Goal: Task Accomplishment & Management: Complete application form

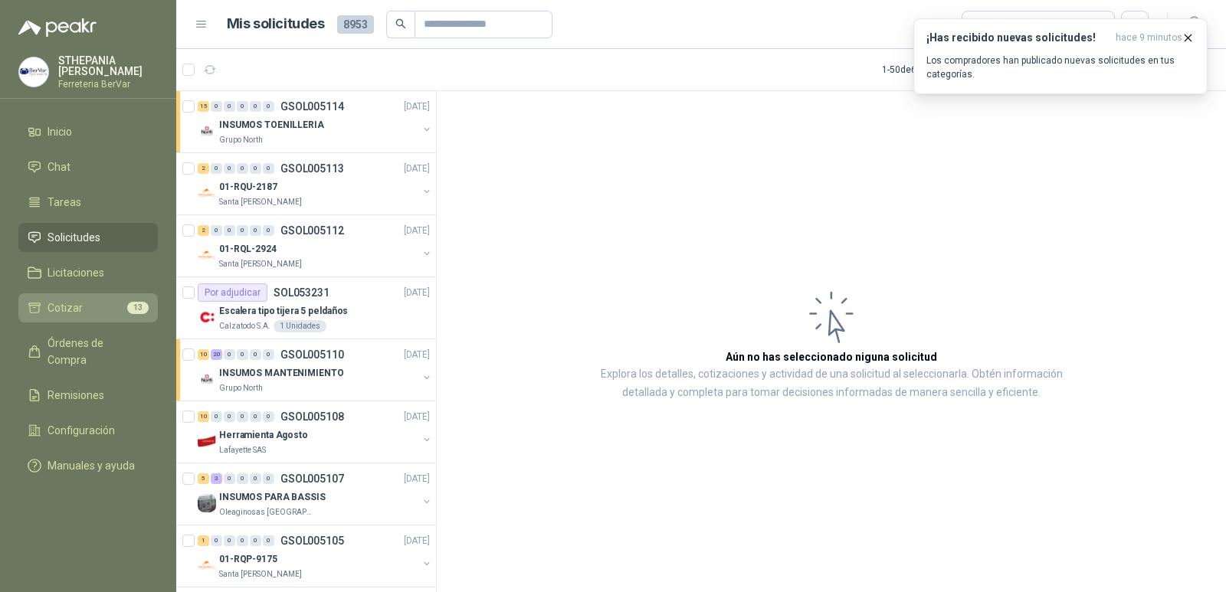
click at [129, 316] on link "Cotizar 13" at bounding box center [87, 307] width 139 height 29
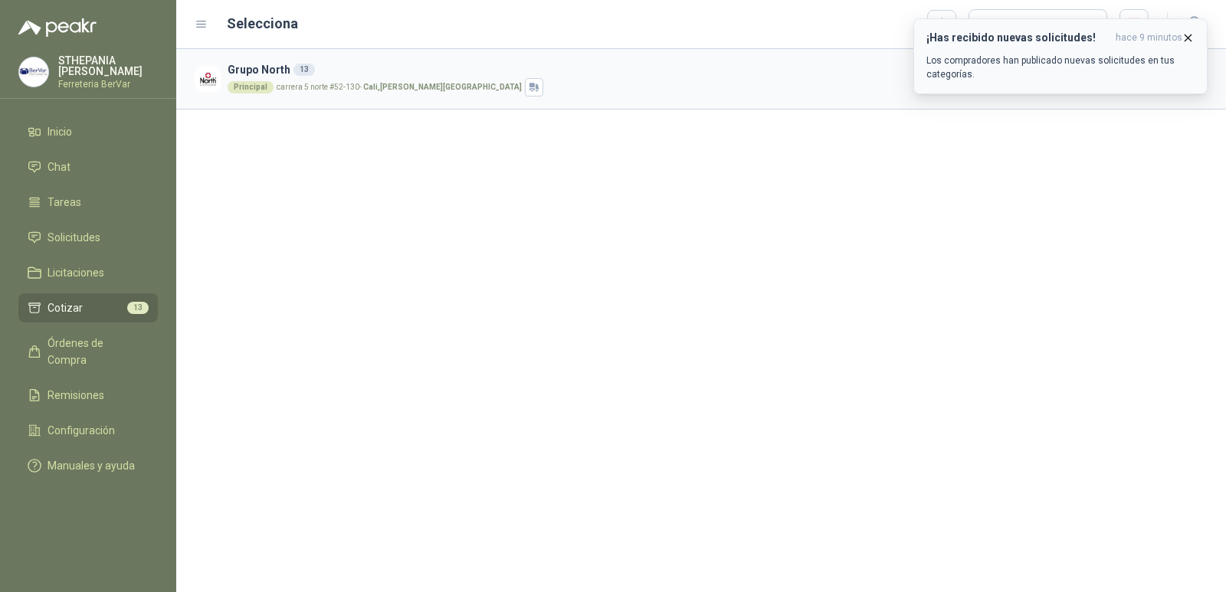
click at [1184, 37] on icon "button" at bounding box center [1188, 37] width 13 height 13
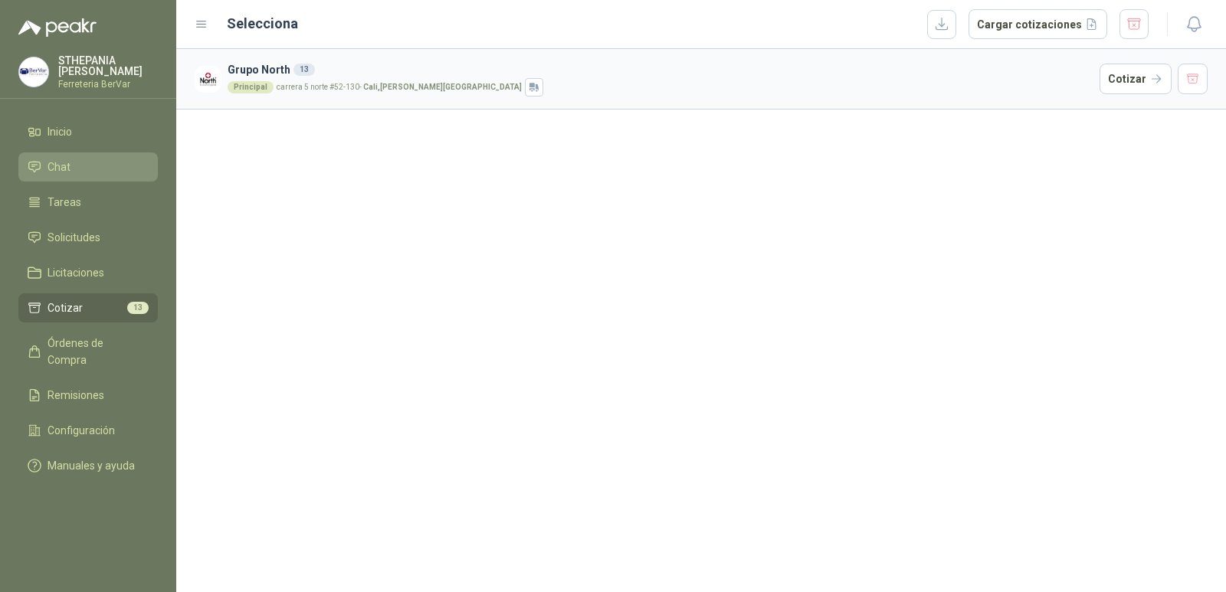
click at [97, 174] on li "Chat" at bounding box center [88, 167] width 121 height 17
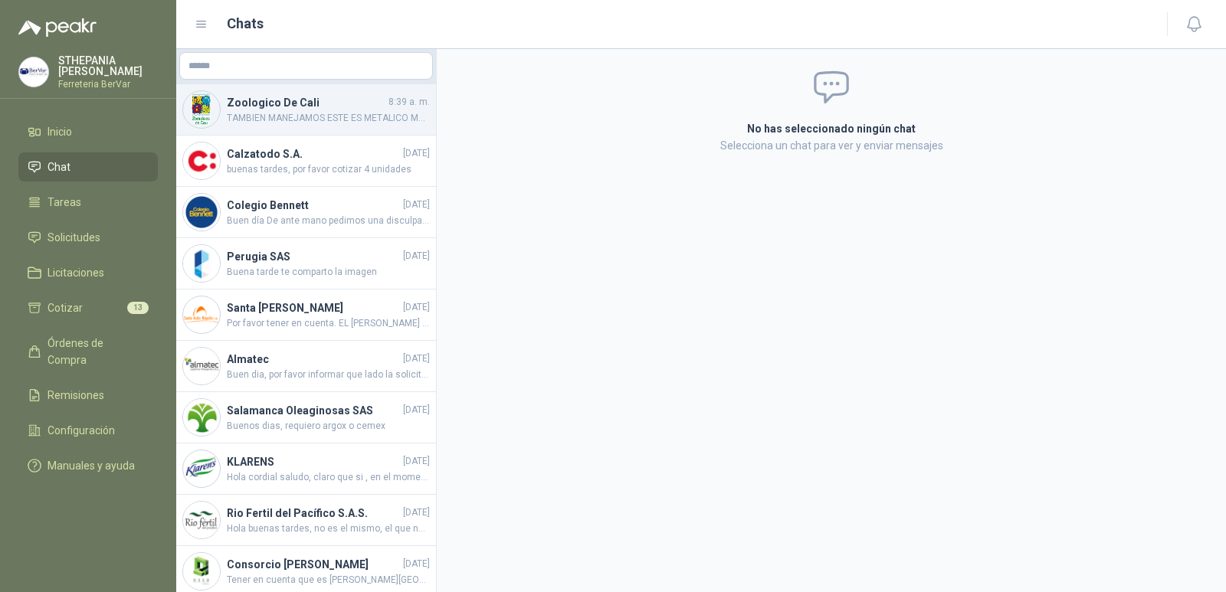
click at [228, 118] on span "TAMBIEN MANEJAMOS ESTE ES METALICO MUY BUENO CON TODO GUSTO FERRETERIA BERVAR" at bounding box center [328, 118] width 203 height 15
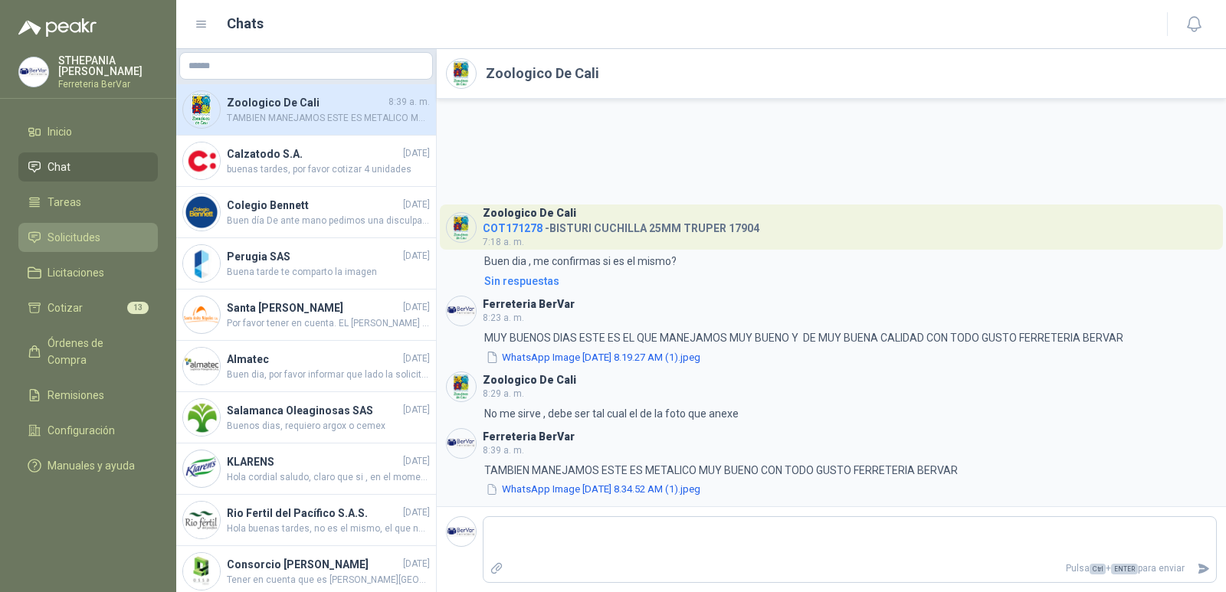
click at [129, 244] on li "Solicitudes" at bounding box center [88, 237] width 121 height 17
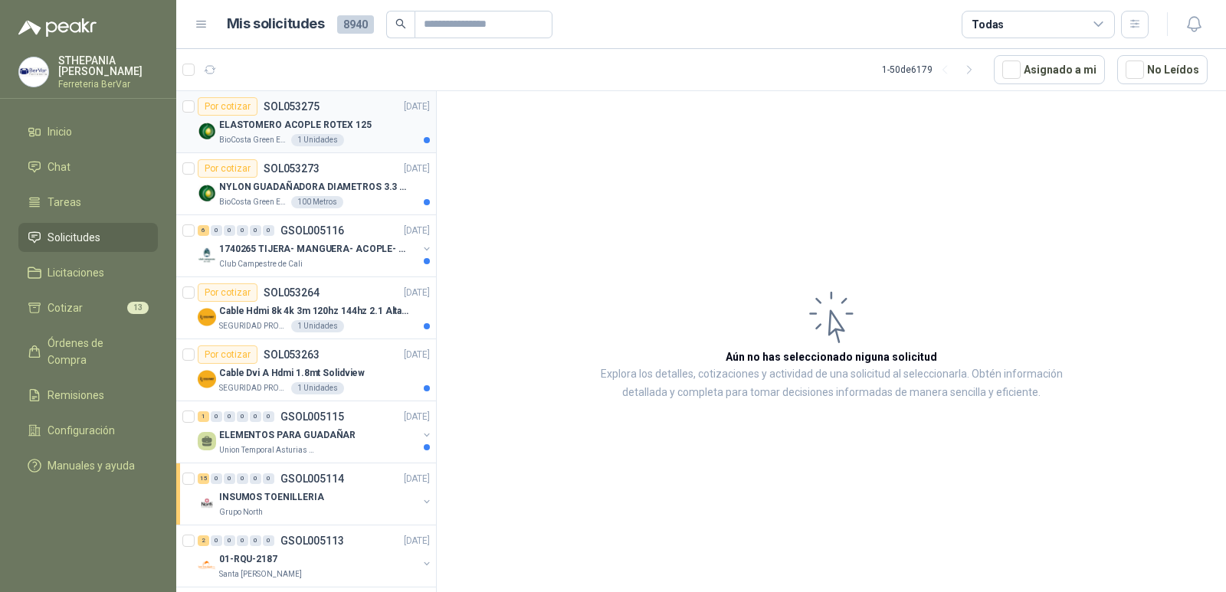
click at [413, 112] on p "[DATE]" at bounding box center [417, 107] width 26 height 15
click at [406, 118] on div "ELASTOMERO ACOPLE ROTEX 125" at bounding box center [324, 125] width 211 height 18
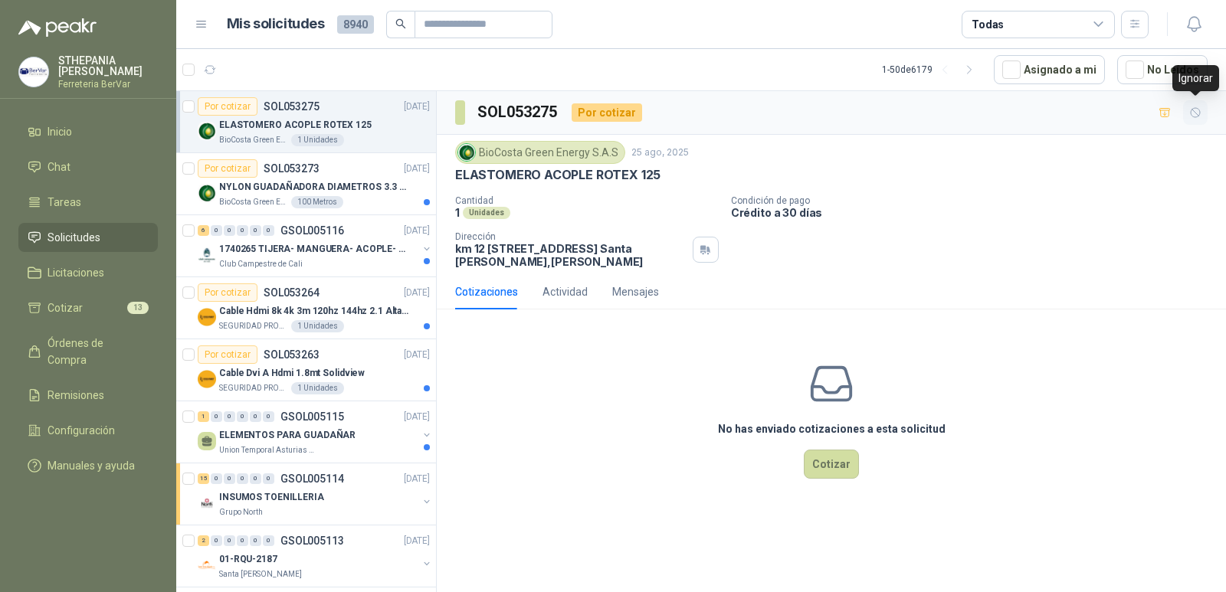
click at [1196, 122] on button "button" at bounding box center [1195, 112] width 25 height 25
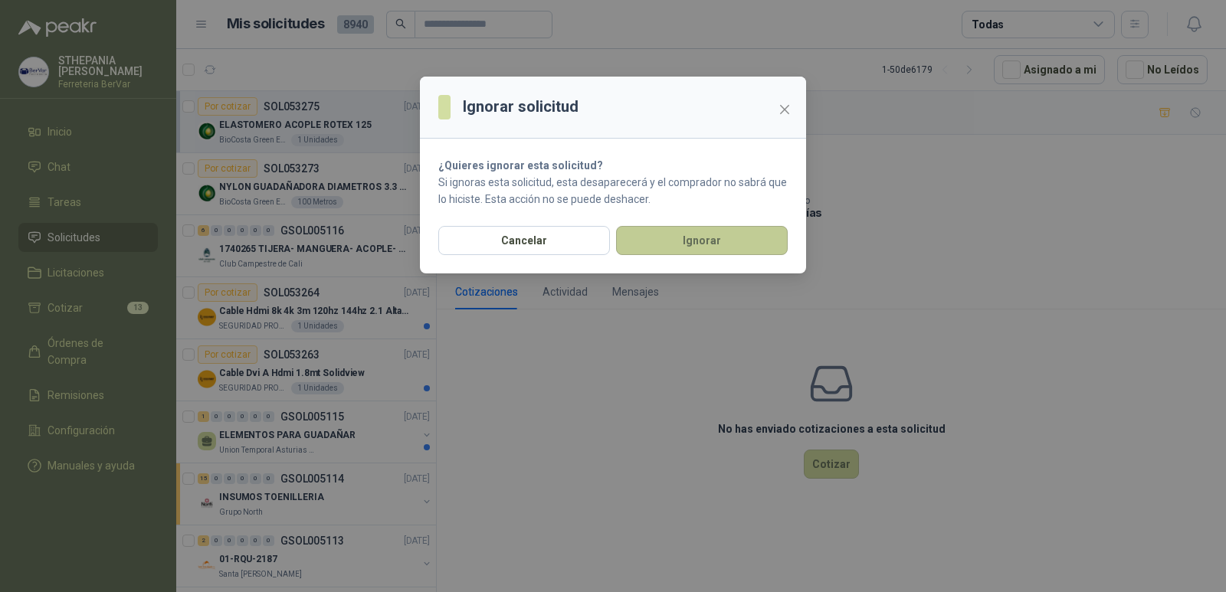
click at [684, 251] on button "Ignorar" at bounding box center [702, 240] width 172 height 29
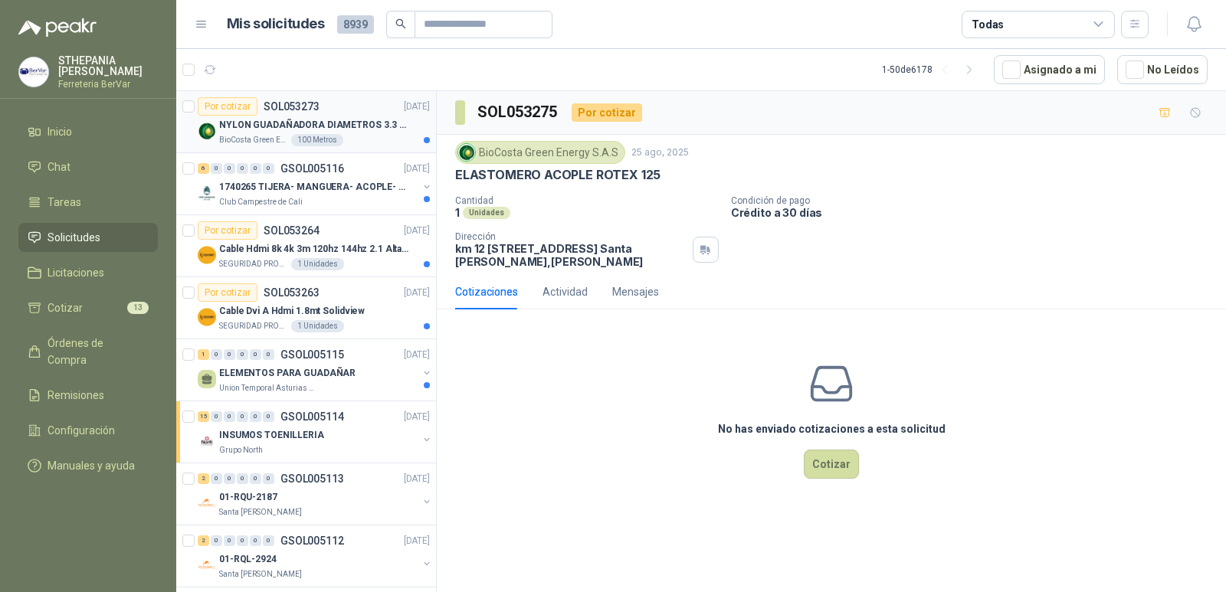
click at [380, 147] on article "Por cotizar SOL053273 [DATE] NYLON GUADAÑADORA DIAMETROS 3.3 mm BioCosta [PERSO…" at bounding box center [306, 122] width 260 height 62
click at [1187, 112] on button "button" at bounding box center [1195, 112] width 25 height 25
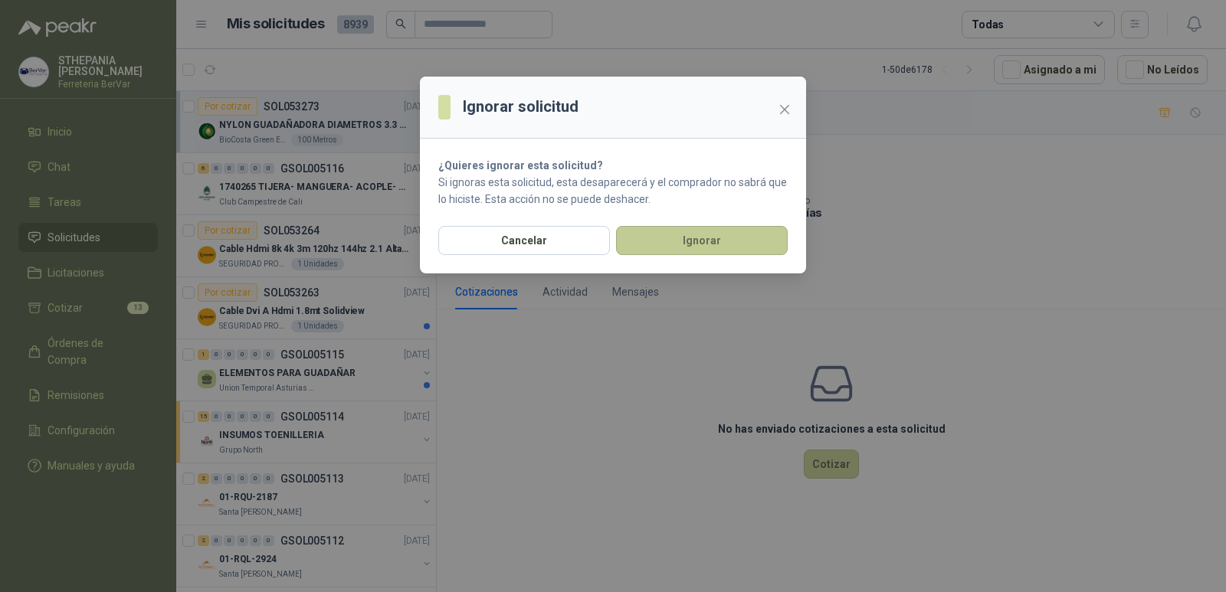
click at [711, 249] on button "Ignorar" at bounding box center [702, 240] width 172 height 29
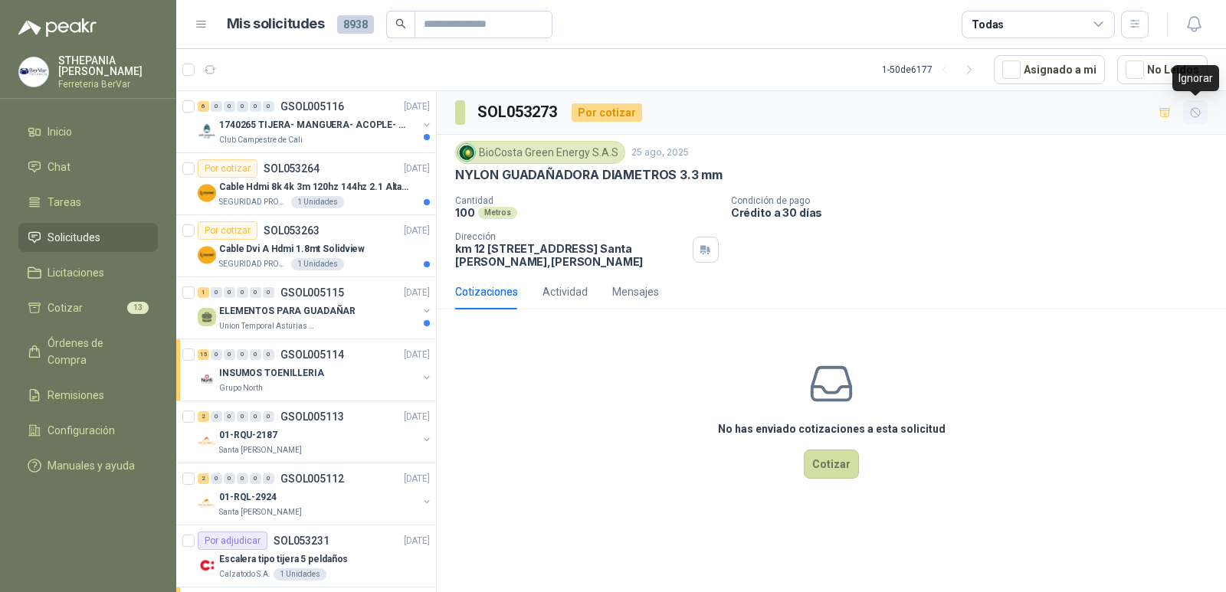
click at [1195, 115] on icon "button" at bounding box center [1195, 113] width 13 height 13
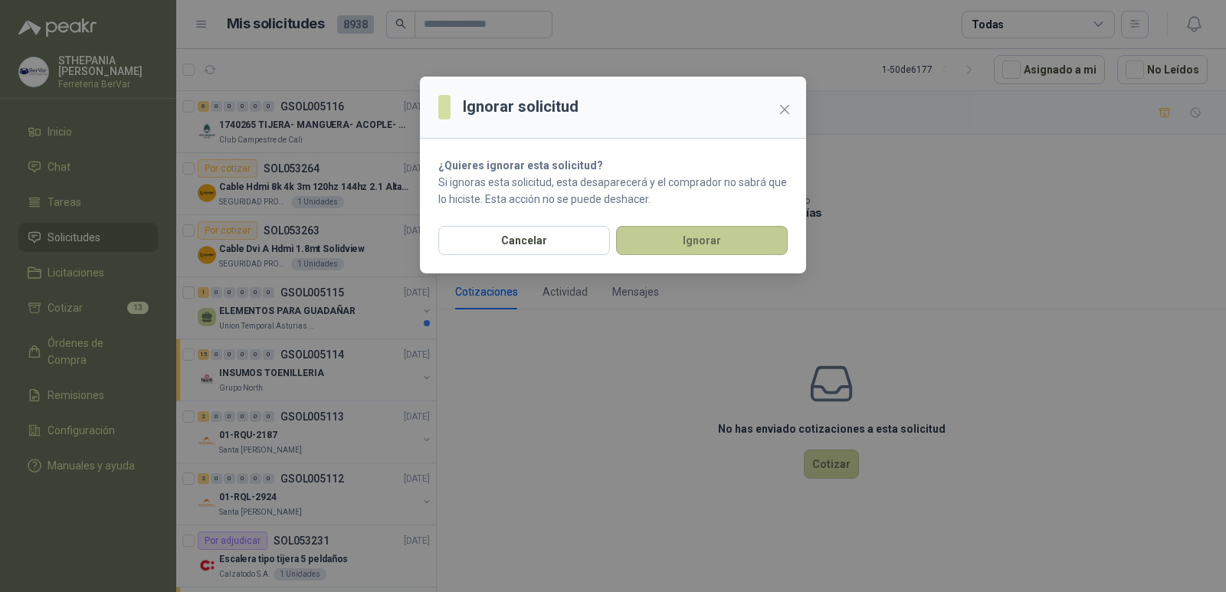
click at [711, 236] on button "Ignorar" at bounding box center [702, 240] width 172 height 29
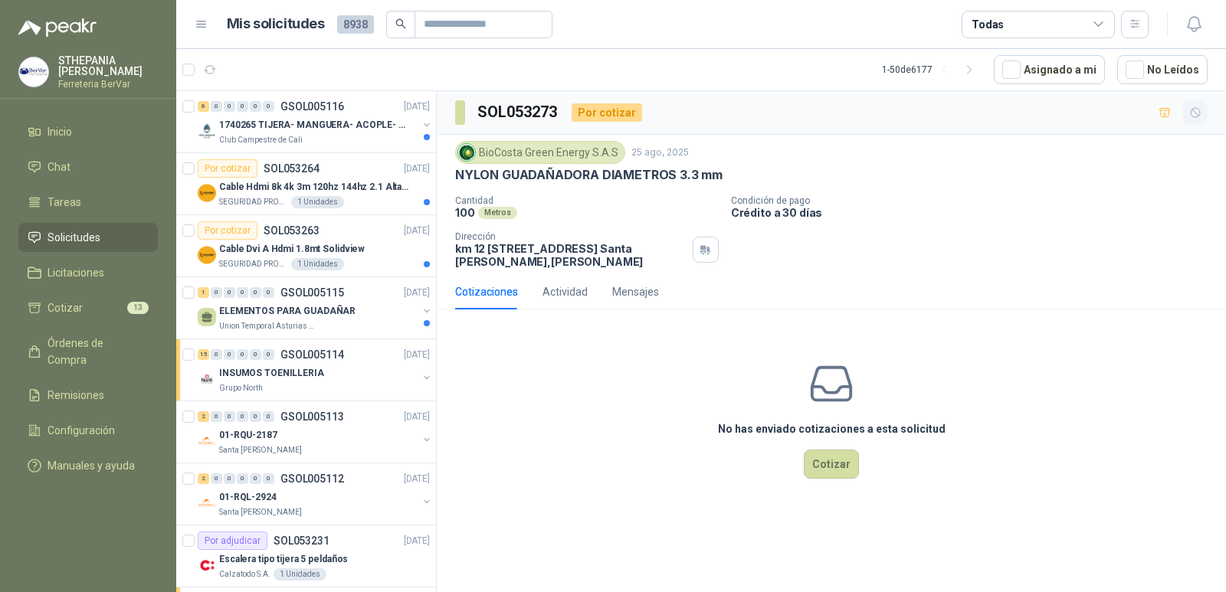
click at [1190, 110] on icon "button" at bounding box center [1195, 113] width 13 height 13
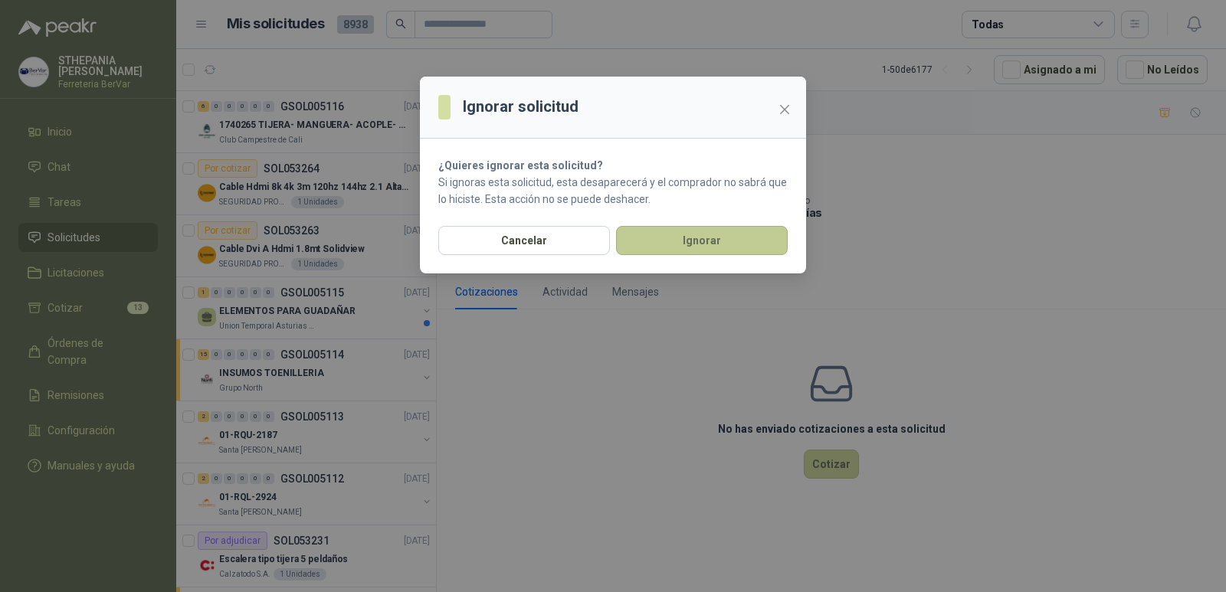
click at [766, 235] on button "Ignorar" at bounding box center [702, 240] width 172 height 29
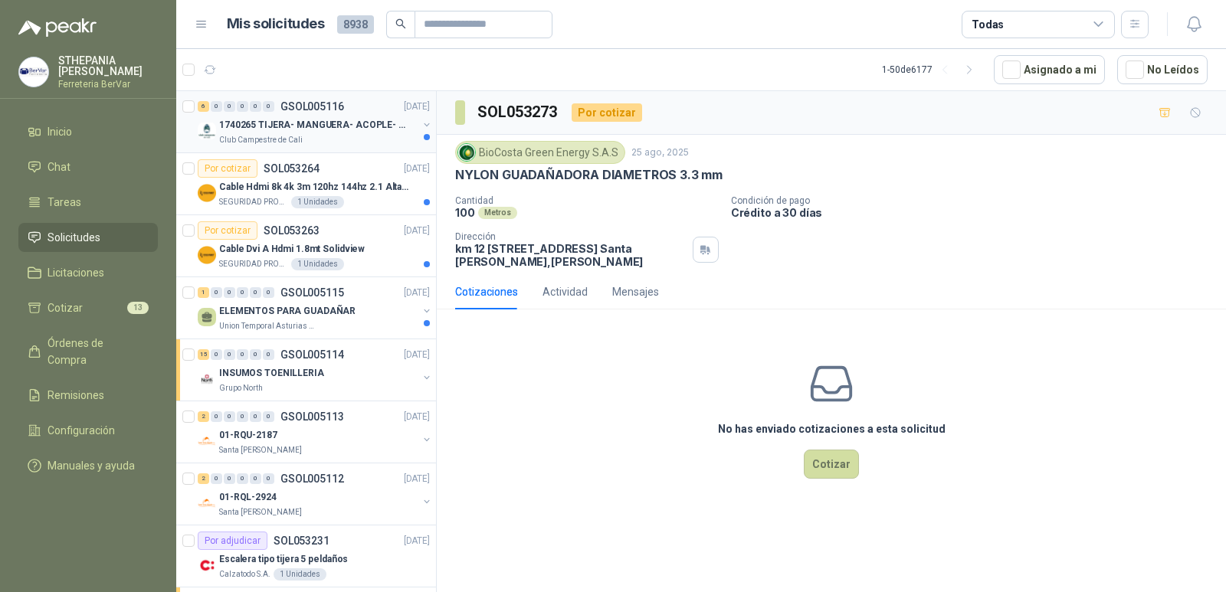
click at [303, 122] on p "1740265 TIJERA- MANGUERA- ACOPLE- SURTIDORES" at bounding box center [314, 125] width 191 height 15
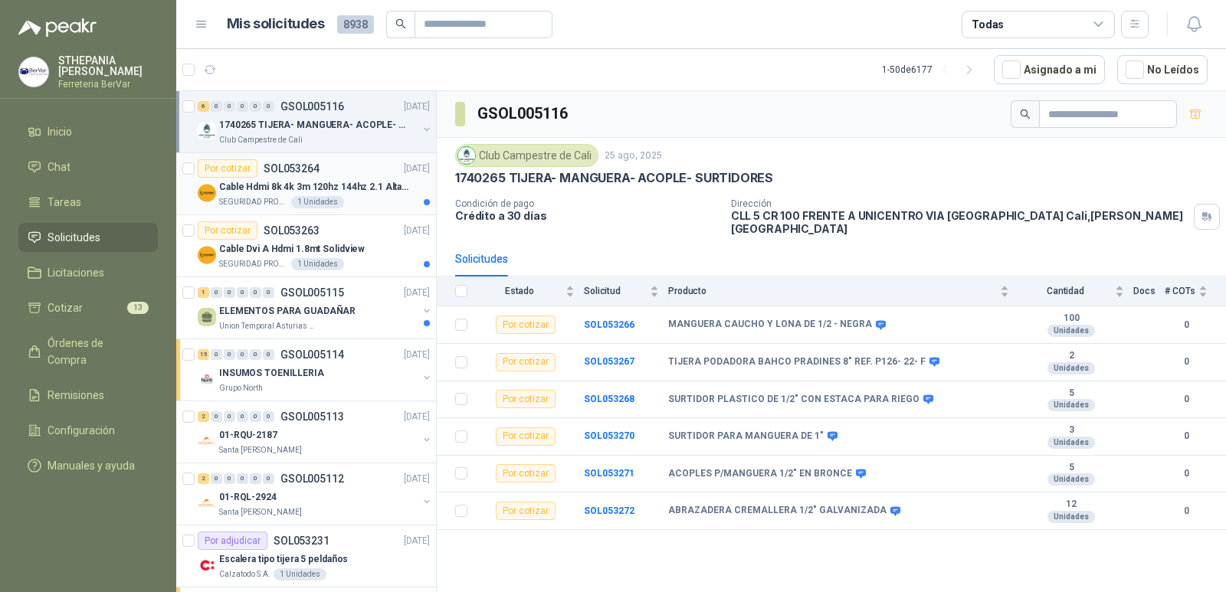
click at [339, 175] on div "Por cotizar SOL053264 [DATE]" at bounding box center [314, 168] width 232 height 18
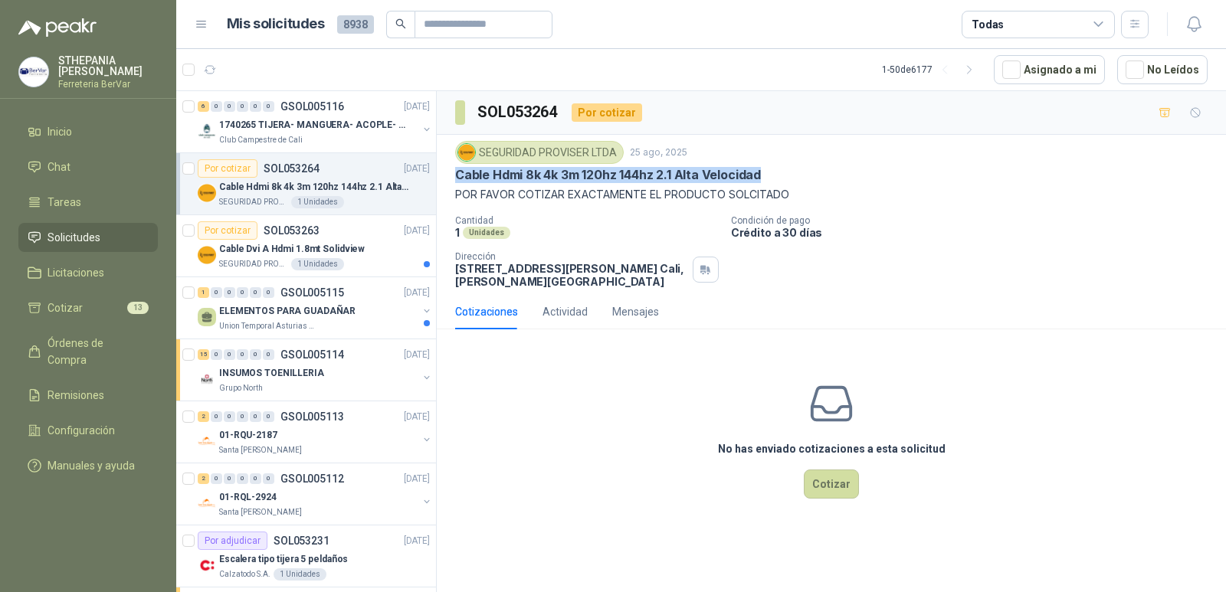
drag, startPoint x: 457, startPoint y: 173, endPoint x: 783, endPoint y: 176, distance: 326.4
click at [783, 176] on div "Cable Hdmi 8k 4k 3m 120hz 144hz 2.1 Alta Velocidad" at bounding box center [831, 175] width 752 height 16
copy p "Cable Hdmi 8k 4k 3m 120hz 144hz 2.1 Alta Velocidad"
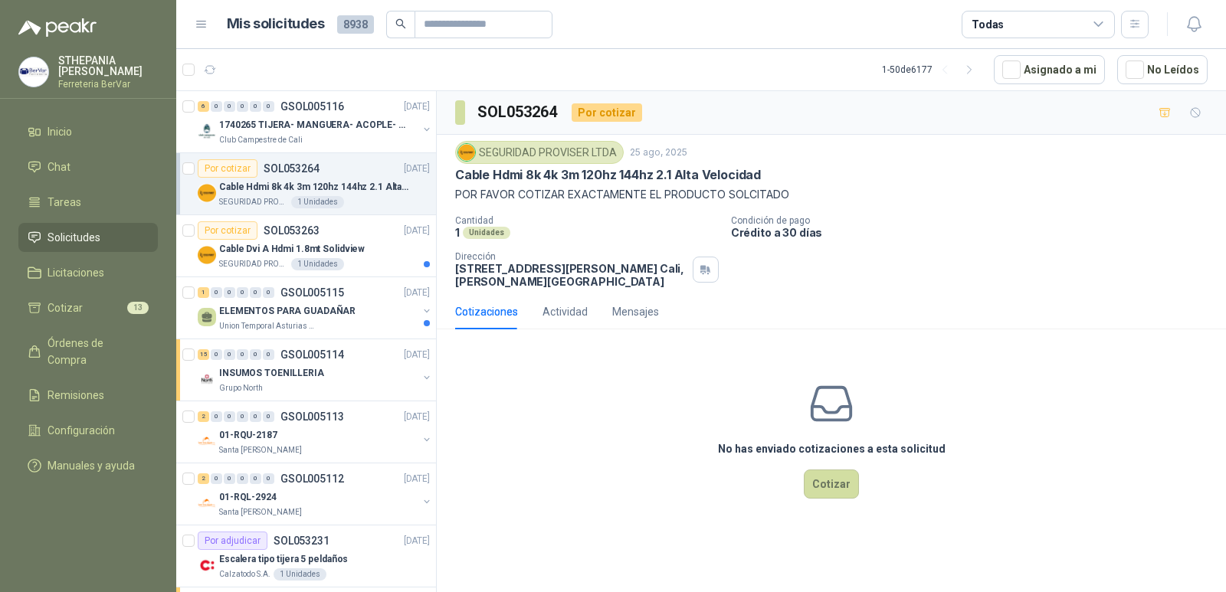
click at [582, 345] on div "No has enviado cotizaciones a esta solicitud Cotizar" at bounding box center [831, 439] width 789 height 195
click at [341, 248] on p "Cable Dvi A Hdmi 1.8mt Solidview" at bounding box center [292, 249] width 146 height 15
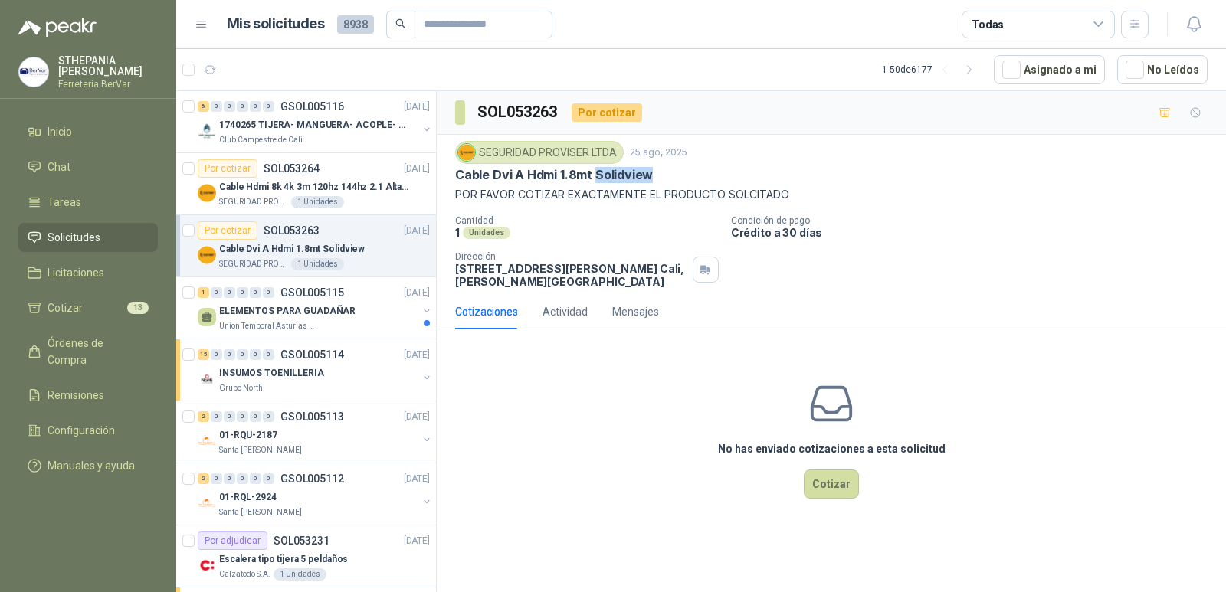
drag, startPoint x: 595, startPoint y: 175, endPoint x: 657, endPoint y: 179, distance: 62.1
click at [657, 179] on div "Cable Dvi A Hdmi 1.8mt Solidview" at bounding box center [831, 175] width 752 height 16
copy p "Solidview"
drag, startPoint x: 454, startPoint y: 179, endPoint x: 654, endPoint y: 179, distance: 199.2
click at [654, 179] on div "SEGURIDAD PROVISER LTDA [DATE] Cable Dvi A Hdmi 1.8mt Solidview POR FAVOR COTIZ…" at bounding box center [831, 214] width 789 height 159
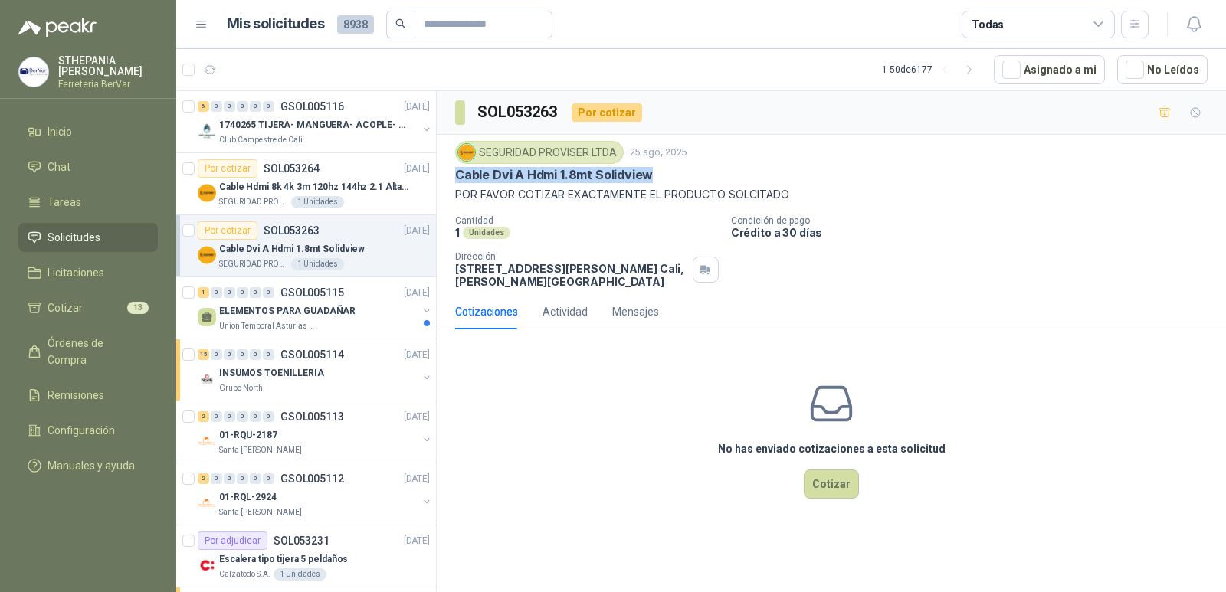
copy p "Cable Dvi A Hdmi 1.8mt Solidview"
click at [351, 302] on div "ELEMENTOS PARA GUADAÑAR" at bounding box center [318, 311] width 198 height 18
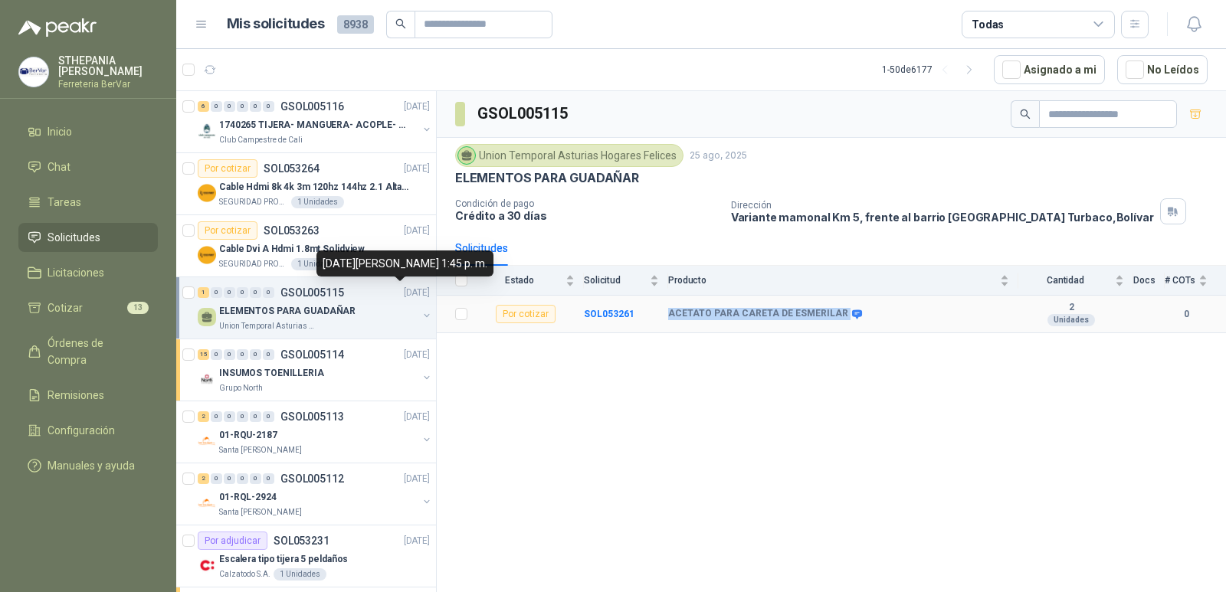
drag, startPoint x: 666, startPoint y: 313, endPoint x: 838, endPoint y: 312, distance: 171.7
click at [838, 312] on tr "Por cotizar SOL053261 ACETATO PARA CARETA DE ESMERILAR 2 Unidades 0" at bounding box center [831, 315] width 789 height 38
copy tr "ACETATO PARA CARETA DE ESMERILAR"
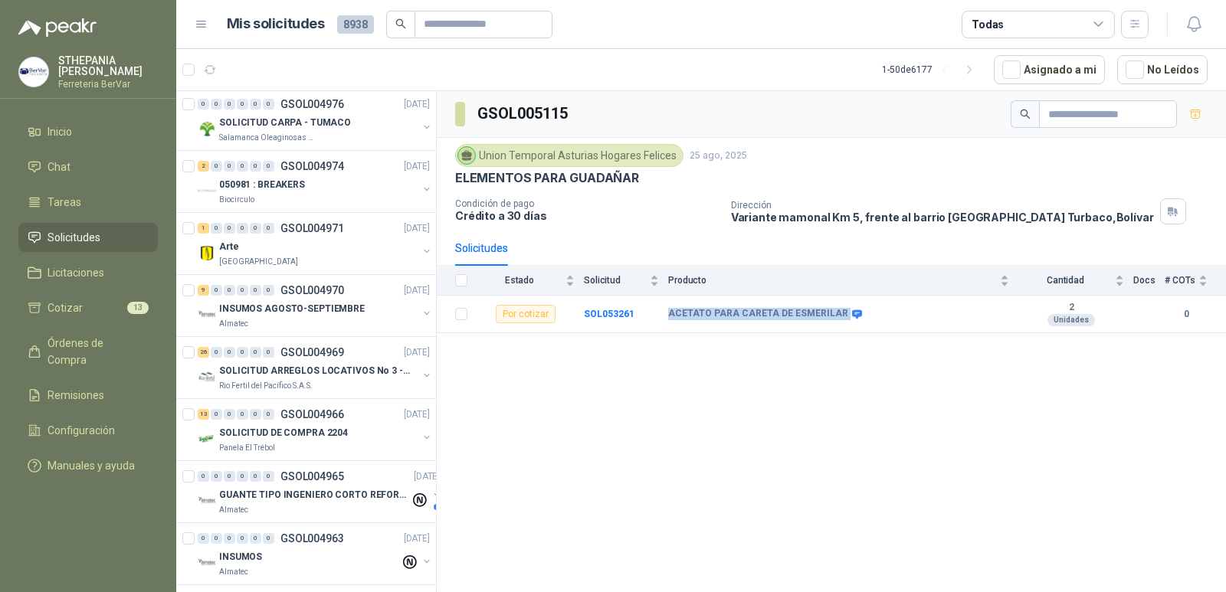
scroll to position [2222, 0]
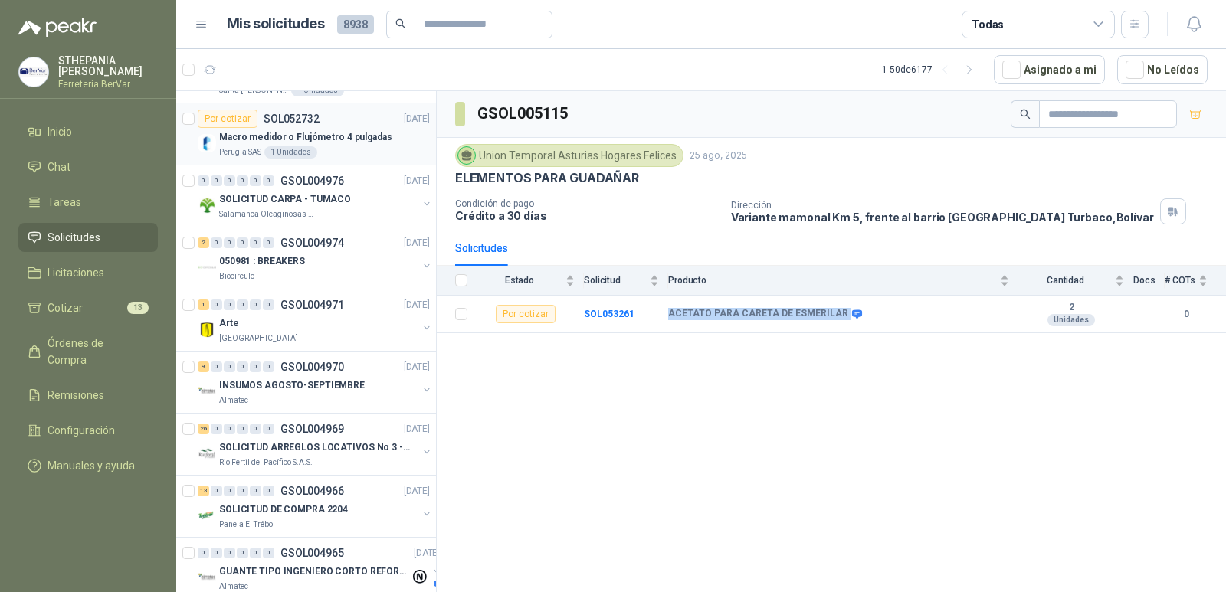
click at [323, 141] on p "Macro medidor o Flujómetro 4 pulgadas" at bounding box center [305, 137] width 173 height 15
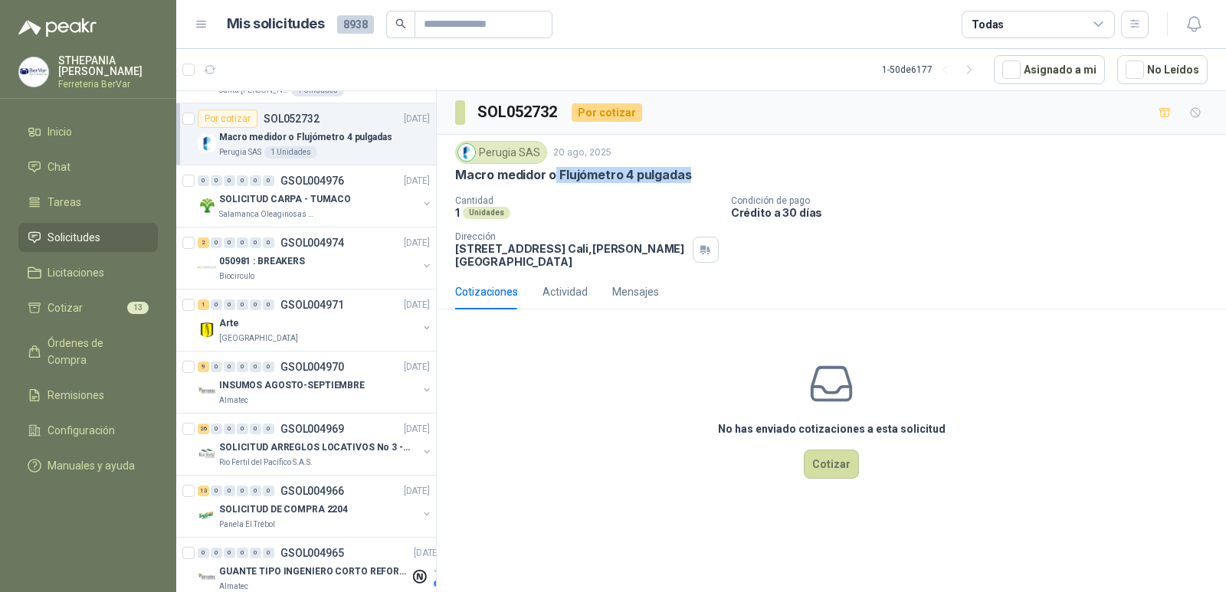
drag, startPoint x: 556, startPoint y: 175, endPoint x: 697, endPoint y: 187, distance: 142.3
click at [697, 187] on div "Perugia SAS [DATE] Macro medidor o Flujómetro 4 pulgadas Cantidad 1 Unidades Co…" at bounding box center [831, 204] width 752 height 127
copy p "Flujómetro 4 pulgadas"
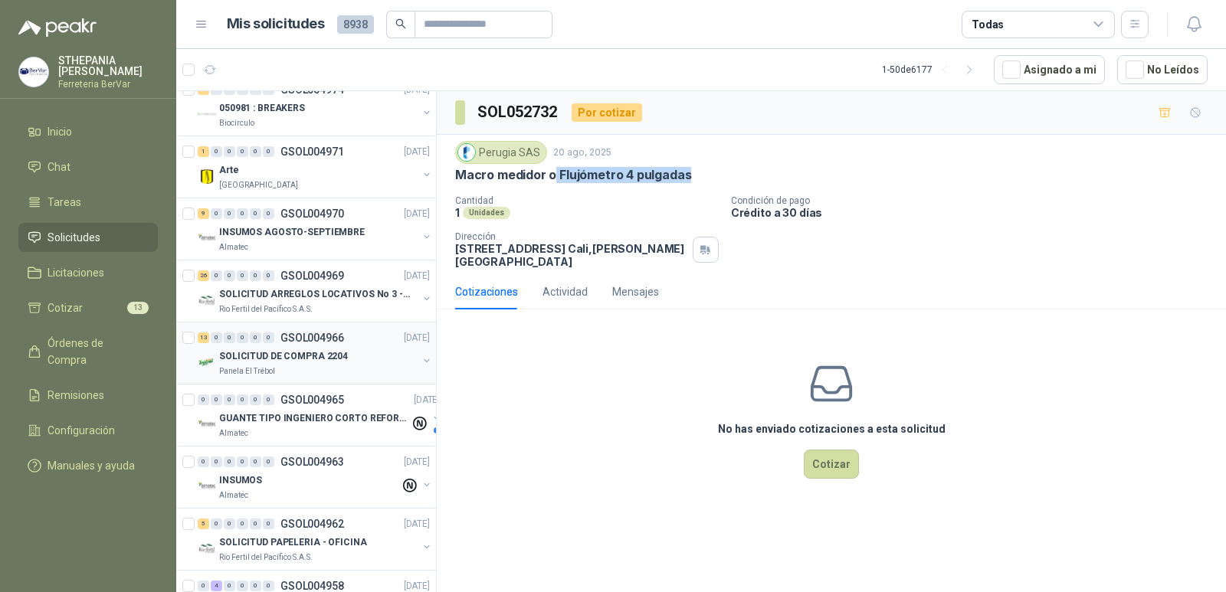
scroll to position [2631, 0]
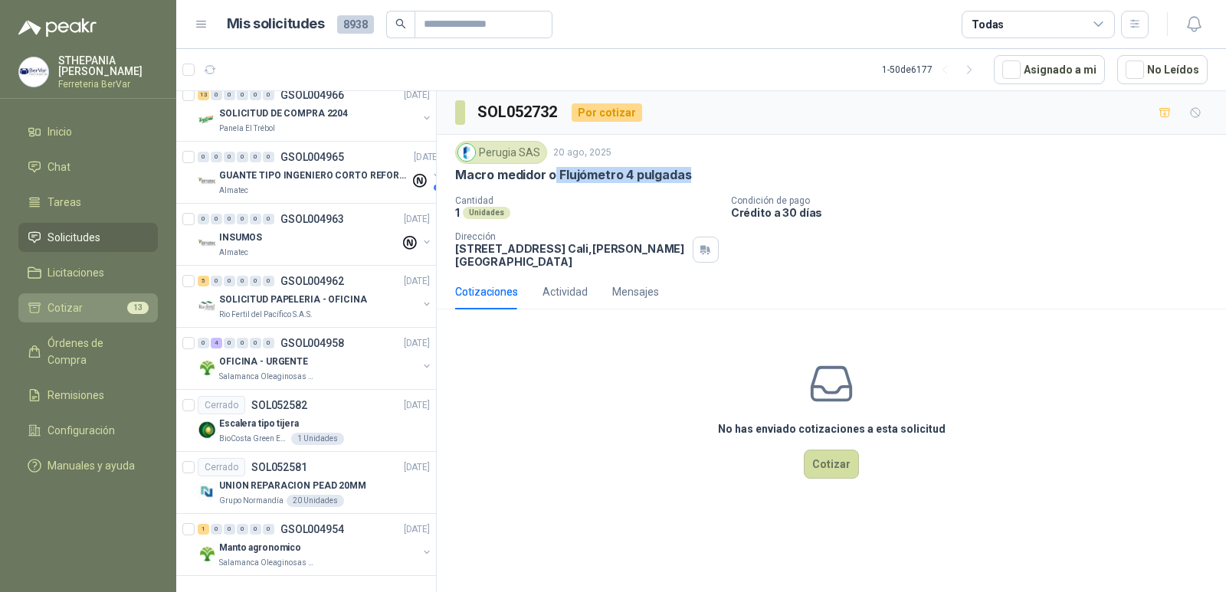
click at [136, 310] on span "13" at bounding box center [137, 308] width 21 height 12
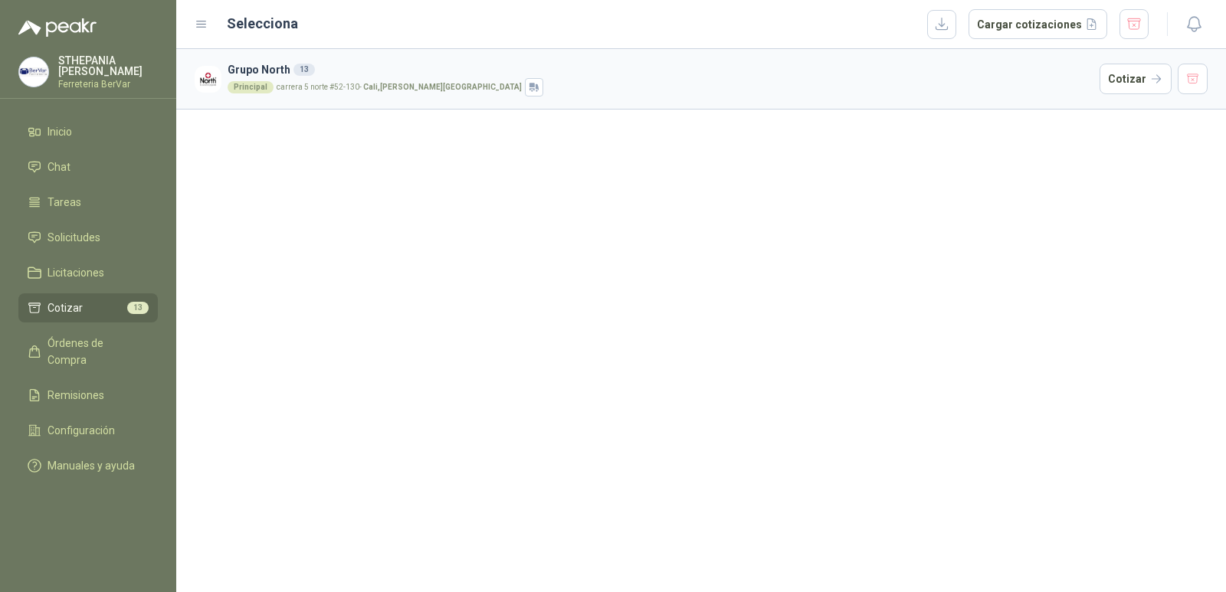
click at [602, 87] on div "Principal carrera 5 norte #52-130 - [GEOGRAPHIC_DATA] , [PERSON_NAME][GEOGRAPHI…" at bounding box center [661, 87] width 866 height 18
click at [1126, 75] on button "Cotizar" at bounding box center [1136, 79] width 72 height 31
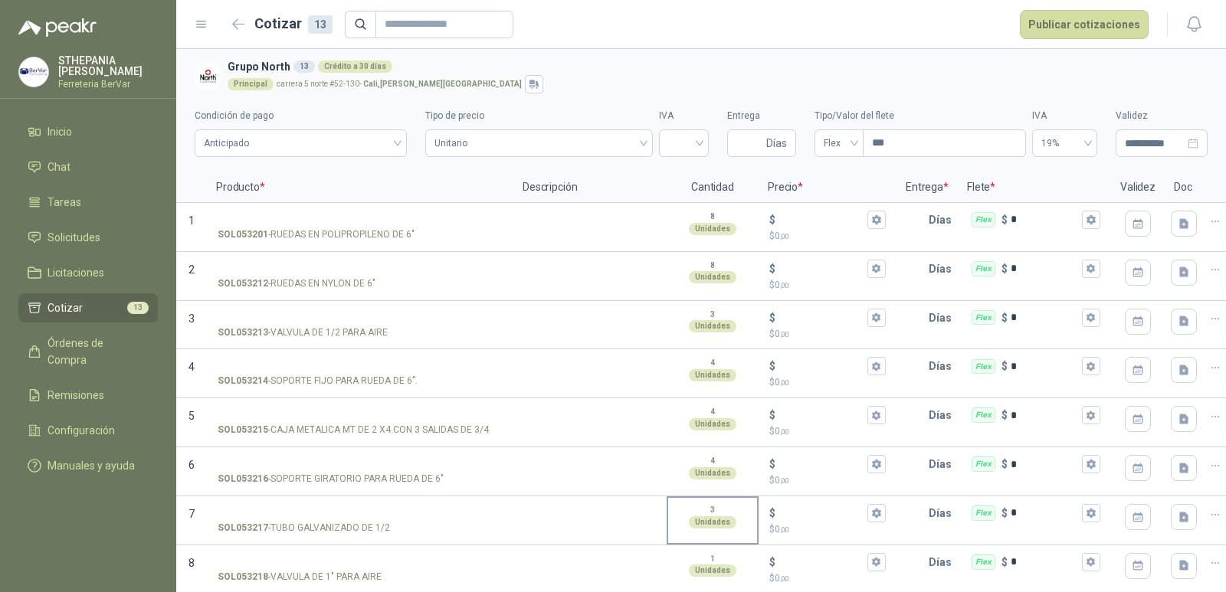
scroll to position [259, 0]
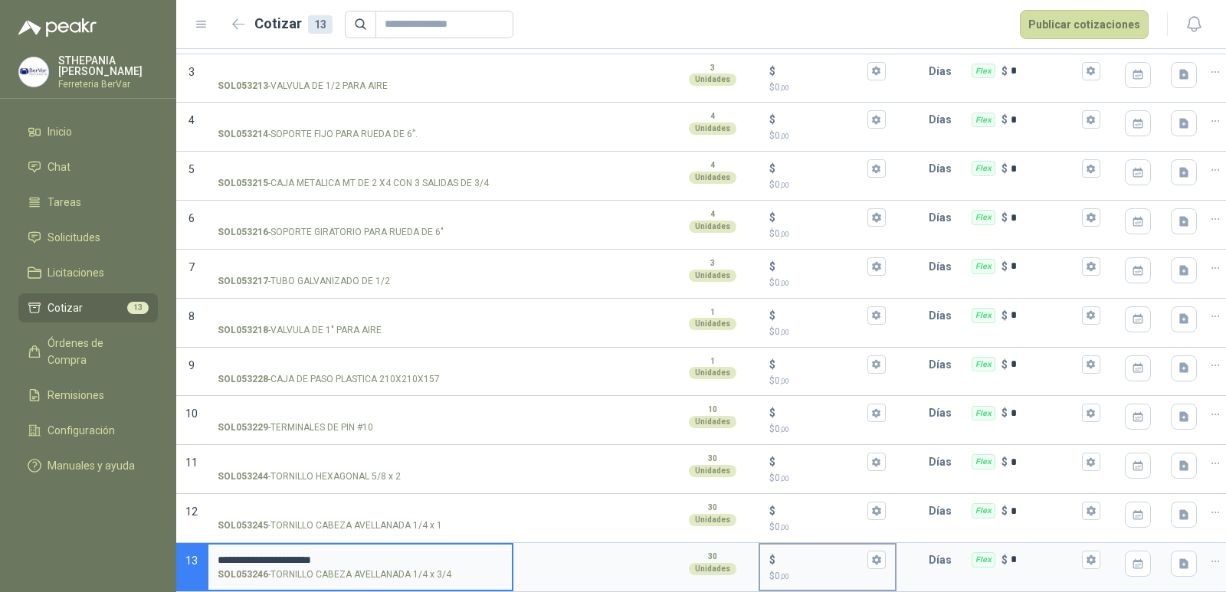
click at [795, 554] on input "$ $ 0 ,00" at bounding box center [822, 559] width 86 height 11
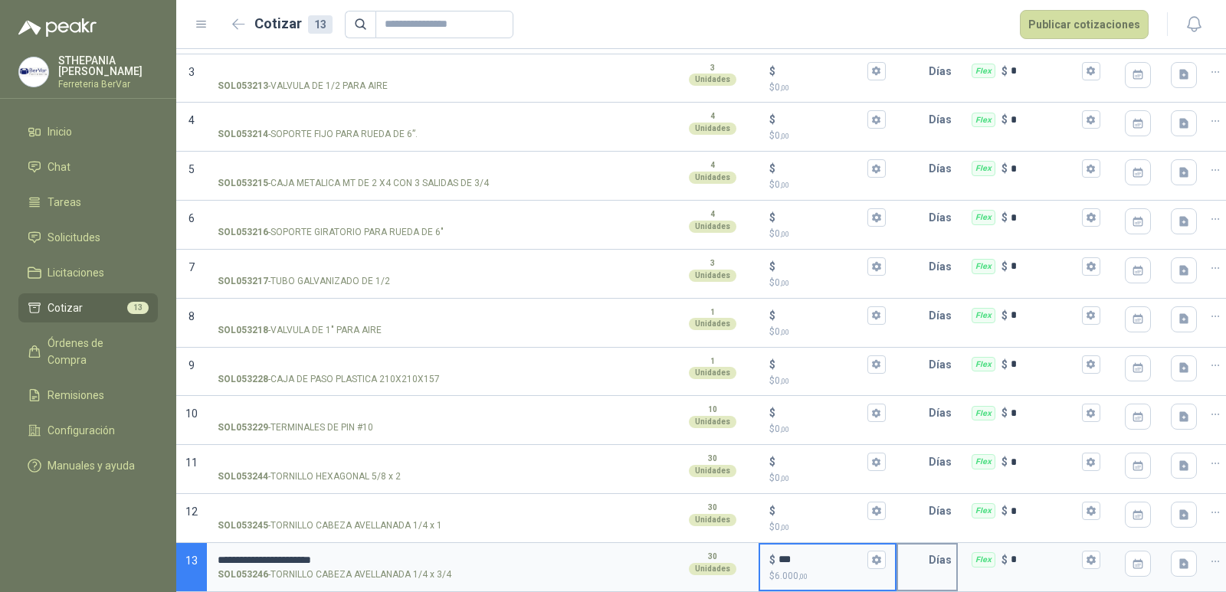
type input "***"
click at [922, 549] on input "text" at bounding box center [913, 560] width 31 height 31
type input "*"
click at [1048, 554] on input "*" at bounding box center [1045, 559] width 68 height 11
type input "******"
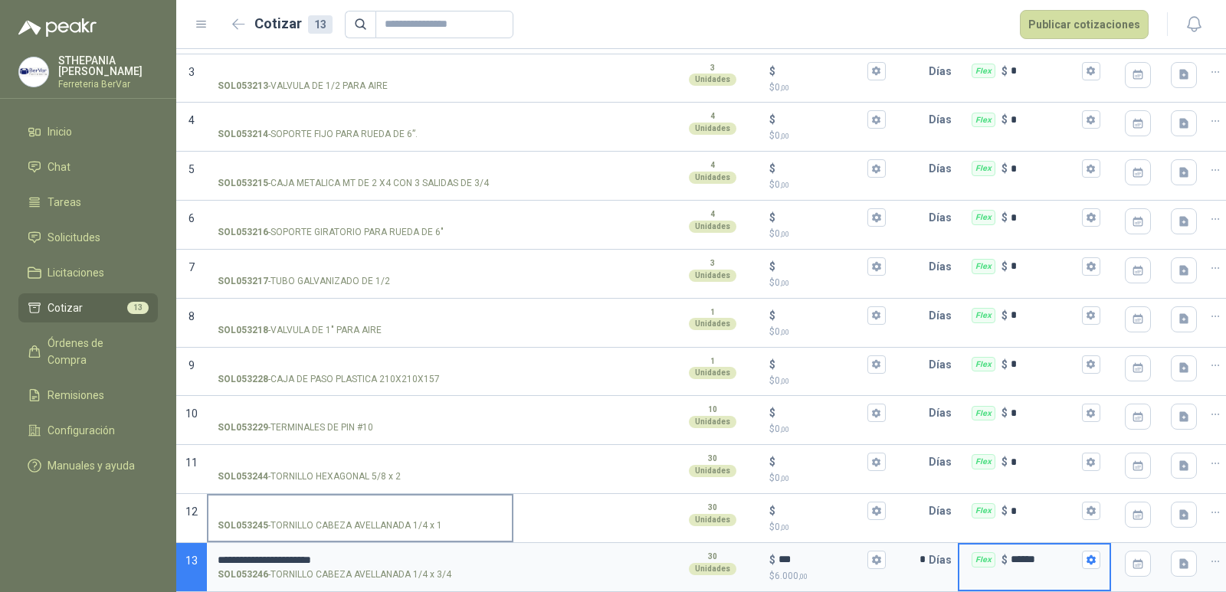
click at [326, 506] on input "SOL053245 - TORNILLO CABEZA AVELLANADA 1/4 x 1" at bounding box center [360, 511] width 285 height 11
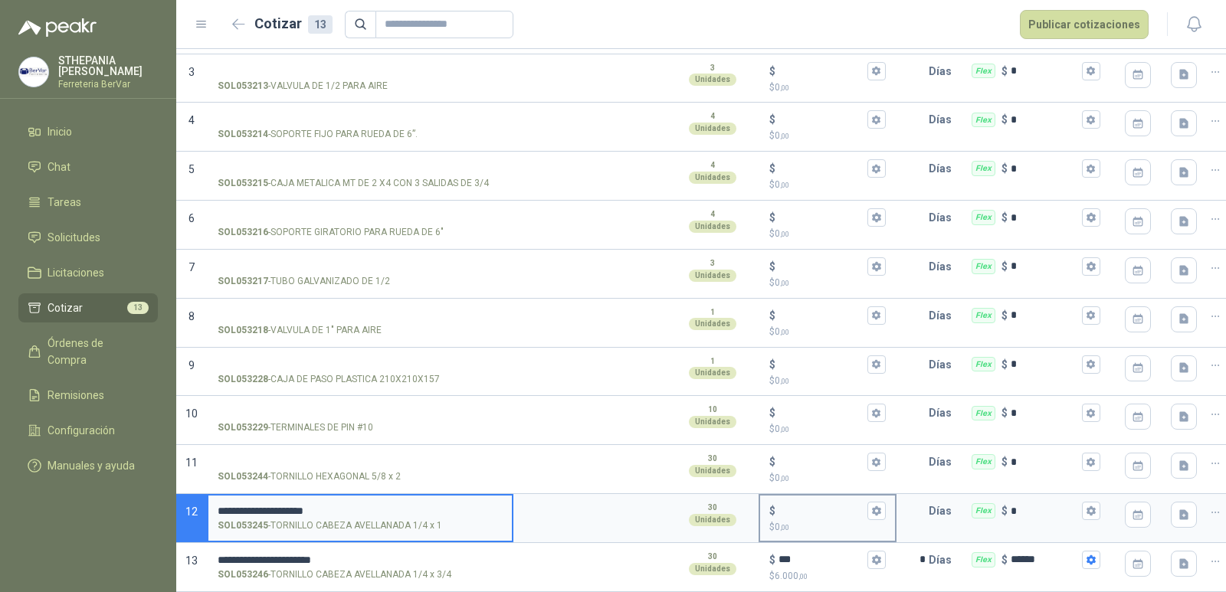
click at [809, 506] on input "$ $ 0 ,00" at bounding box center [822, 511] width 86 height 11
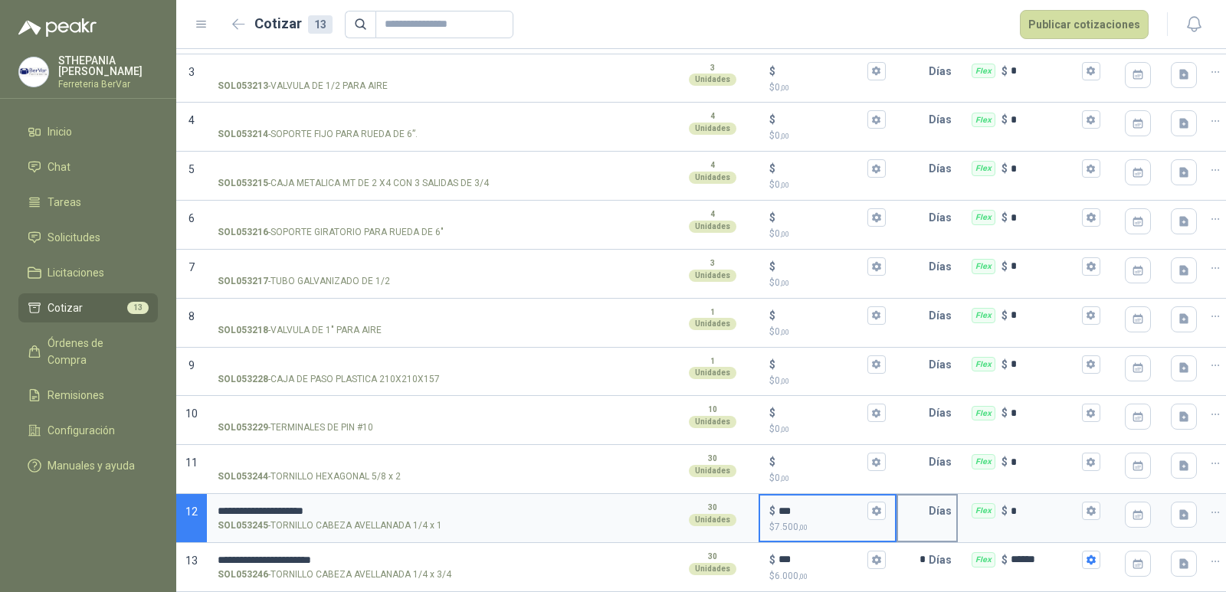
type input "***"
click at [916, 501] on input "text" at bounding box center [913, 511] width 31 height 31
type input "*"
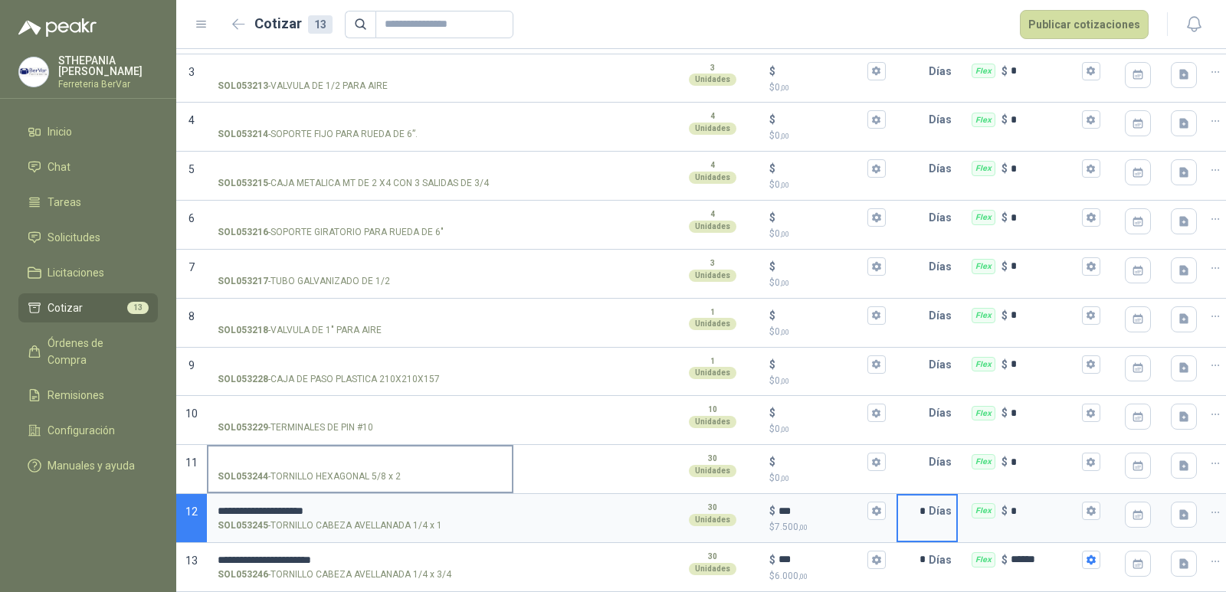
click at [321, 457] on input "SOL053244 - TORNILLO HEXAGONAL 5/8 x 2" at bounding box center [360, 462] width 285 height 11
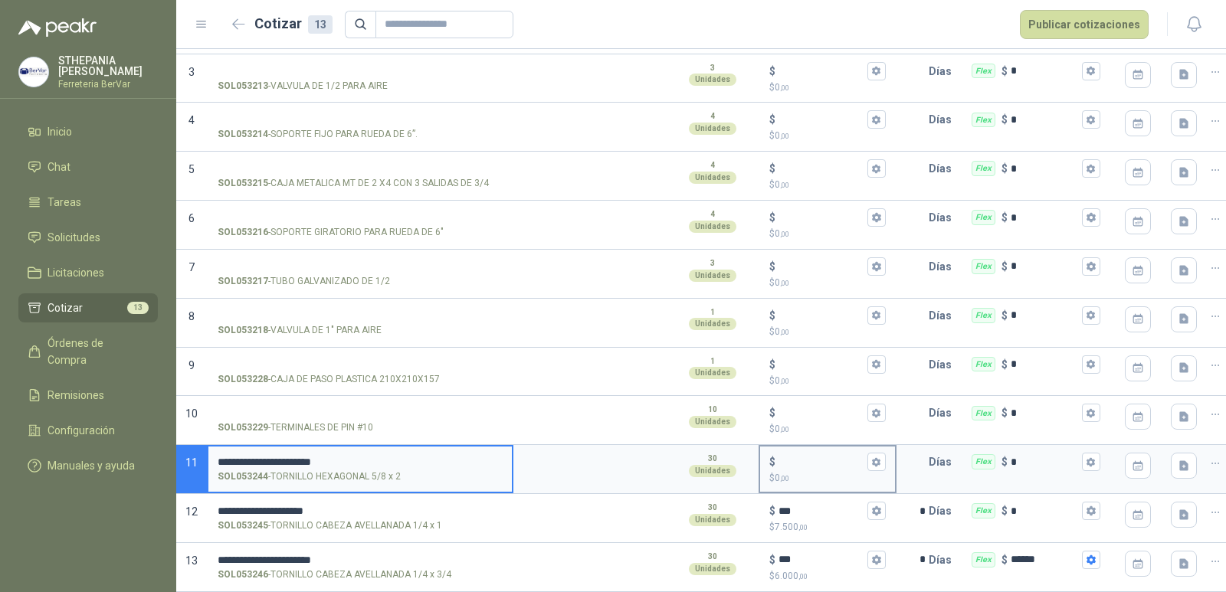
click at [794, 457] on input "$ $ 0 ,00" at bounding box center [822, 462] width 86 height 11
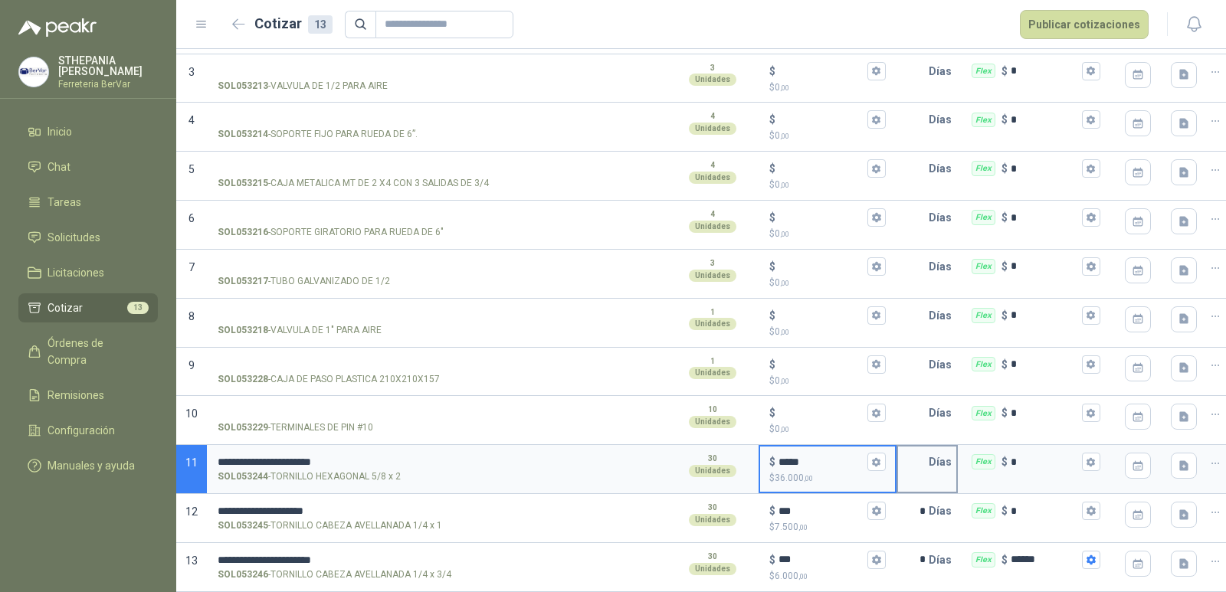
type input "*****"
click at [910, 448] on input "text" at bounding box center [913, 462] width 31 height 31
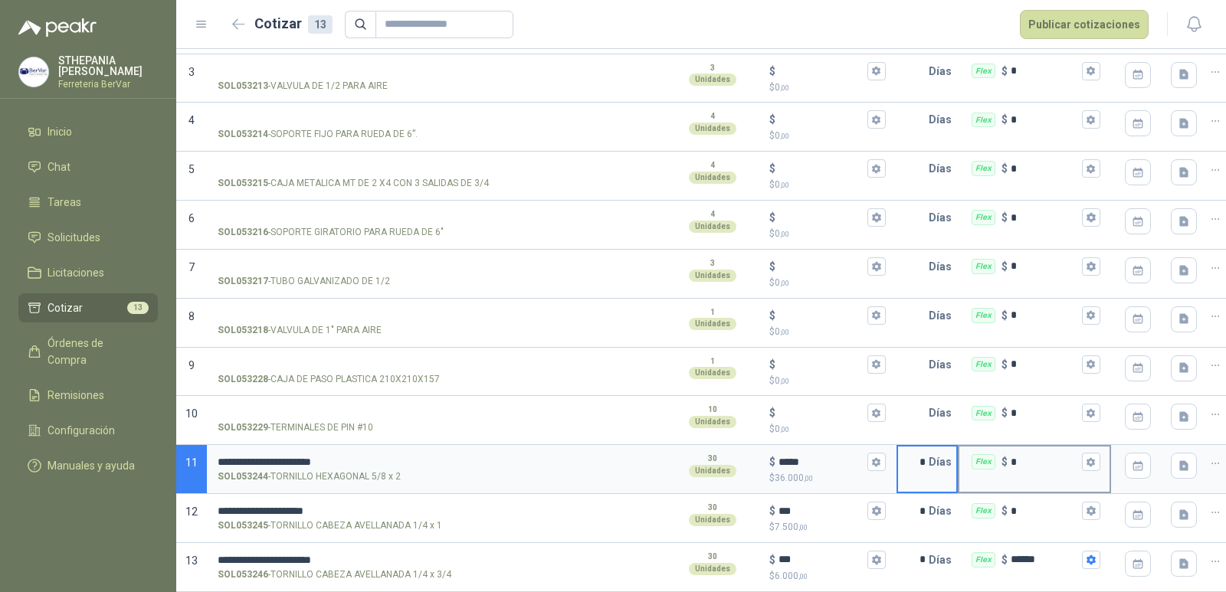
type input "*"
click at [1020, 457] on input "*" at bounding box center [1045, 462] width 68 height 11
type input "******"
click at [1034, 496] on div "Flex $ *" at bounding box center [1034, 511] width 150 height 31
click at [1034, 506] on input "*" at bounding box center [1045, 511] width 68 height 11
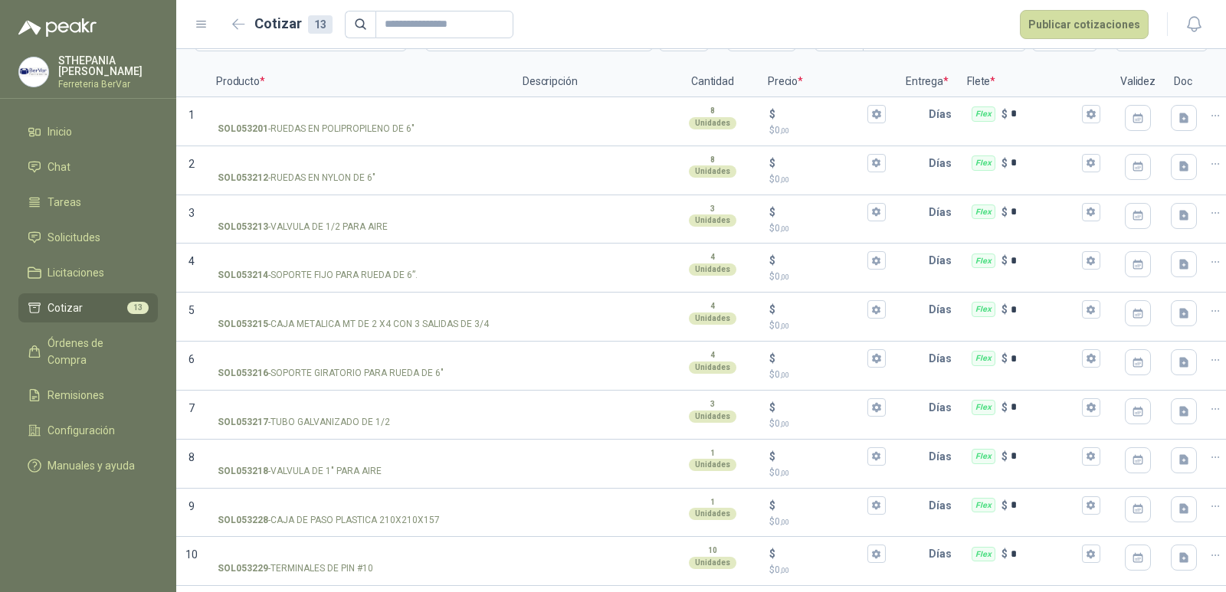
scroll to position [29, 0]
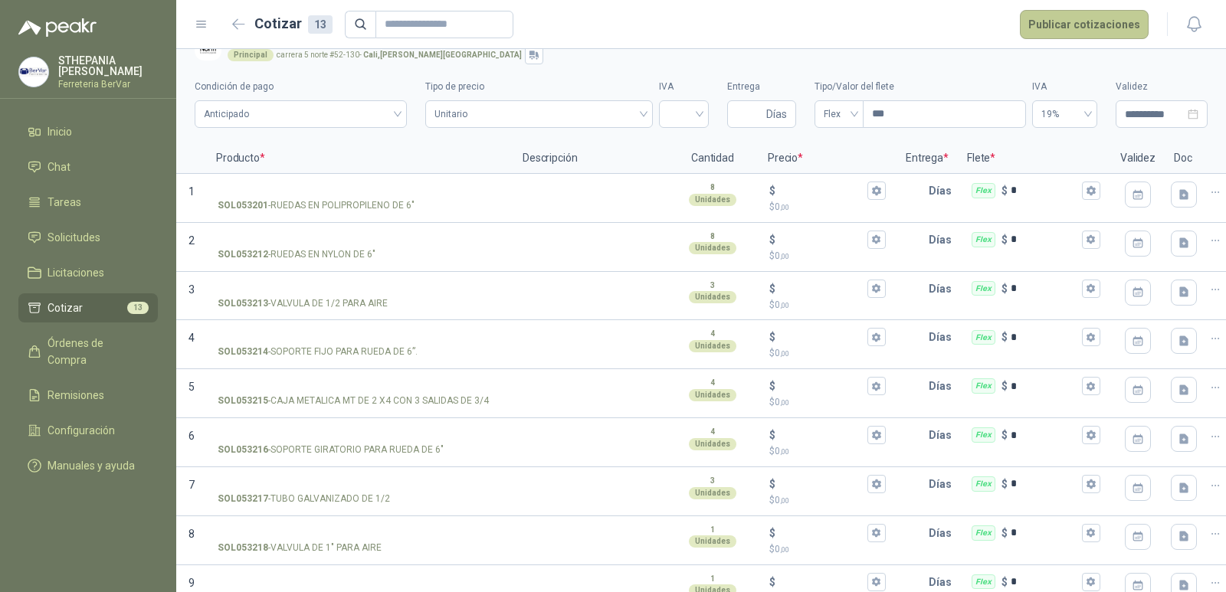
type input "******"
click at [1066, 24] on button "Publicar cotizaciones" at bounding box center [1084, 24] width 129 height 29
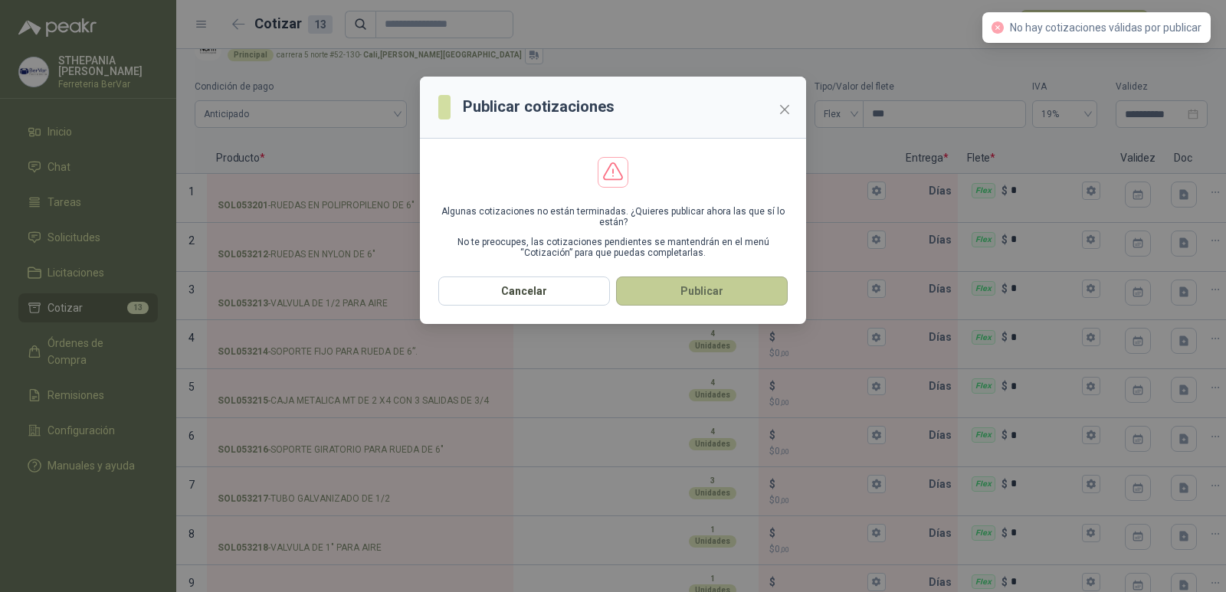
click at [684, 288] on button "Publicar" at bounding box center [702, 291] width 172 height 29
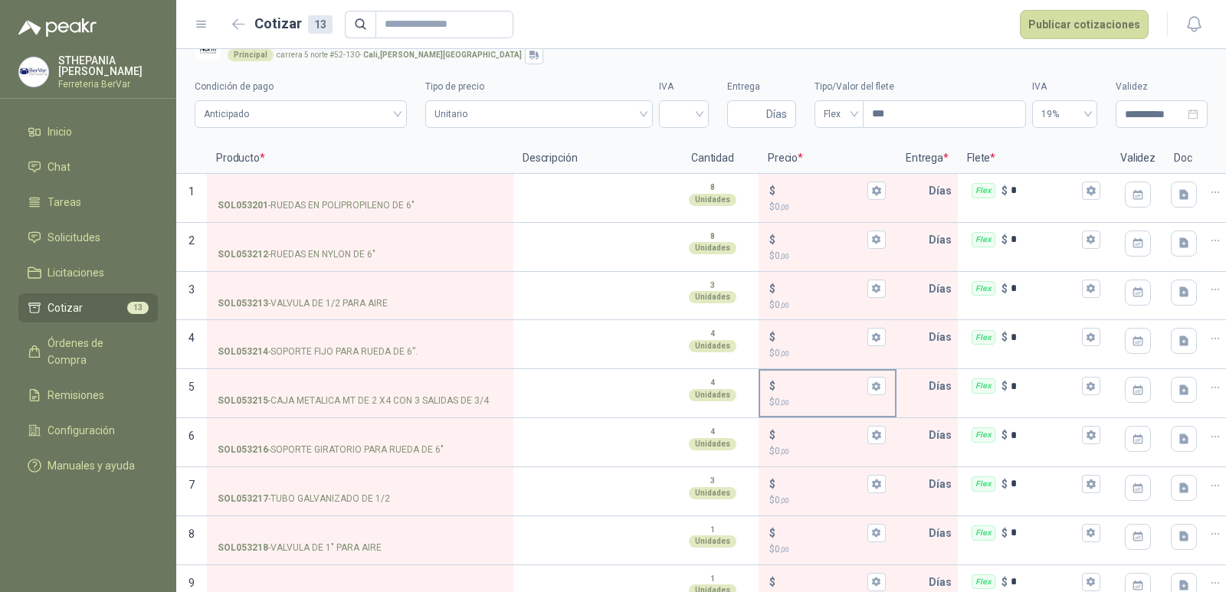
scroll to position [0, 0]
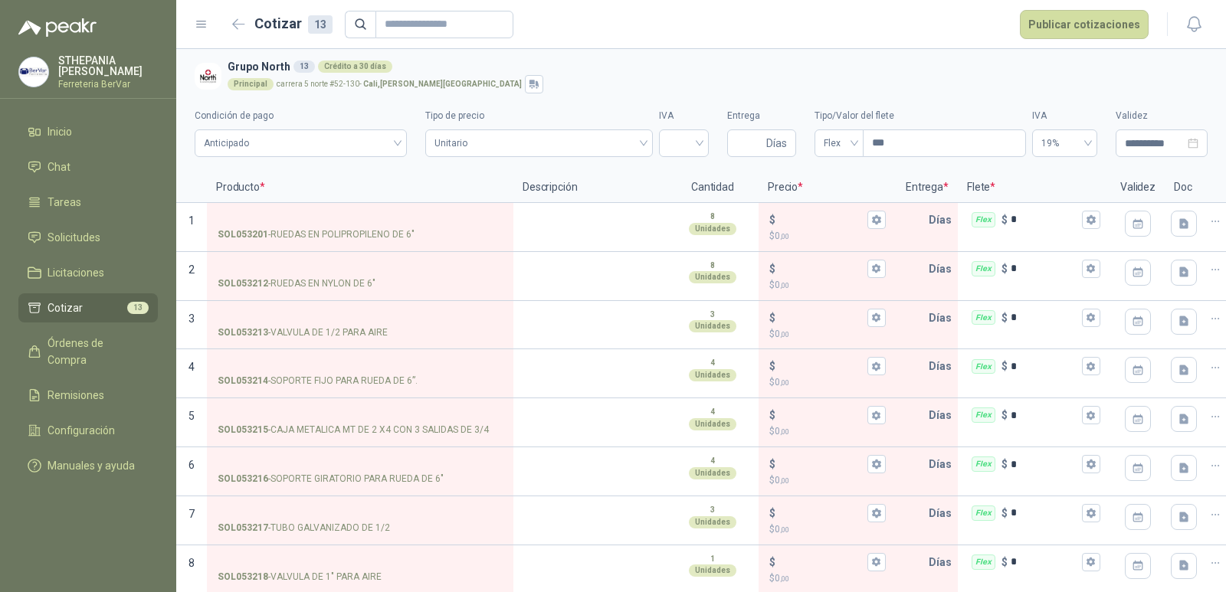
click at [1070, 22] on button "Publicar cotizaciones" at bounding box center [1084, 24] width 129 height 29
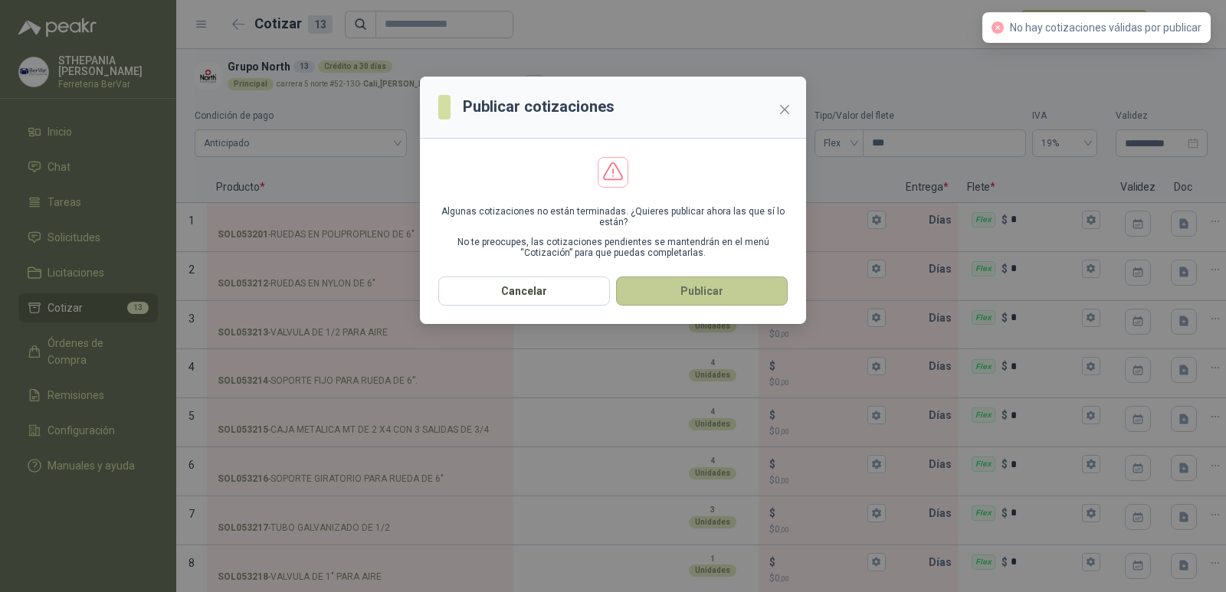
click at [724, 292] on button "Publicar" at bounding box center [702, 291] width 172 height 29
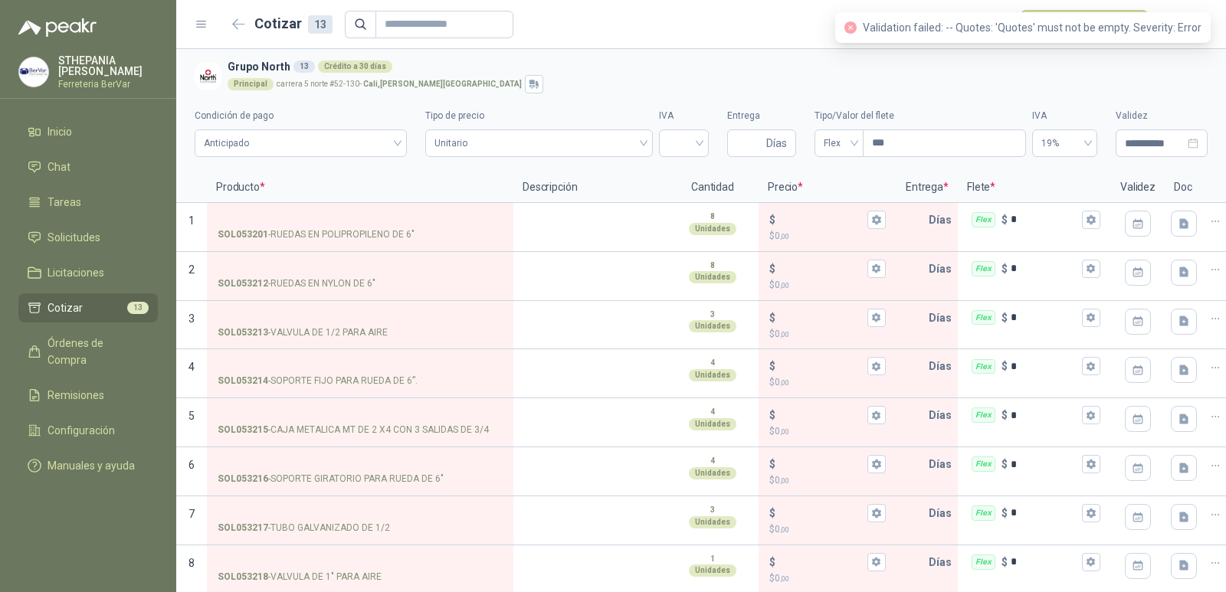
scroll to position [259, 0]
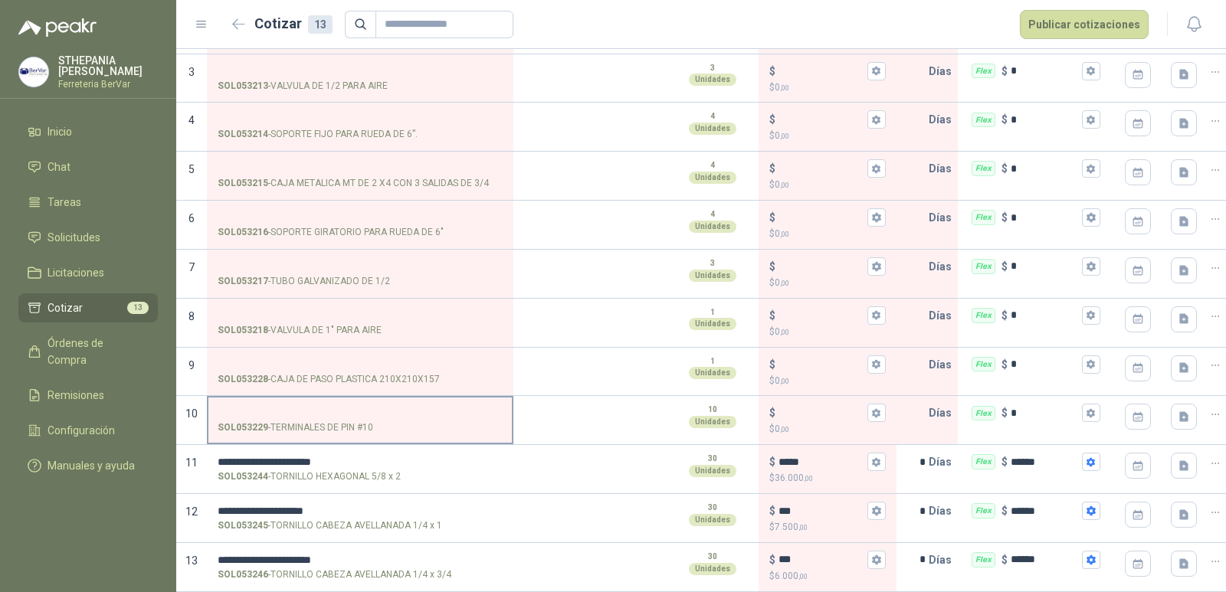
click at [480, 422] on div "SOL053229 - TERMINALES DE PIN #10" at bounding box center [360, 428] width 285 height 15
click at [480, 419] on input "SOL053229 - TERMINALES DE PIN #10" at bounding box center [360, 413] width 285 height 11
click at [480, 408] on input "SOL053229 - TERMINALES DE PIN #10" at bounding box center [360, 413] width 285 height 11
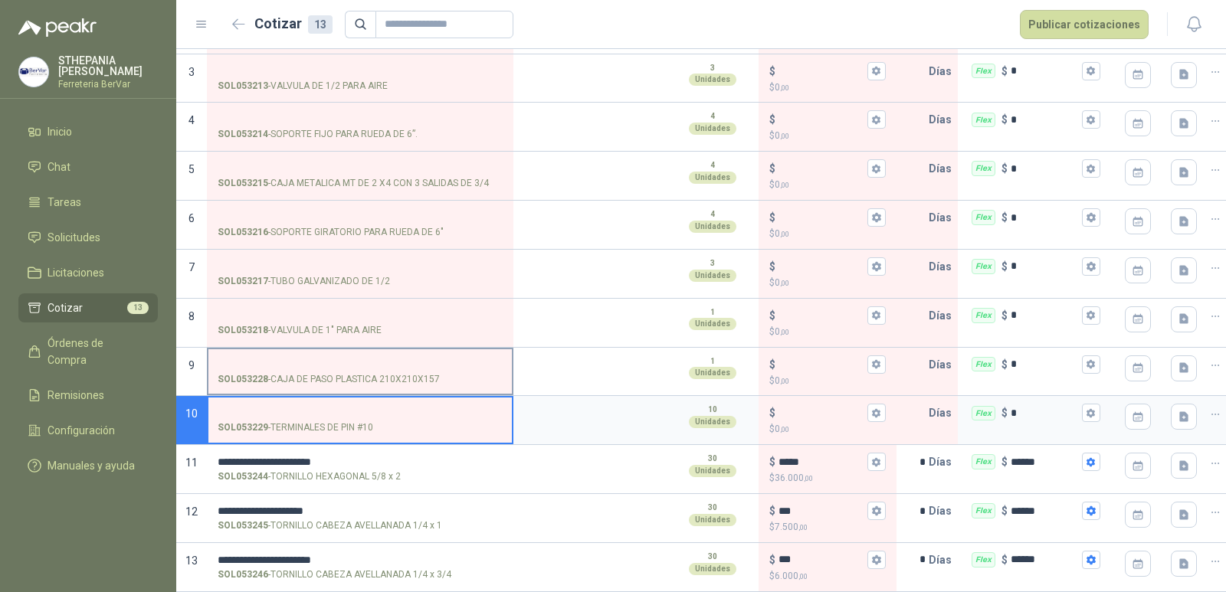
click at [481, 380] on label "SOL053228 - CAJA DE PASO PLASTICA 210X210X157" at bounding box center [359, 371] width 303 height 44
click at [481, 371] on input "SOL053228 - CAJA DE PASO PLASTICA 210X210X157" at bounding box center [360, 364] width 285 height 11
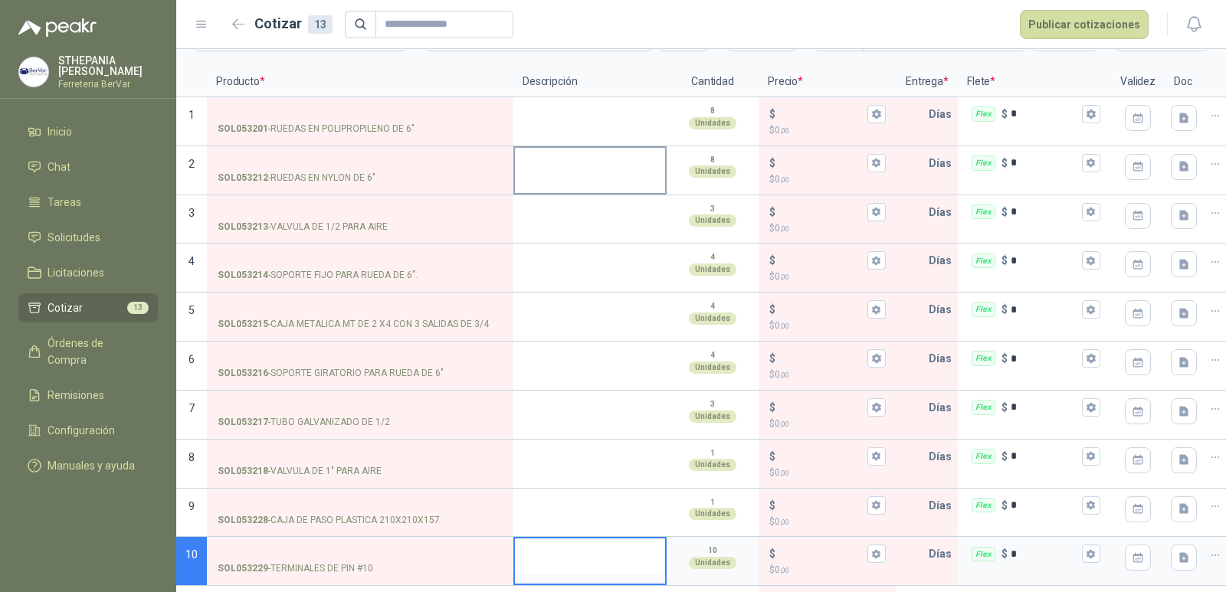
scroll to position [0, 0]
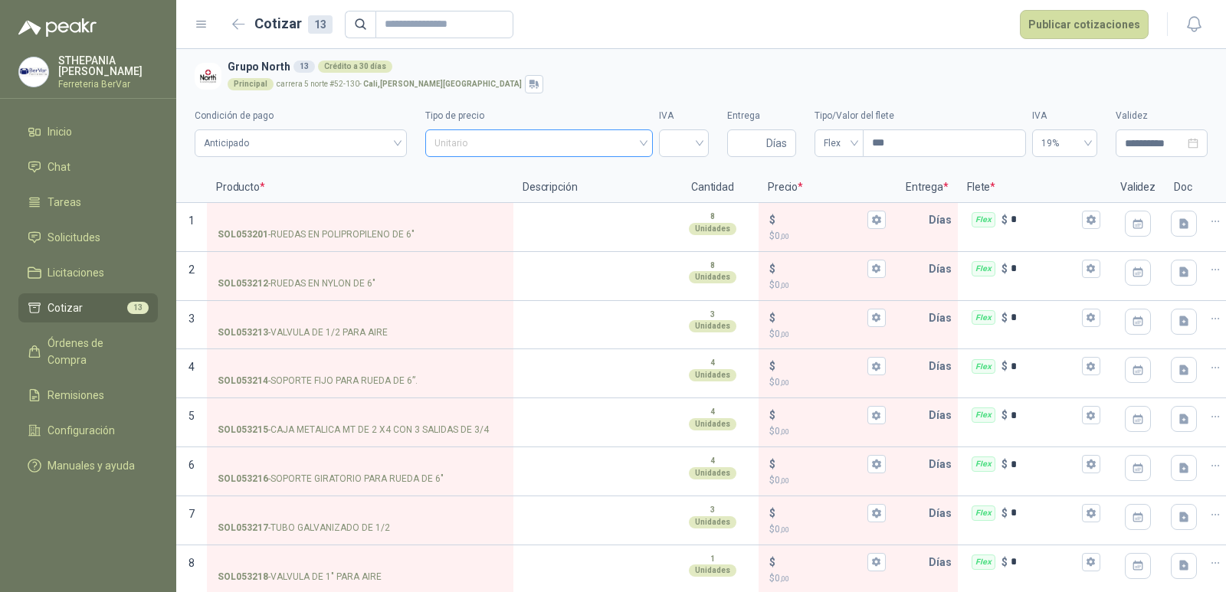
click at [593, 145] on span "Unitario" at bounding box center [538, 143] width 208 height 23
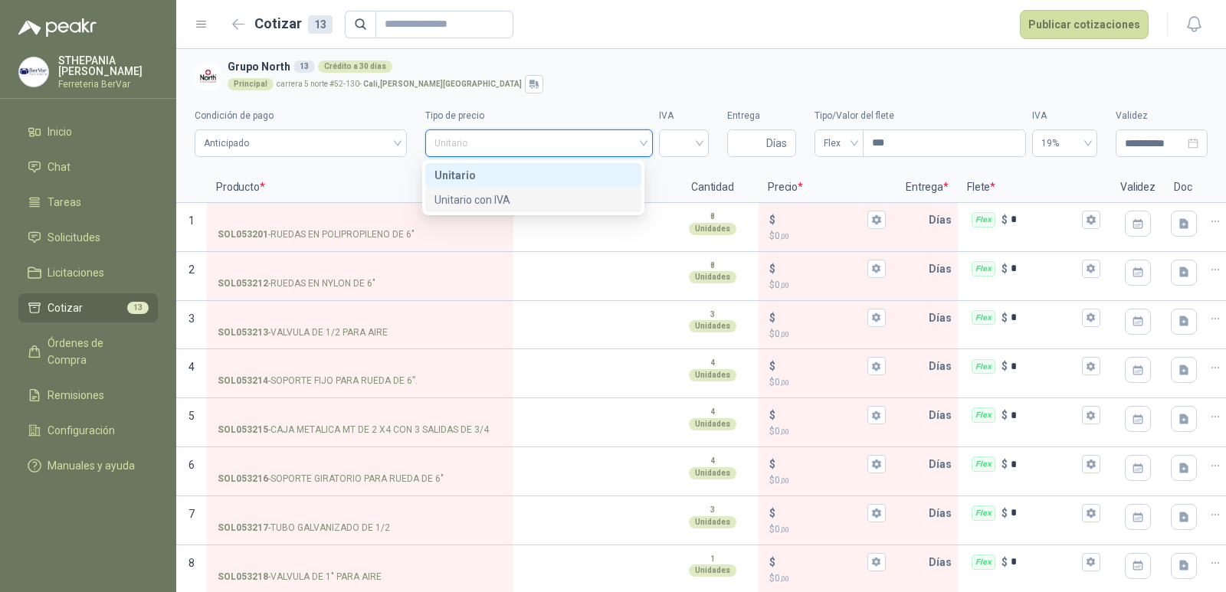
click at [579, 197] on div "Unitario con IVA" at bounding box center [533, 200] width 198 height 17
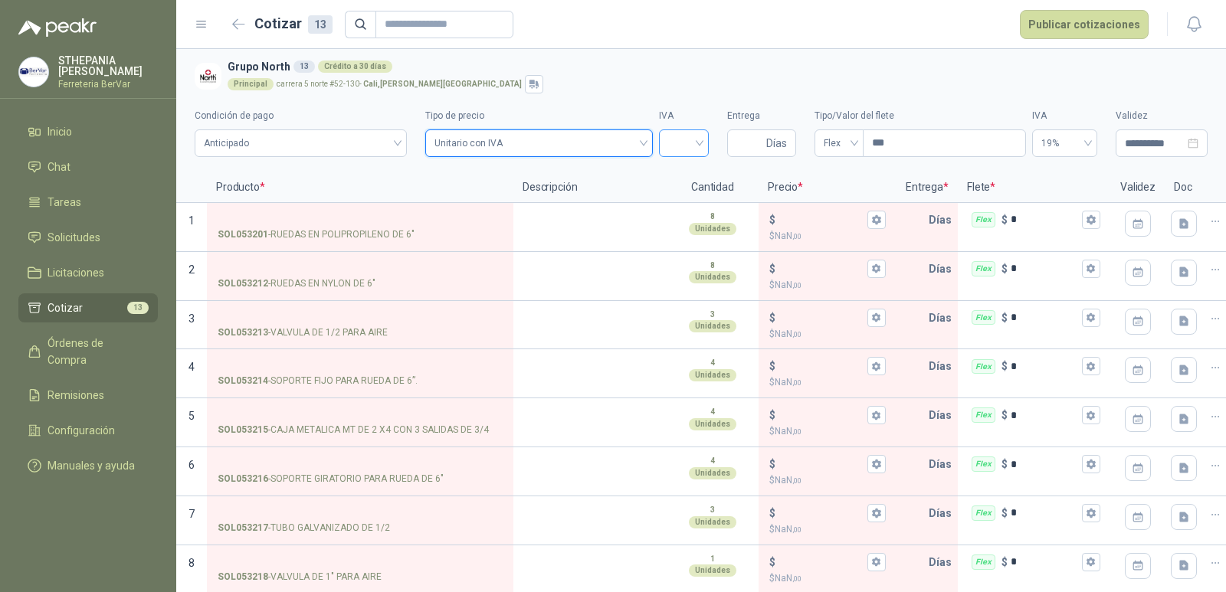
click at [676, 150] on input "search" at bounding box center [683, 141] width 31 height 23
click at [680, 179] on div "19%" at bounding box center [675, 175] width 25 height 17
click at [1072, 28] on button "Publicar cotizaciones" at bounding box center [1084, 24] width 129 height 29
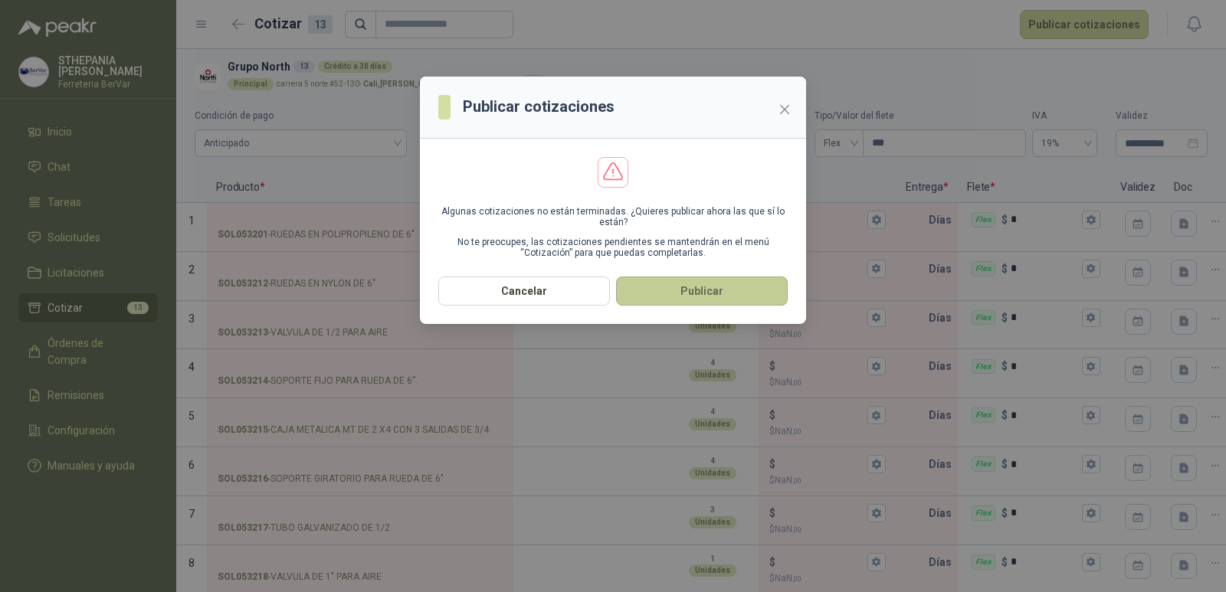
click at [676, 296] on button "Publicar" at bounding box center [702, 291] width 172 height 29
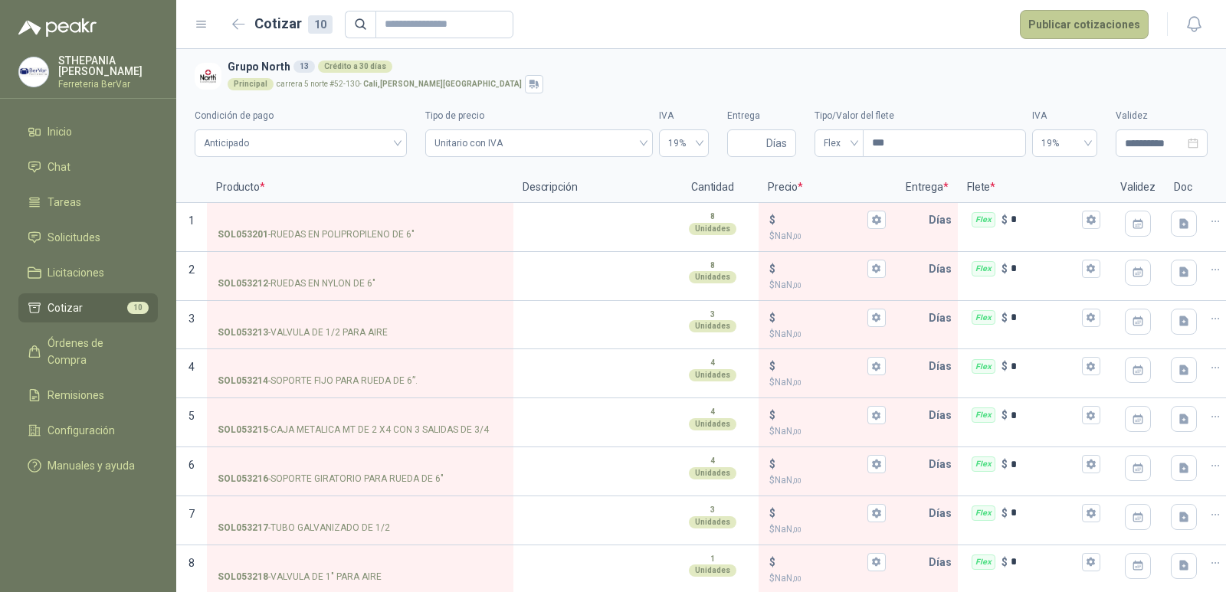
click at [1053, 31] on button "Publicar cotizaciones" at bounding box center [1084, 24] width 129 height 29
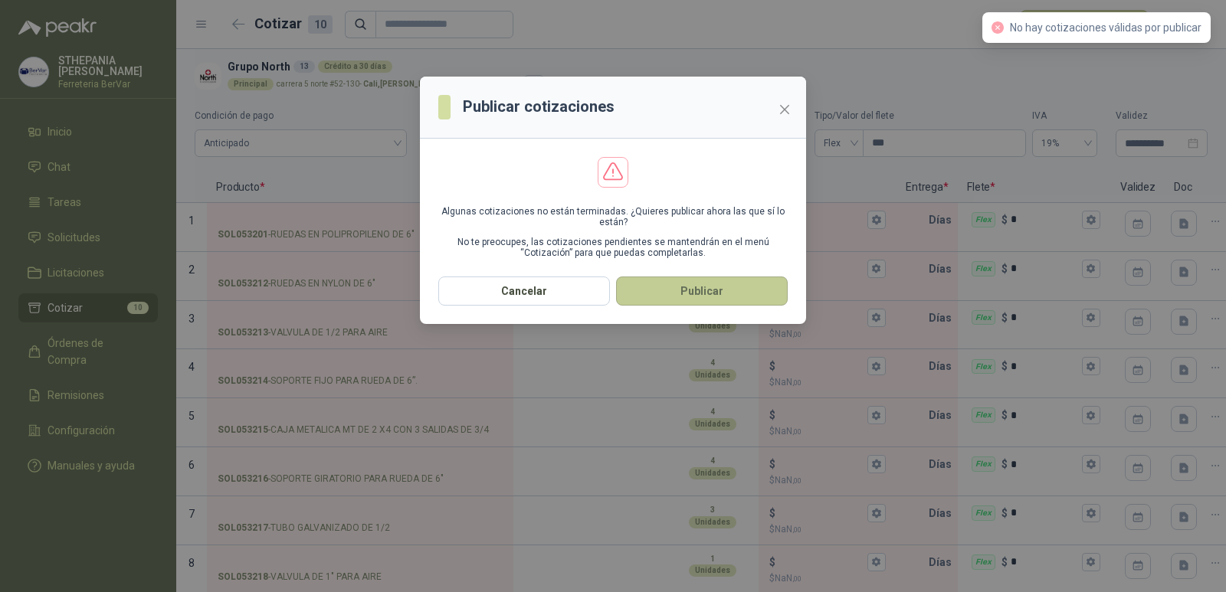
click at [693, 286] on button "Publicar" at bounding box center [702, 291] width 172 height 29
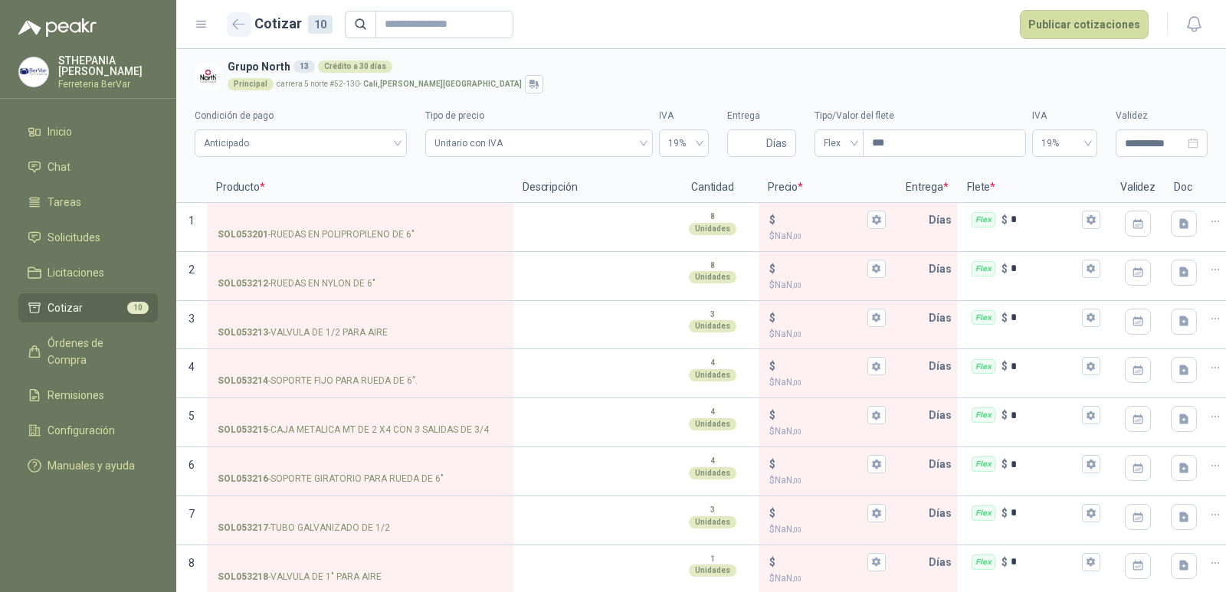
click at [231, 24] on button "button" at bounding box center [239, 24] width 25 height 25
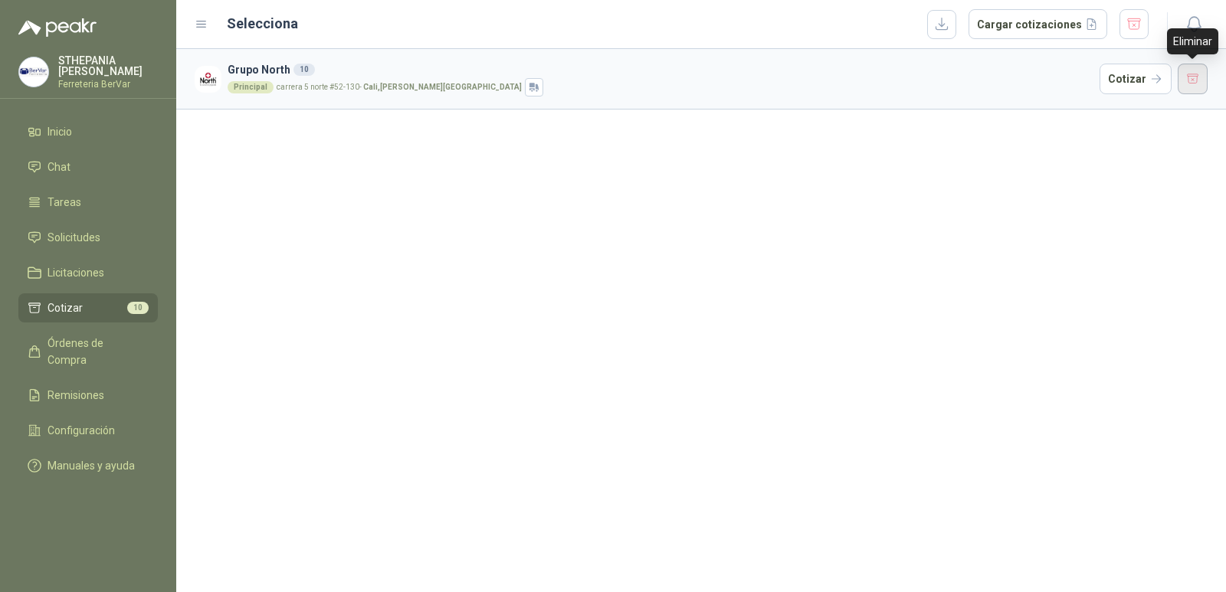
click at [1182, 67] on button "button" at bounding box center [1193, 79] width 31 height 31
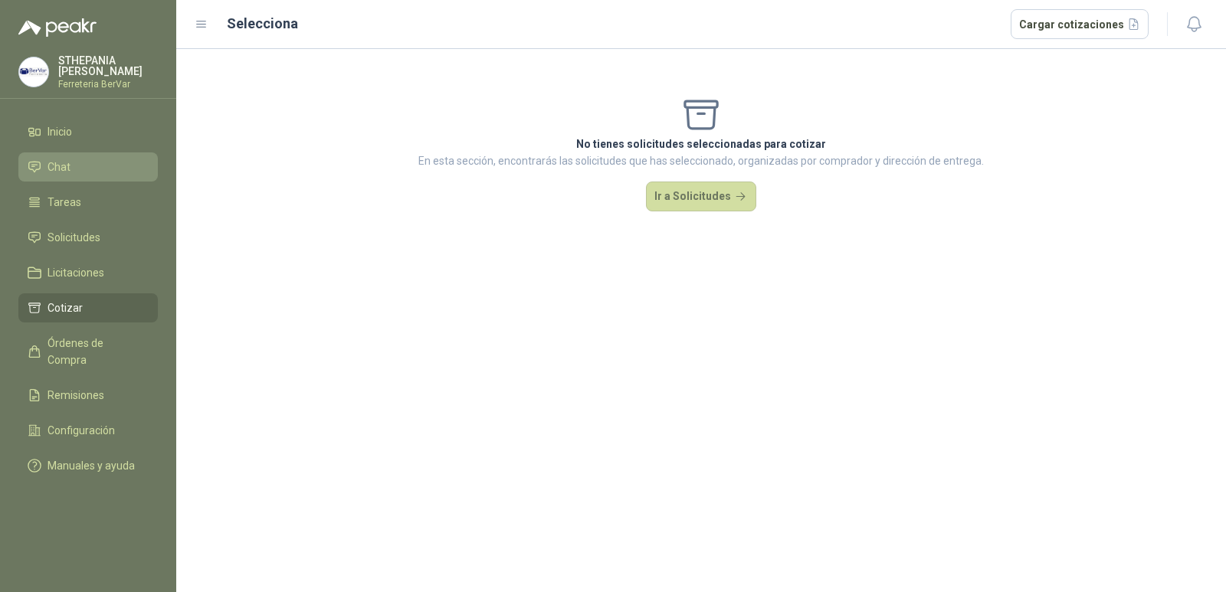
click at [64, 162] on span "Chat" at bounding box center [59, 167] width 23 height 17
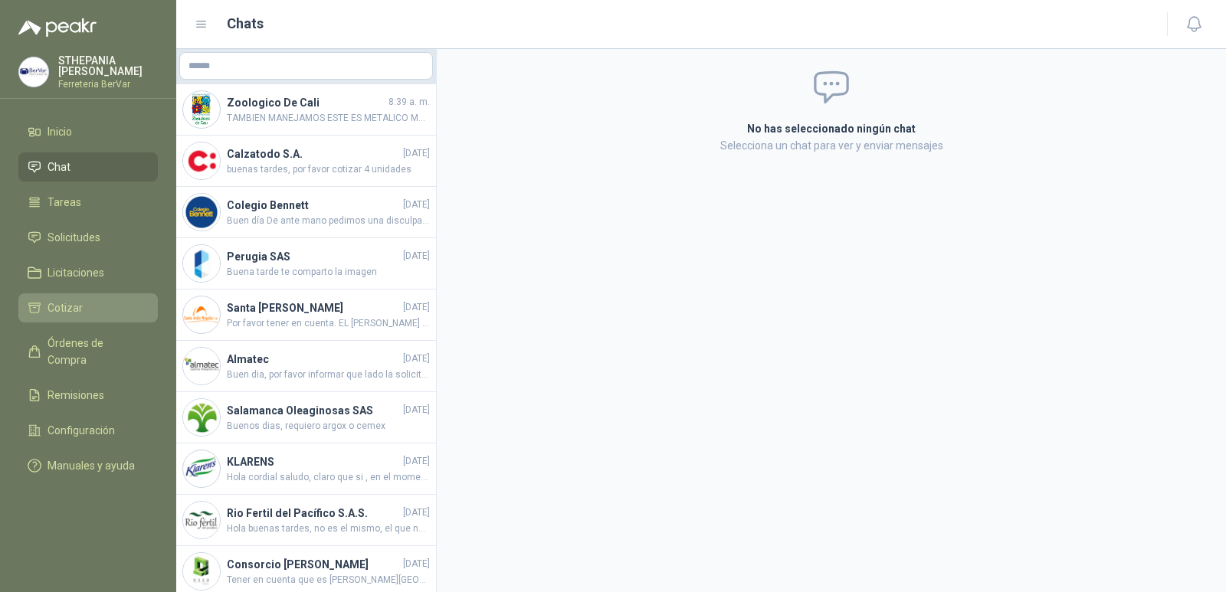
click at [66, 309] on span "Cotizar" at bounding box center [65, 308] width 35 height 17
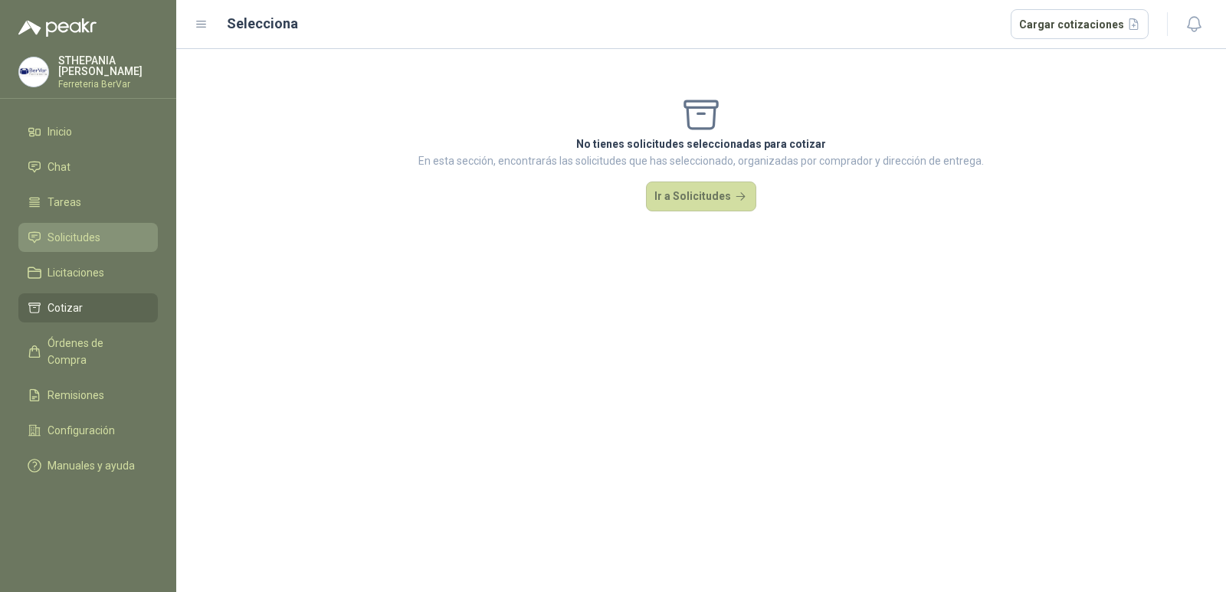
click at [88, 242] on span "Solicitudes" at bounding box center [74, 237] width 53 height 17
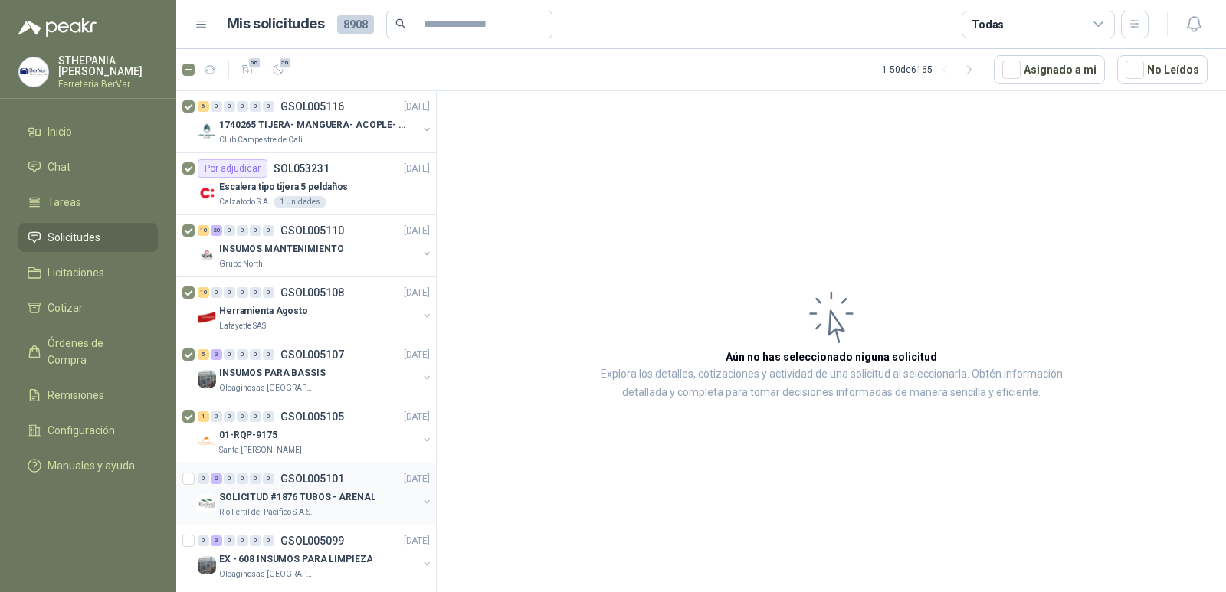
click at [182, 477] on div "0 2 0 0 0 0 GSOL005101 [DATE] SOLICITUD #1876 TUBOS - ARENAL Rio Fertil [PERSON…" at bounding box center [306, 495] width 260 height 62
click at [283, 74] on icon "button" at bounding box center [278, 70] width 13 height 13
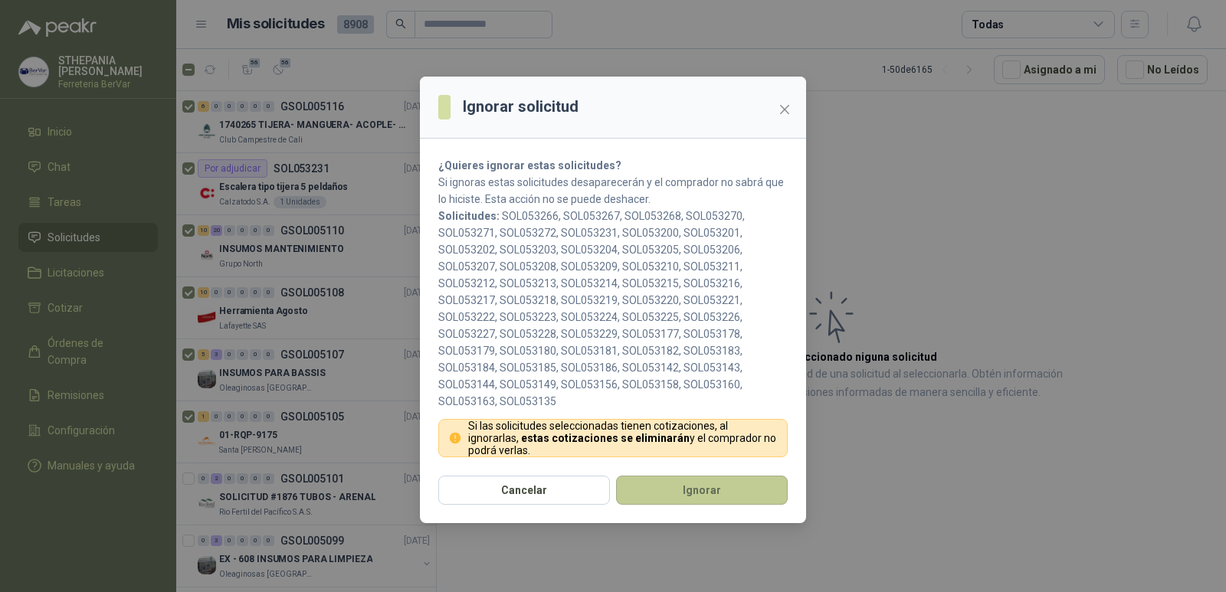
click at [680, 487] on button "Ignorar" at bounding box center [702, 490] width 172 height 29
click at [720, 483] on button "Ignorar" at bounding box center [702, 490] width 172 height 29
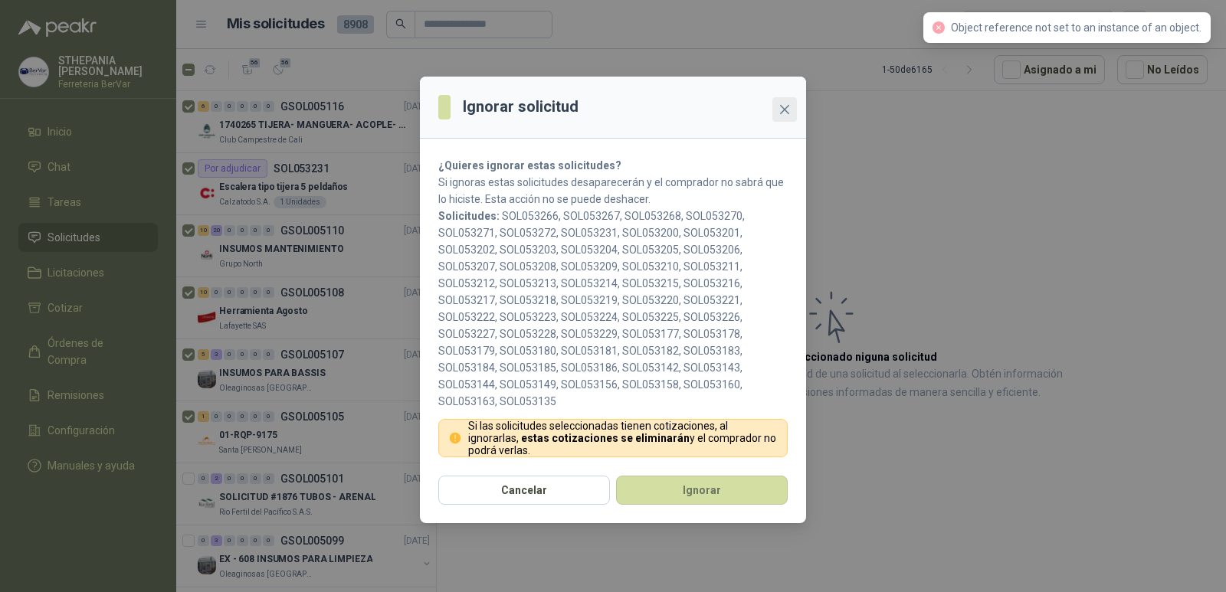
click at [787, 119] on button "Close" at bounding box center [784, 109] width 25 height 25
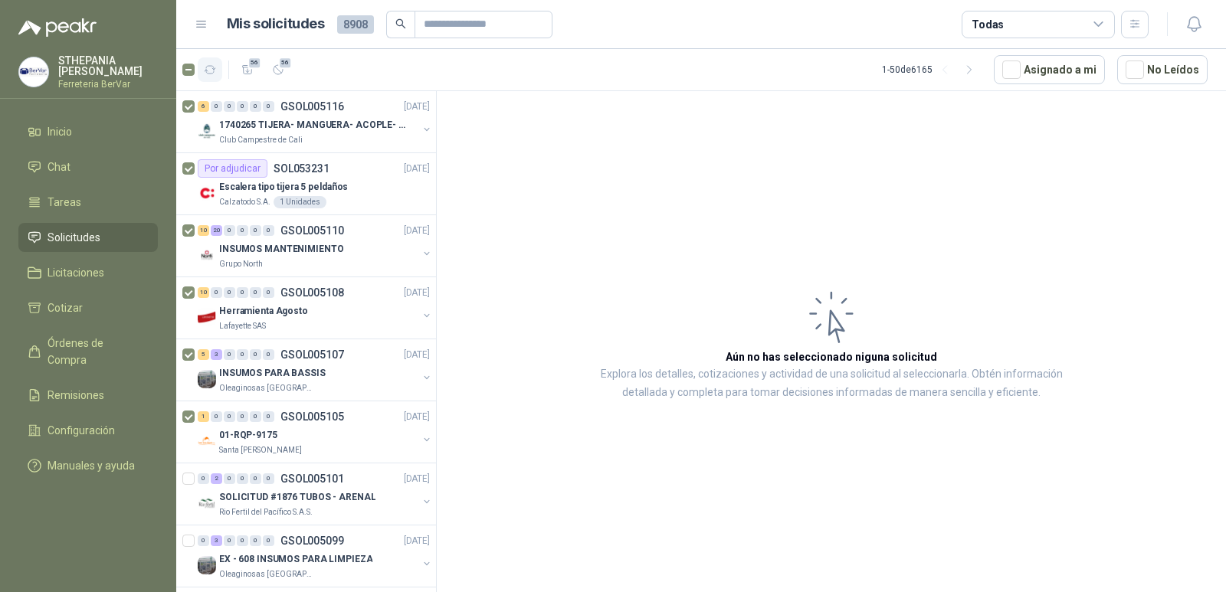
click at [213, 67] on icon "button" at bounding box center [210, 70] width 11 height 8
click at [188, 177] on div at bounding box center [188, 183] width 12 height 49
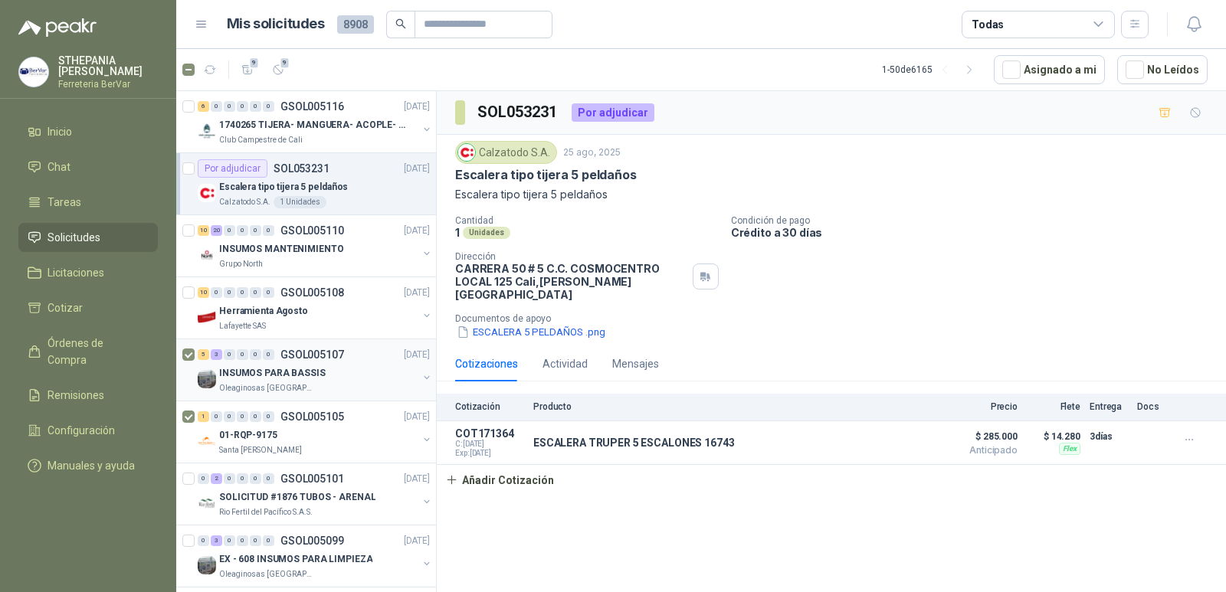
click at [196, 351] on div at bounding box center [189, 370] width 15 height 49
click at [217, 68] on button "button" at bounding box center [210, 69] width 25 height 25
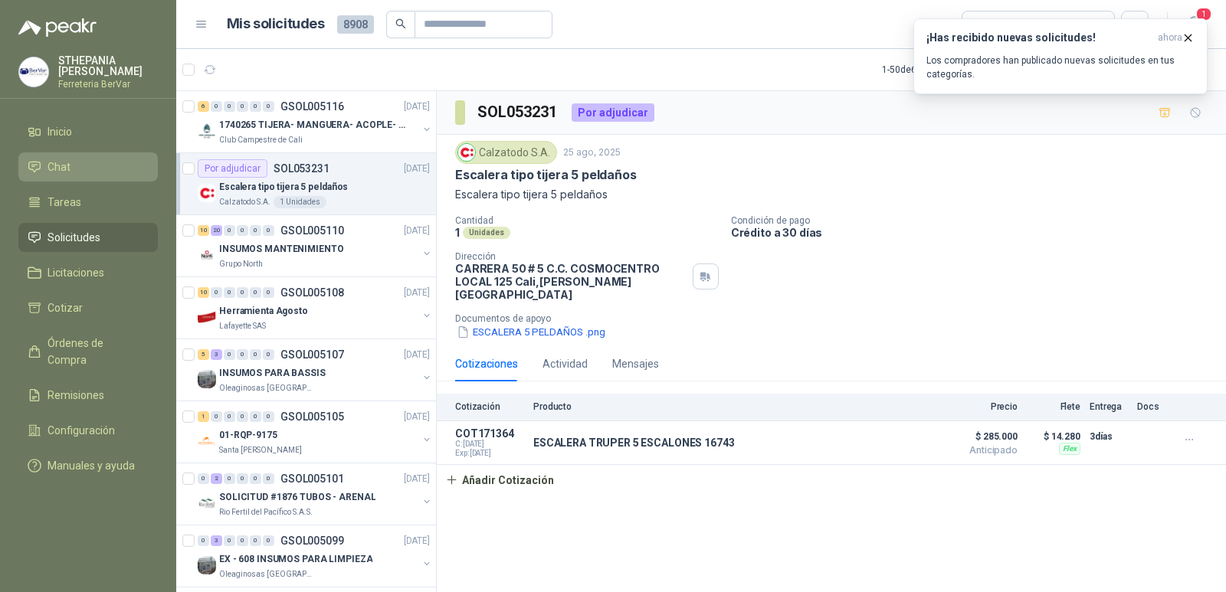
click at [110, 175] on li "Chat" at bounding box center [88, 167] width 121 height 17
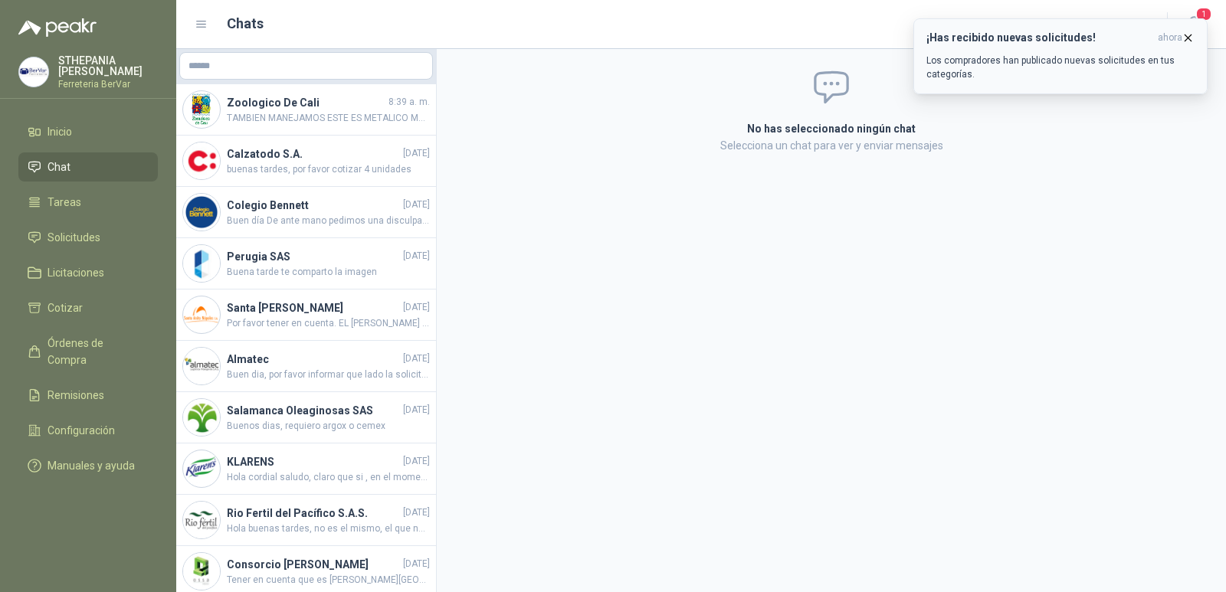
click at [1097, 63] on p "Los compradores han publicado nuevas solicitudes en tus categorías." at bounding box center [1060, 68] width 268 height 28
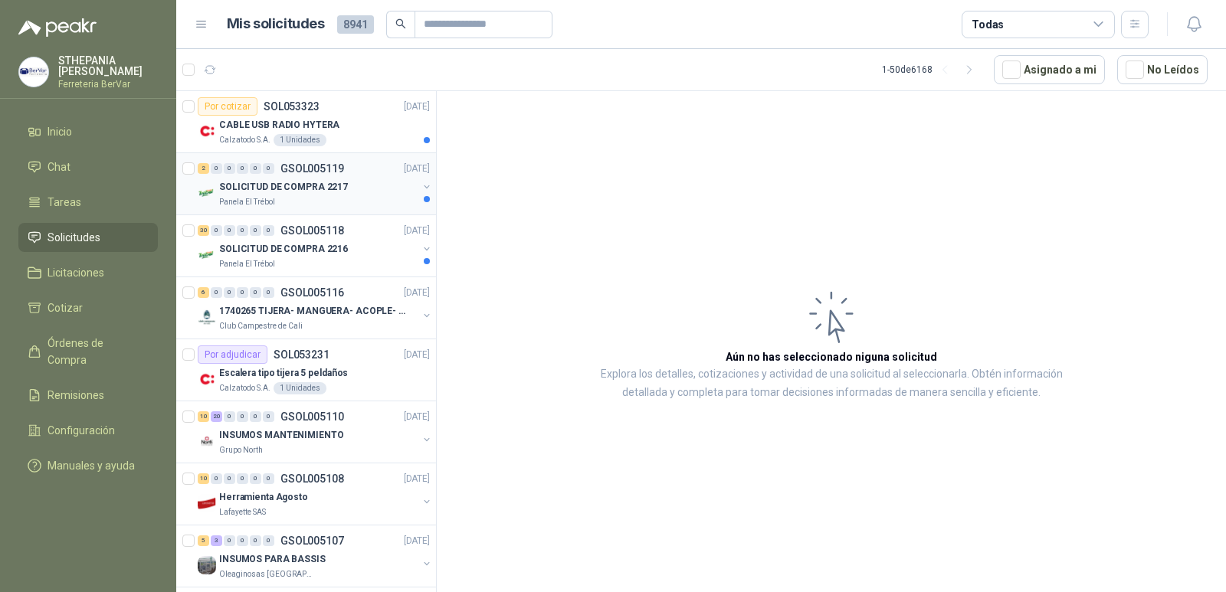
click at [365, 195] on div "SOLICITUD DE COMPRA 2217" at bounding box center [318, 187] width 198 height 18
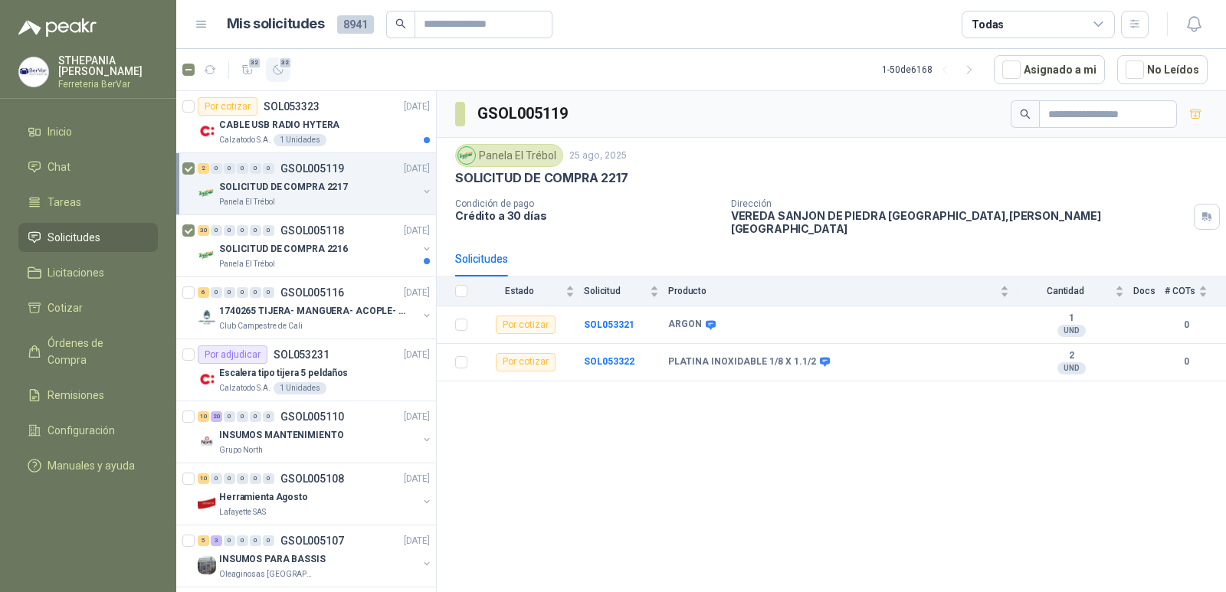
click at [281, 66] on span "32" at bounding box center [285, 63] width 15 height 12
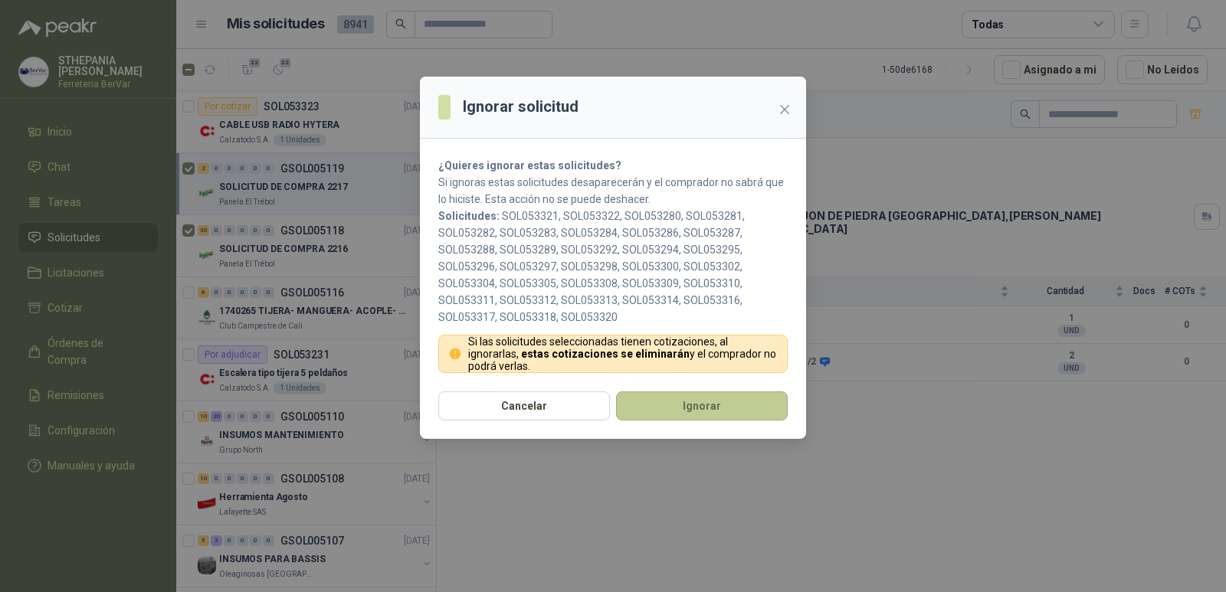
click at [698, 408] on button "Ignorar" at bounding box center [702, 406] width 172 height 29
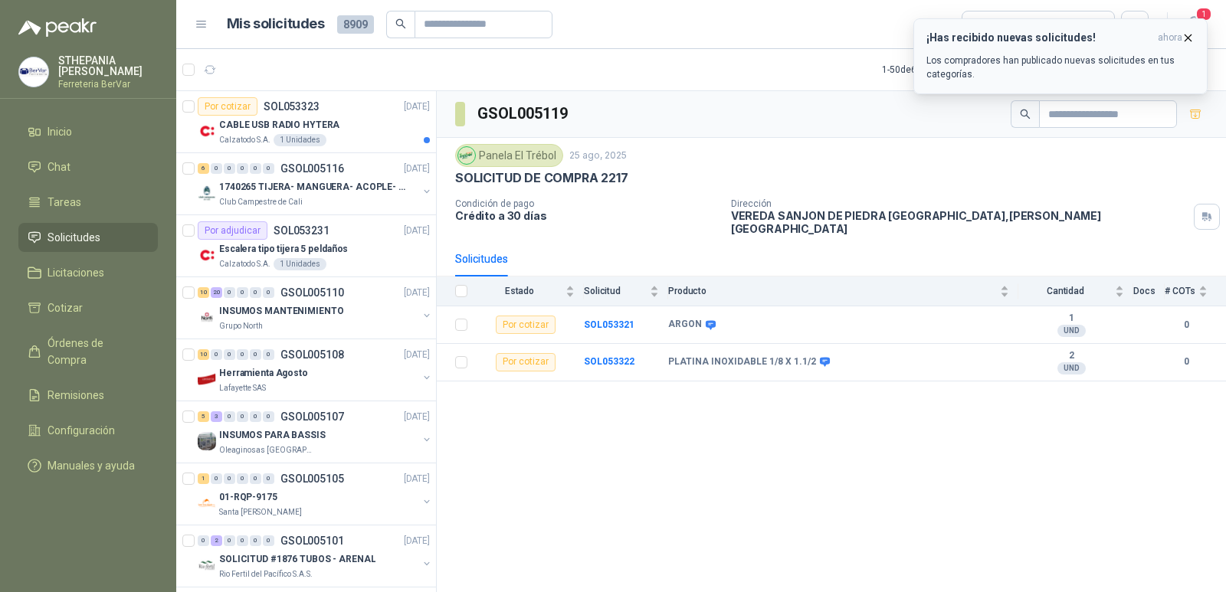
click at [946, 62] on p "Los compradores han publicado nuevas solicitudes en tus categorías." at bounding box center [1060, 68] width 268 height 28
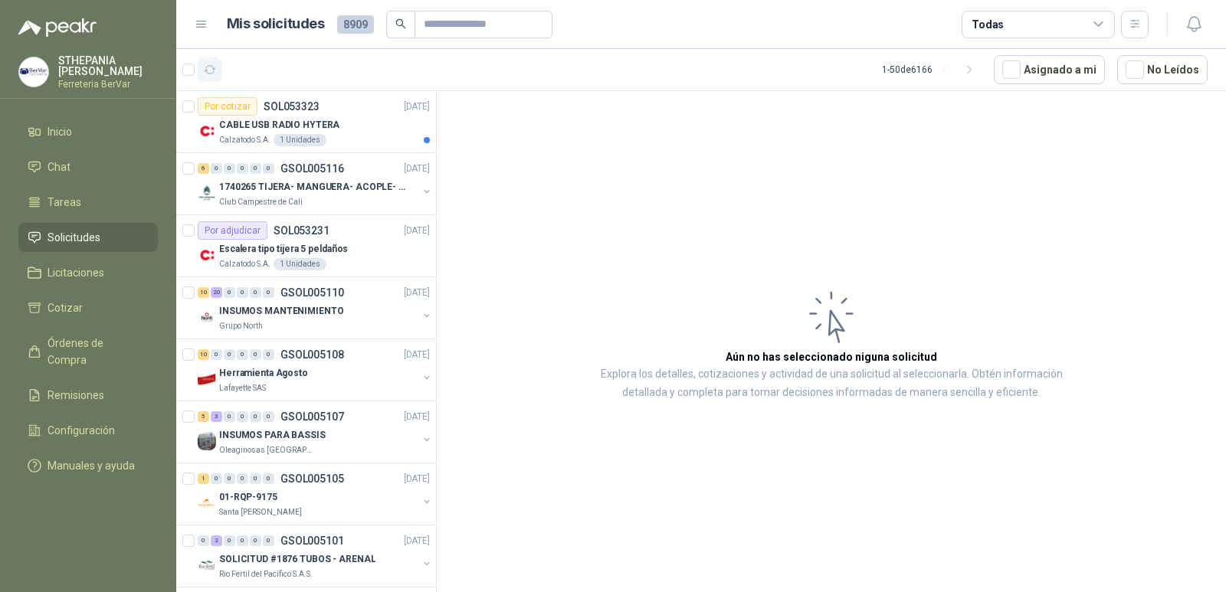
click at [215, 61] on button "button" at bounding box center [210, 69] width 25 height 25
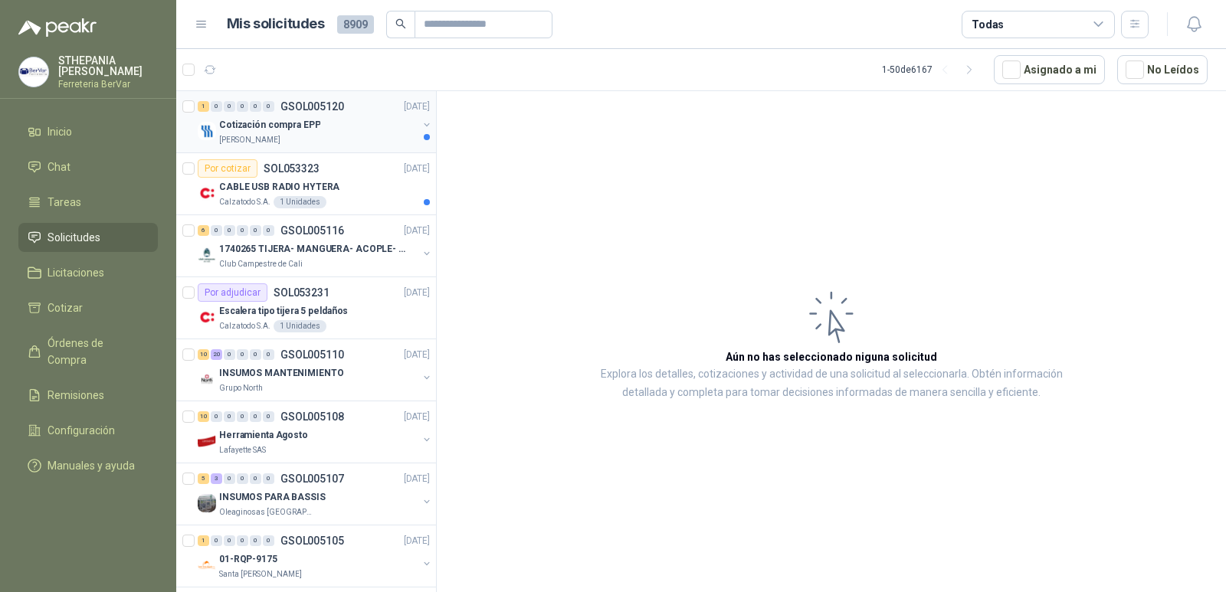
click at [359, 137] on div "[PERSON_NAME]" at bounding box center [318, 140] width 198 height 12
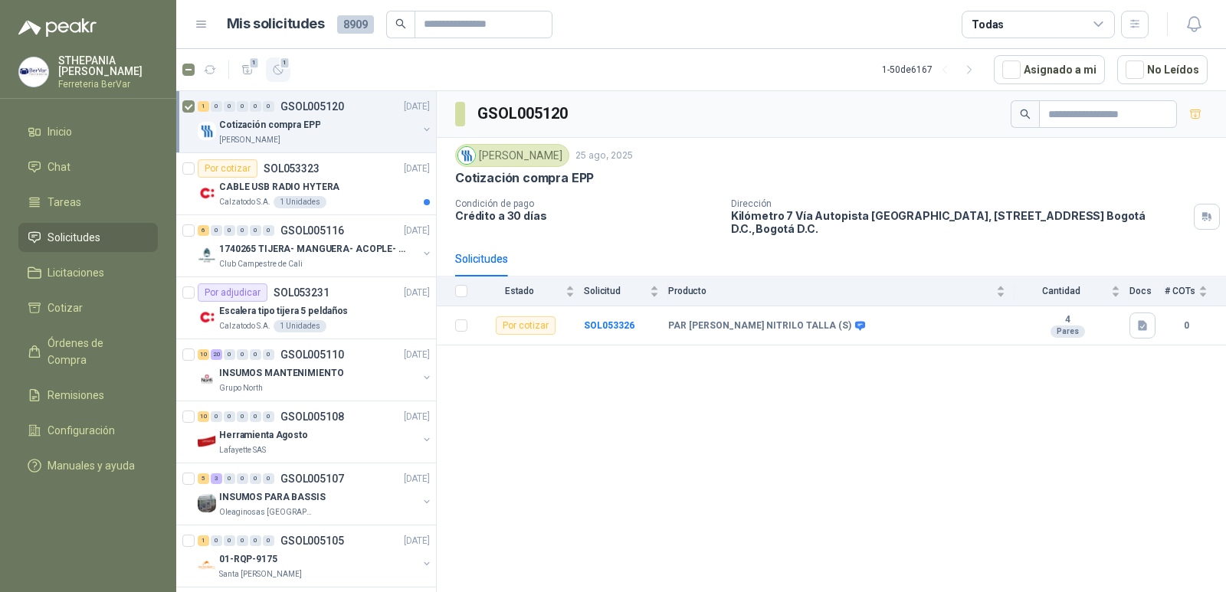
click at [275, 67] on icon "button" at bounding box center [278, 70] width 13 height 13
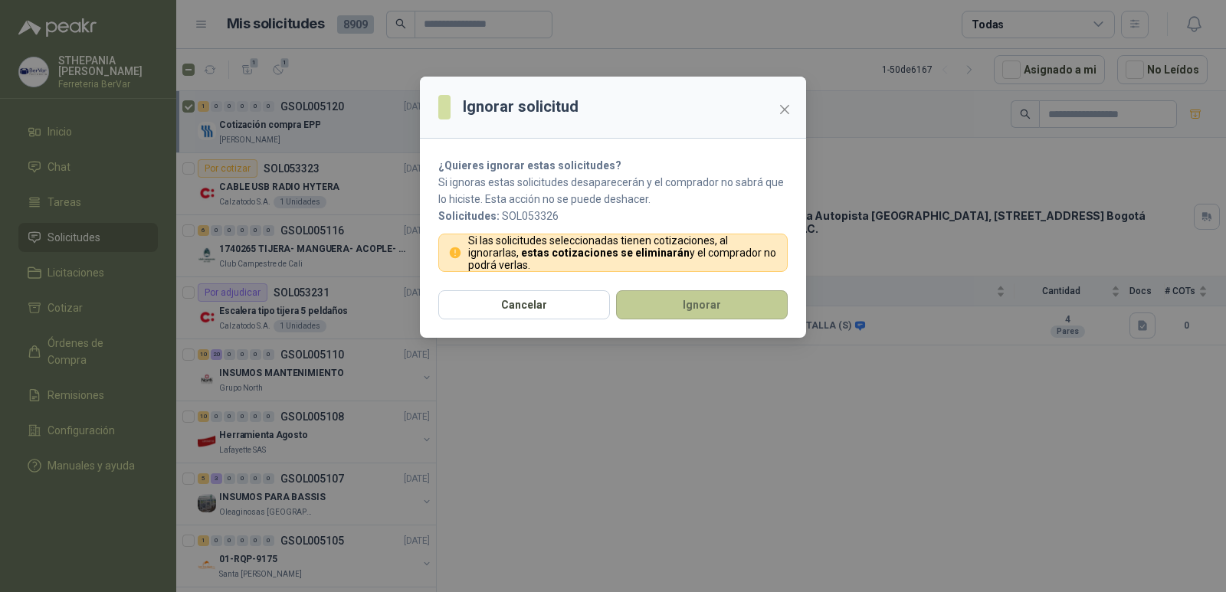
click at [680, 312] on button "Ignorar" at bounding box center [702, 304] width 172 height 29
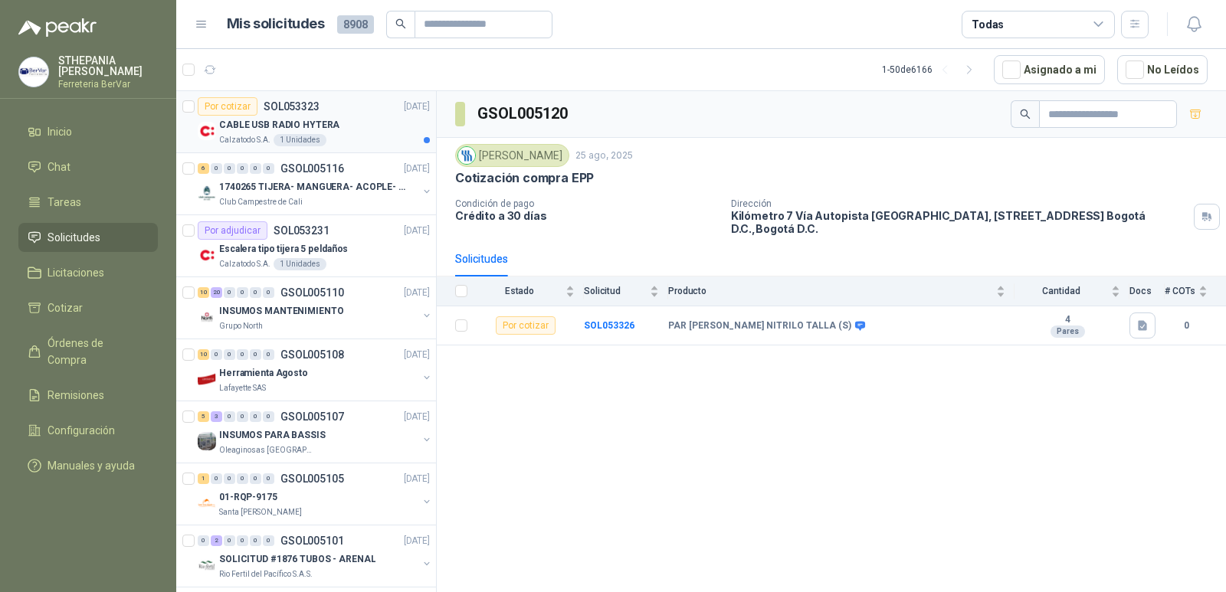
click at [369, 125] on div "CABLE USB RADIO HYTERA" at bounding box center [324, 125] width 211 height 18
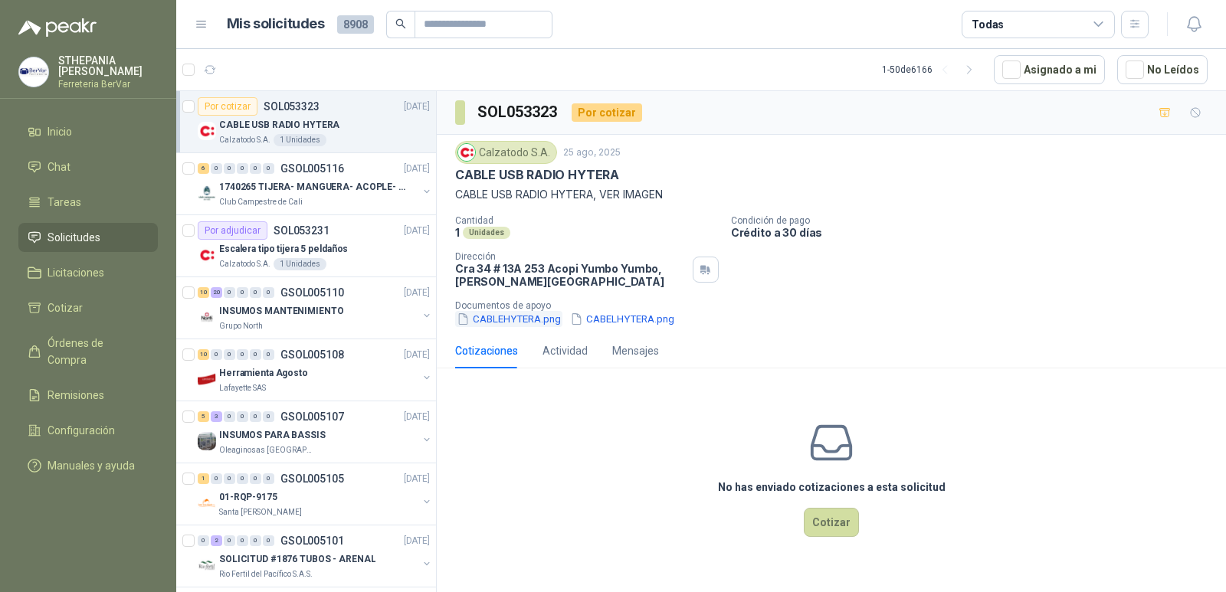
click at [525, 323] on button "CABLEHYTERA.png" at bounding box center [508, 319] width 107 height 16
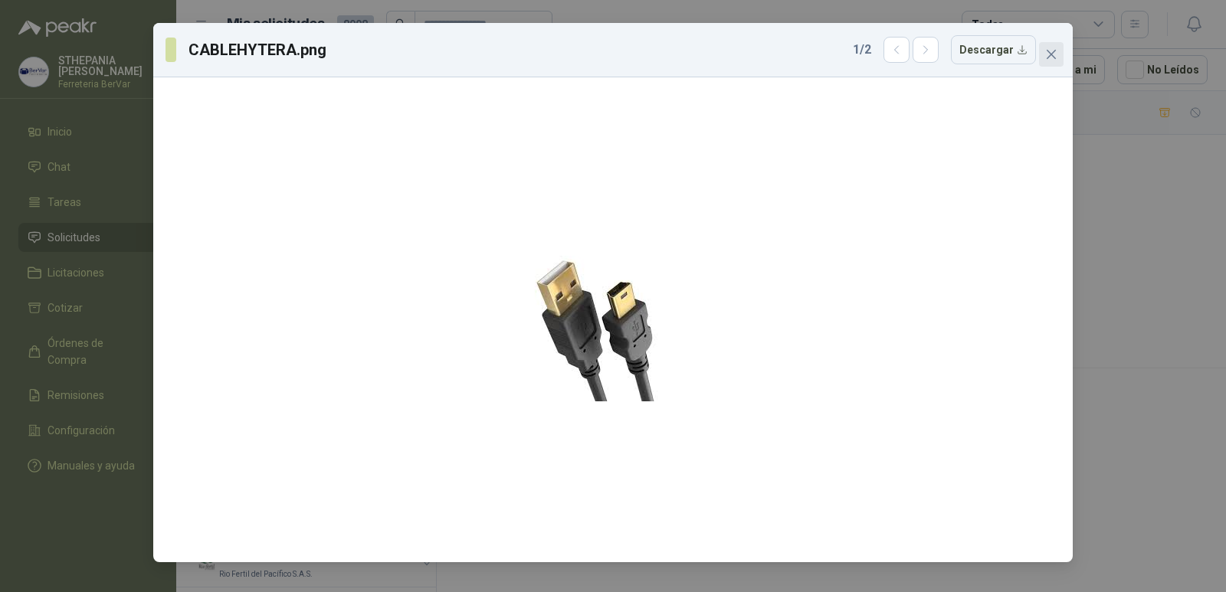
click at [1049, 43] on button "Close" at bounding box center [1051, 54] width 25 height 25
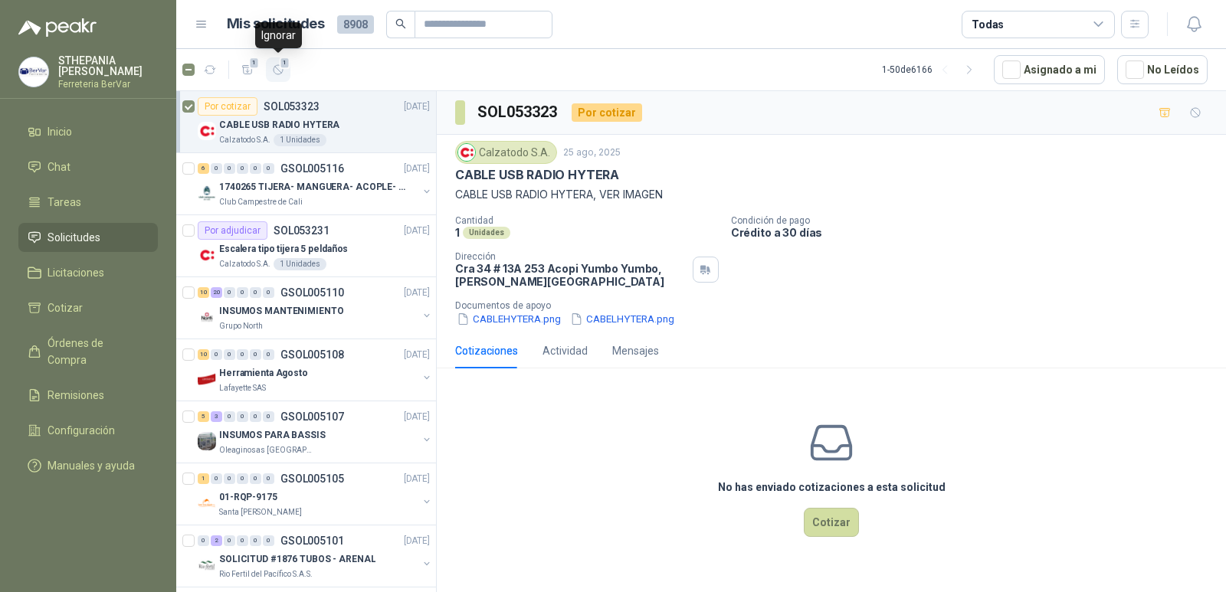
click at [284, 65] on span "1" at bounding box center [285, 63] width 11 height 12
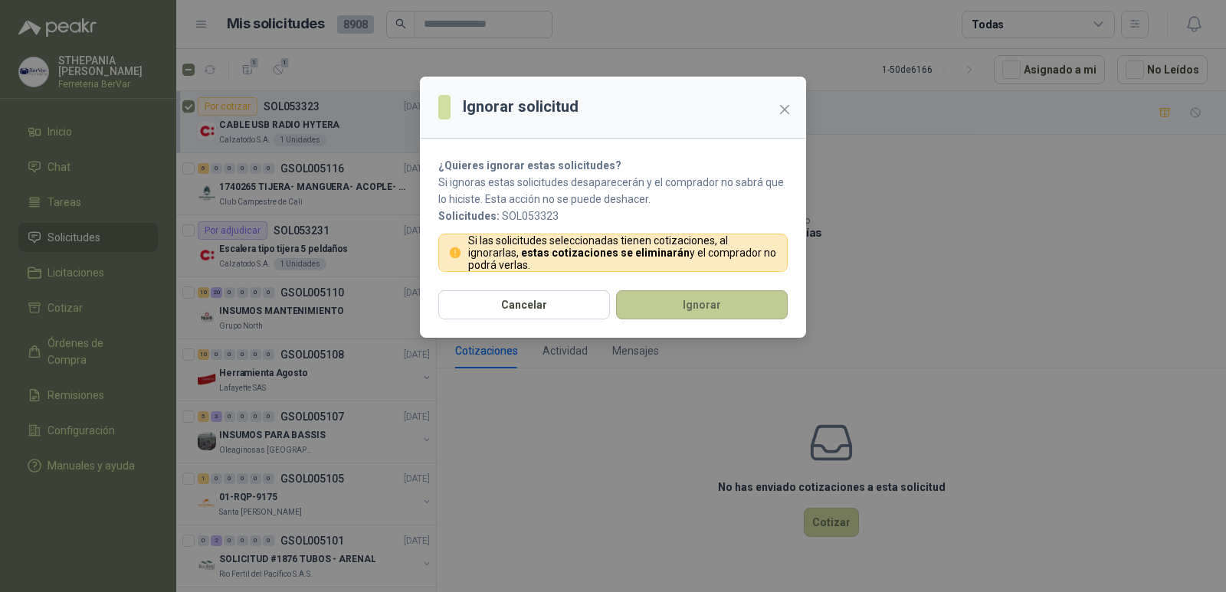
click at [715, 310] on button "Ignorar" at bounding box center [702, 304] width 172 height 29
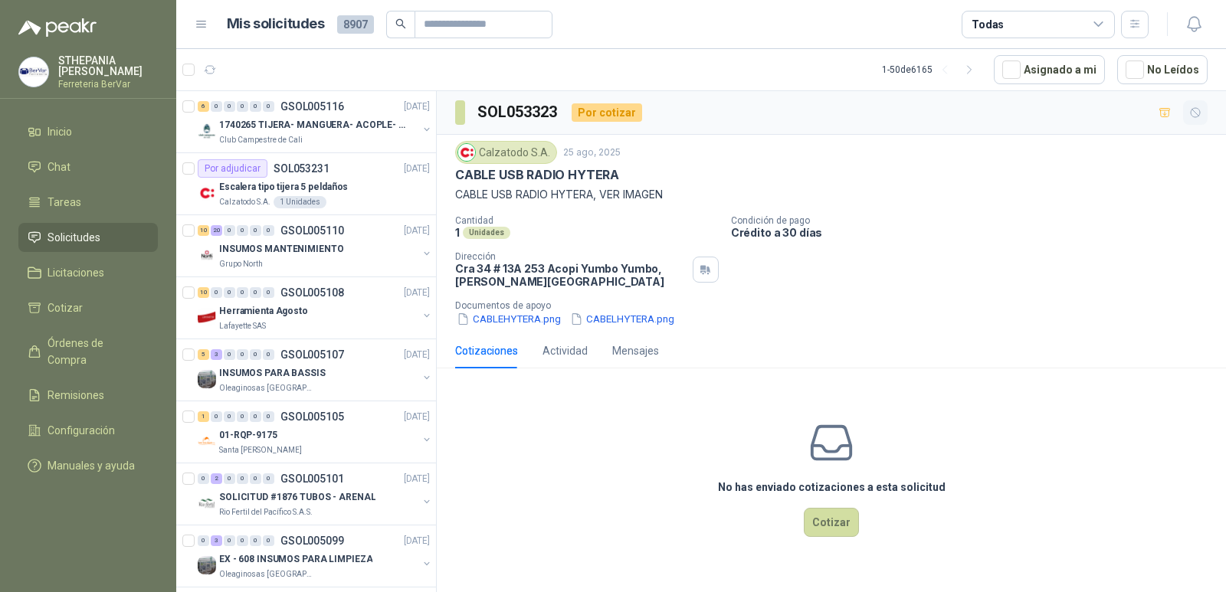
click at [1193, 120] on button "button" at bounding box center [1195, 112] width 25 height 25
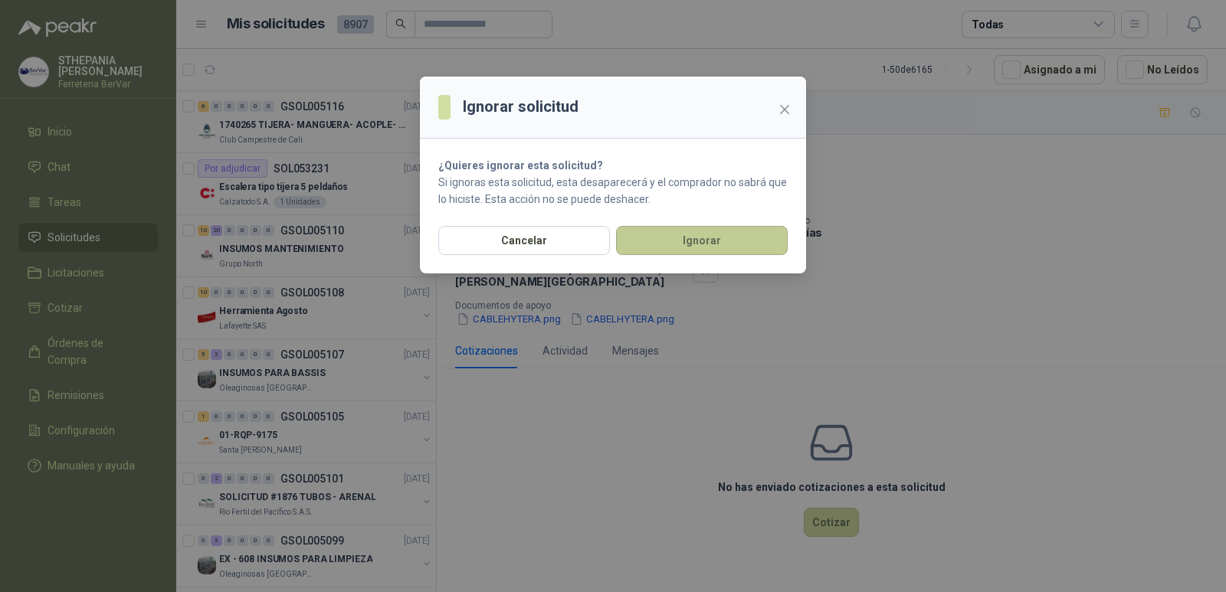
click at [690, 243] on button "Ignorar" at bounding box center [702, 240] width 172 height 29
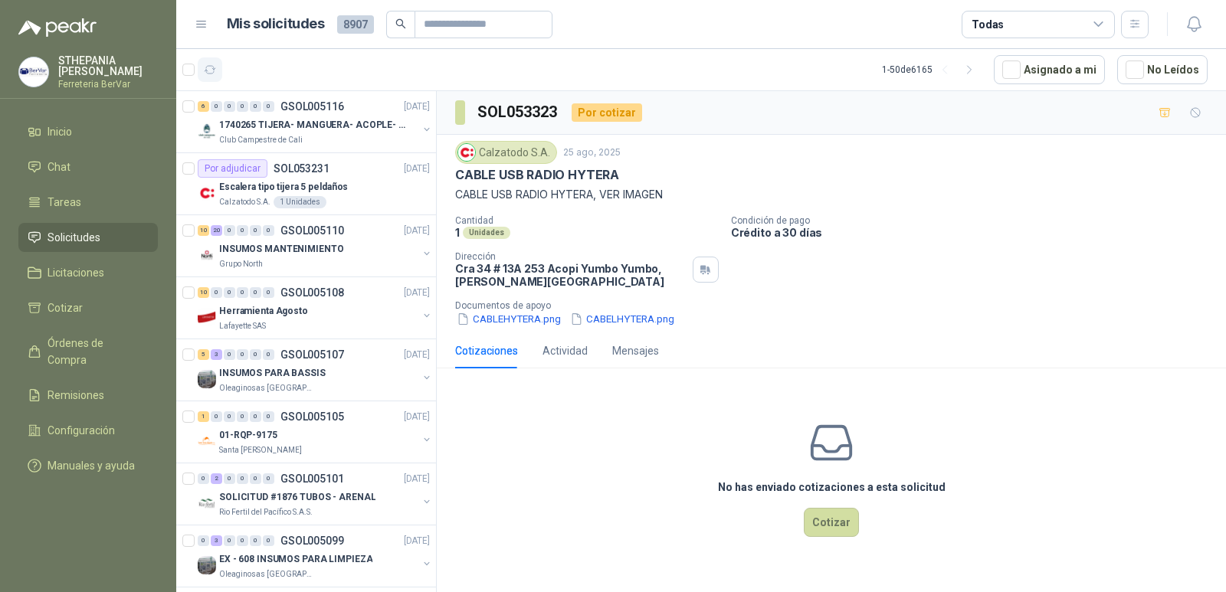
click at [211, 78] on button "button" at bounding box center [210, 69] width 25 height 25
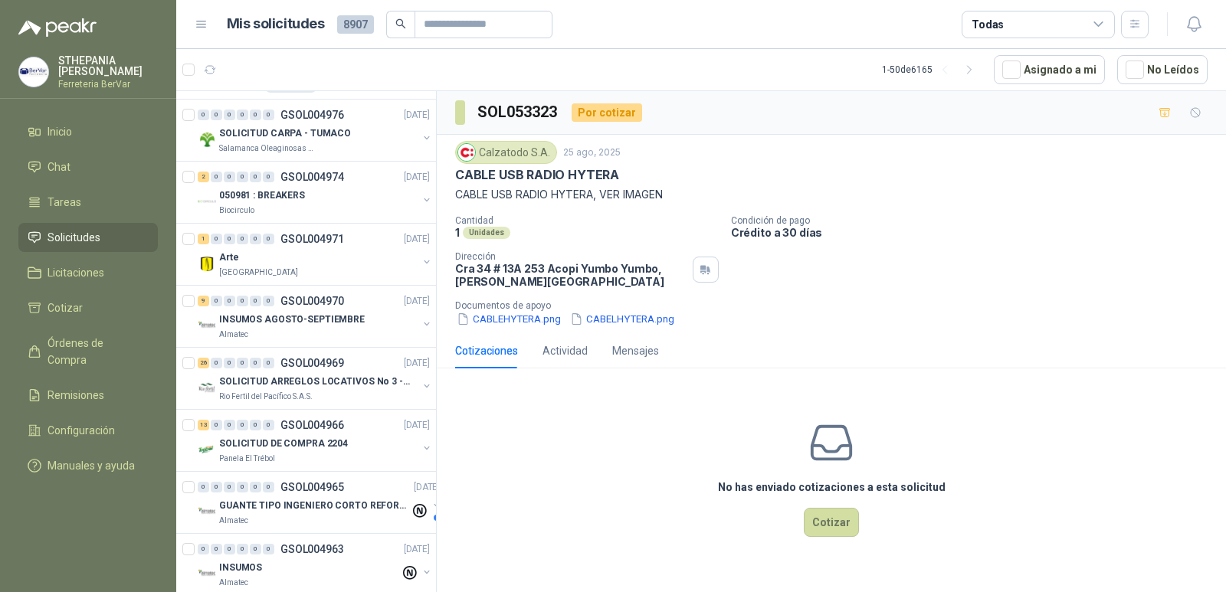
scroll to position [1762, 0]
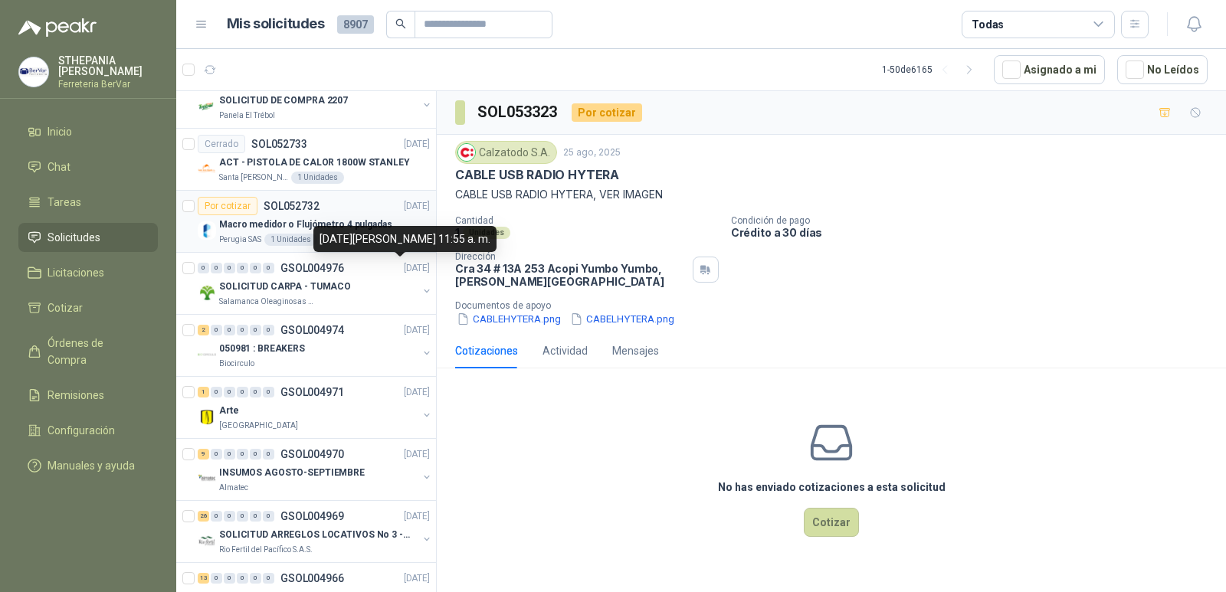
click at [332, 219] on p "Macro medidor o Flujómetro 4 pulgadas" at bounding box center [305, 225] width 173 height 15
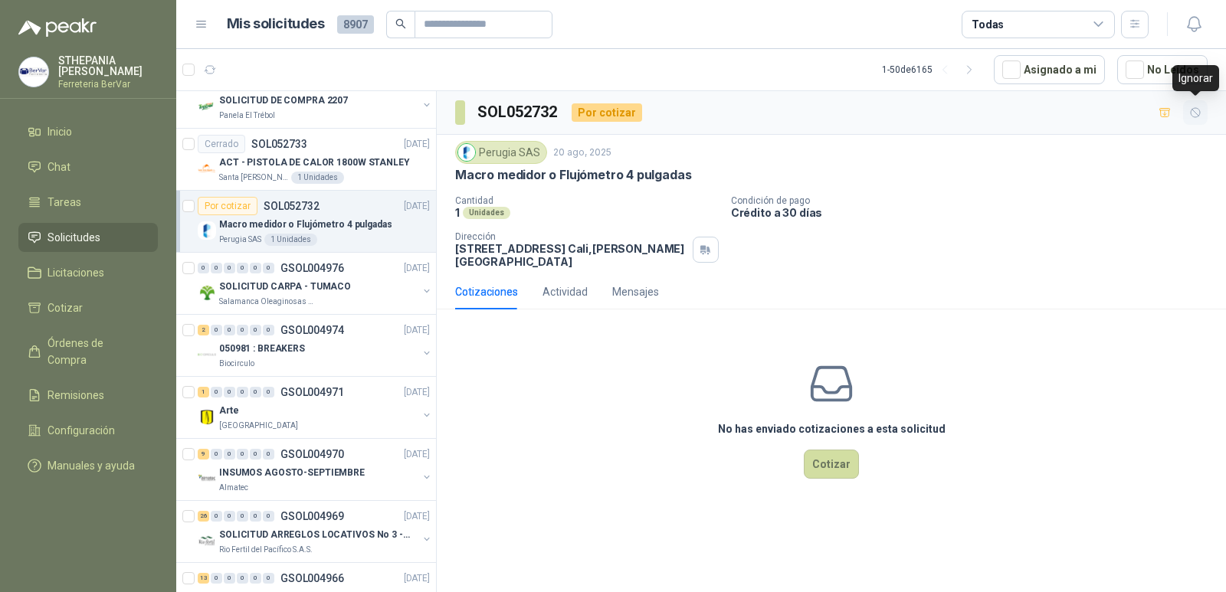
click at [1189, 107] on icon "button" at bounding box center [1195, 113] width 13 height 13
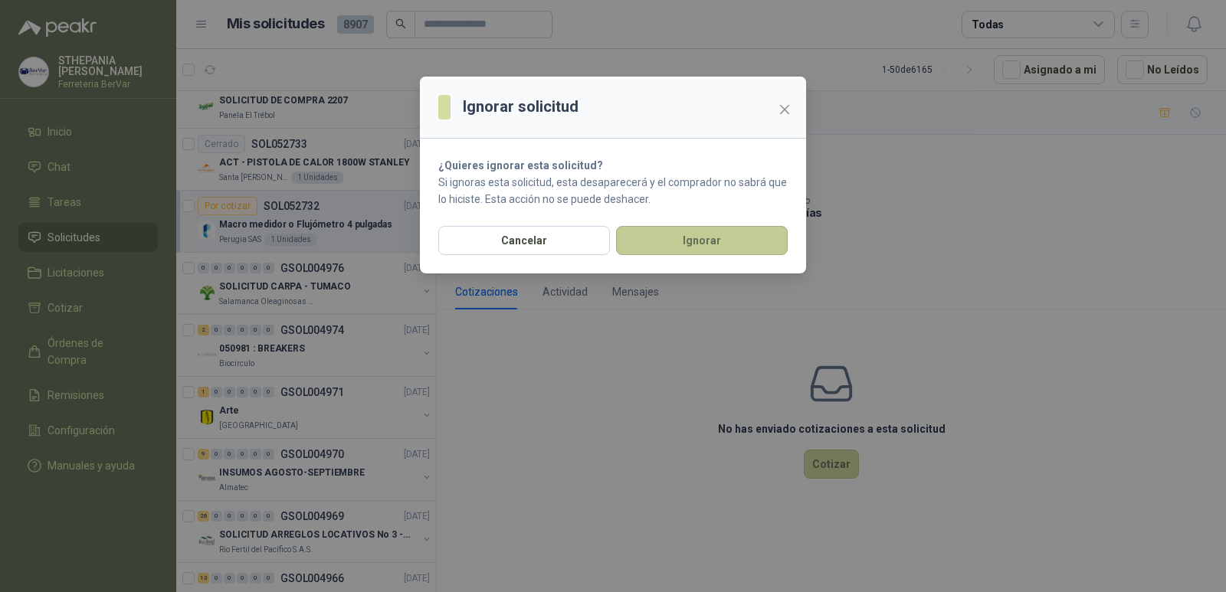
click at [777, 245] on button "Ignorar" at bounding box center [702, 240] width 172 height 29
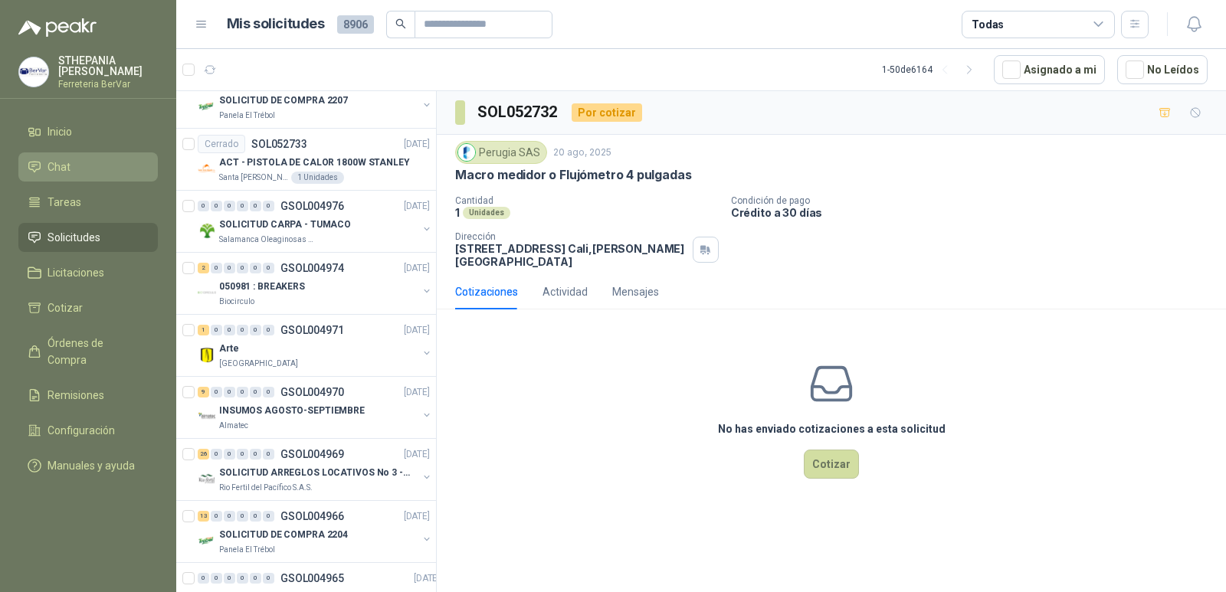
click at [55, 169] on span "Chat" at bounding box center [59, 167] width 23 height 17
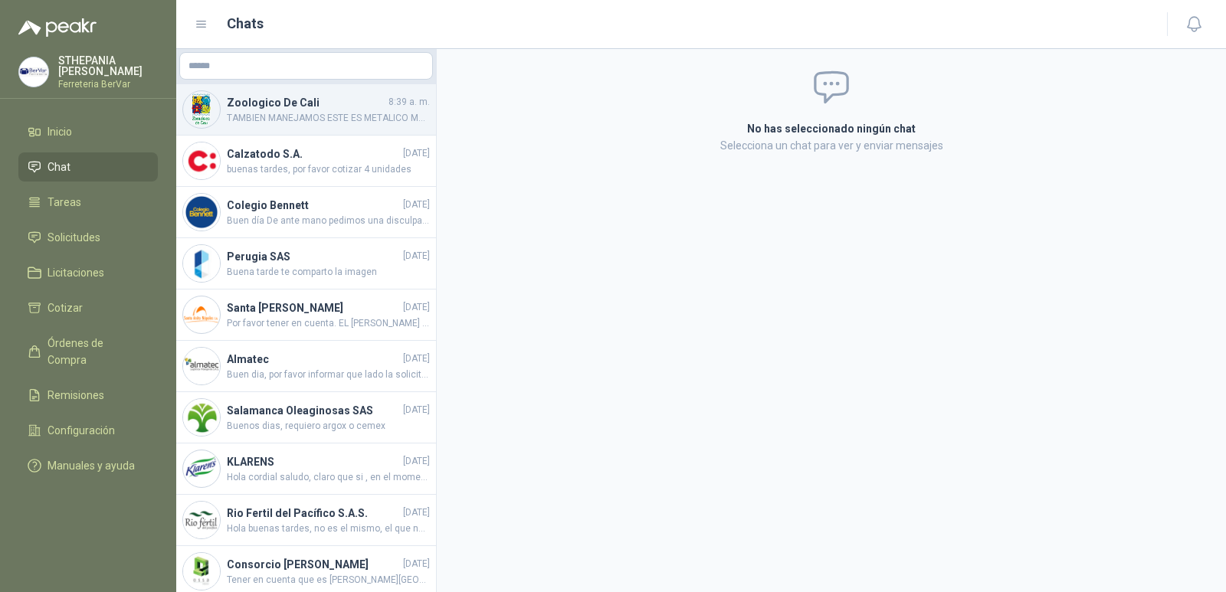
click at [307, 126] on div "Zoologico De Cali 8:39 a. m. TAMBIEN MANEJAMOS ESTE ES METALICO MUY BUENO CON T…" at bounding box center [306, 109] width 260 height 51
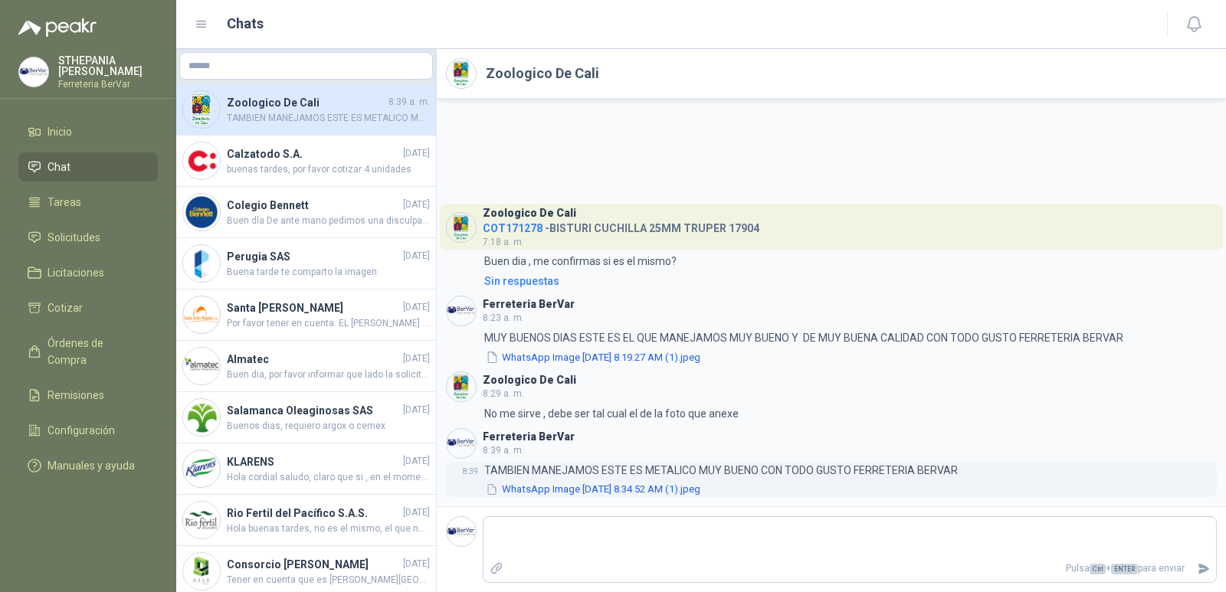
click at [528, 493] on button "WhatsApp Image [DATE] 8.34.52 AM (1).jpeg" at bounding box center [593, 490] width 218 height 16
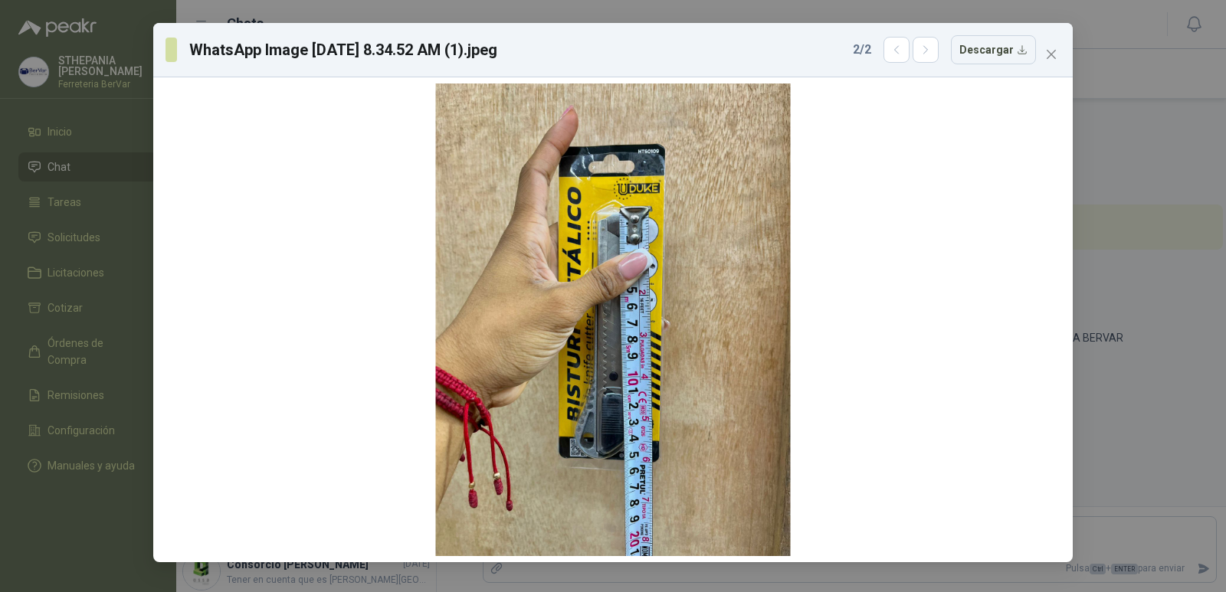
click at [1175, 52] on div "WhatsApp Image [DATE] 8.34.52 AM (1).jpeg 2 / 2 Descargar" at bounding box center [613, 296] width 1226 height 592
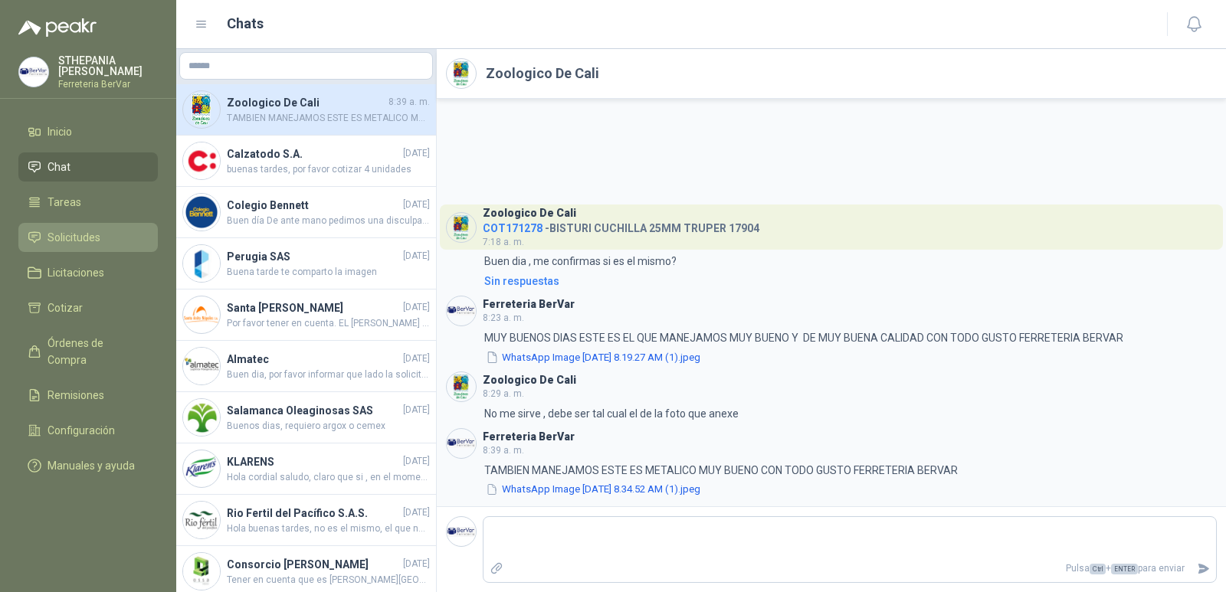
click at [101, 244] on li "Solicitudes" at bounding box center [88, 237] width 121 height 17
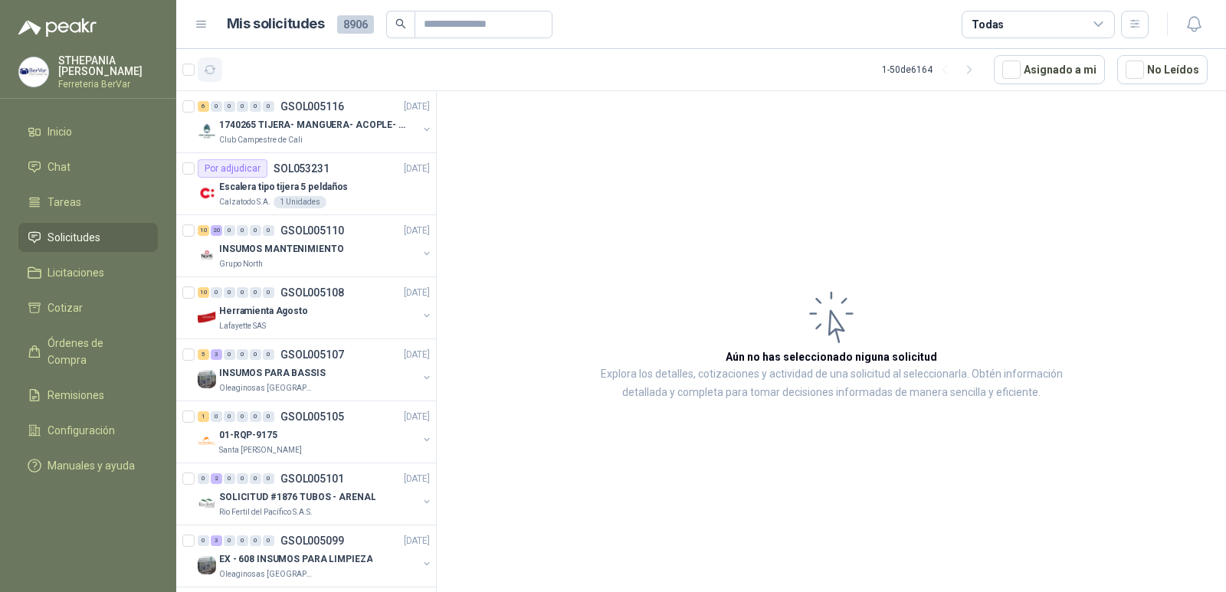
click at [212, 67] on icon "button" at bounding box center [210, 70] width 13 height 13
click at [210, 76] on icon "button" at bounding box center [210, 70] width 13 height 13
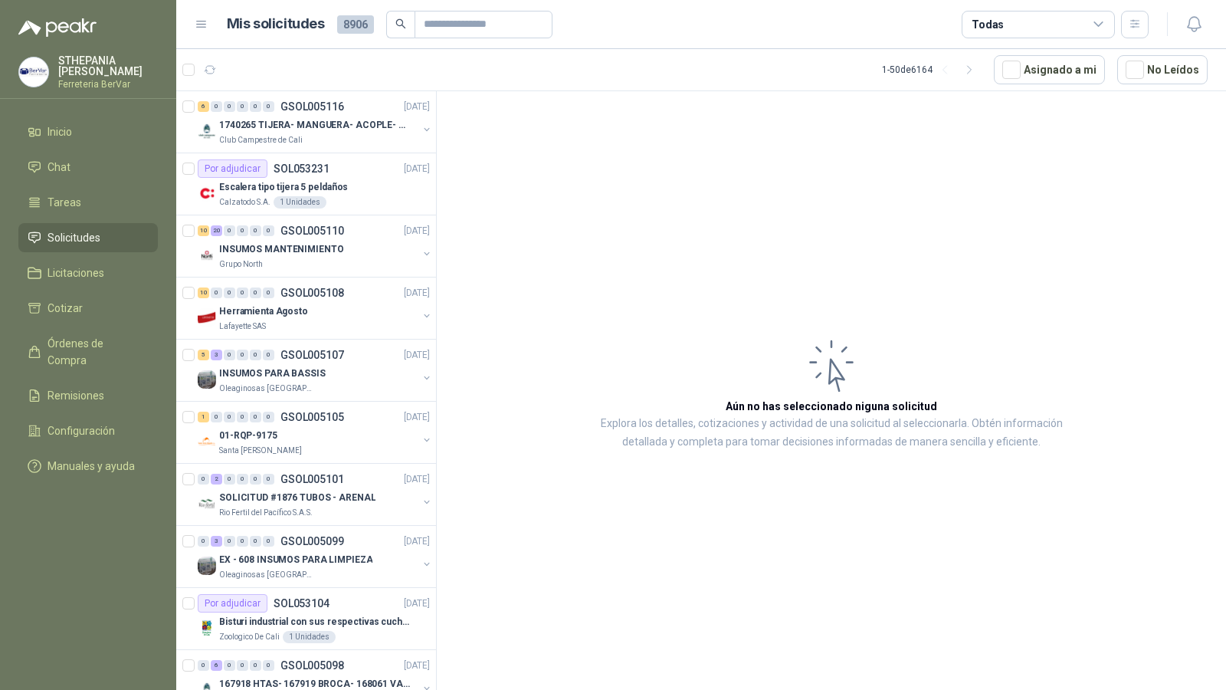
click at [706, 280] on article "Aún no has seleccionado niguna solicitud Explora los detalles, cotizaciones y a…" at bounding box center [831, 393] width 789 height 604
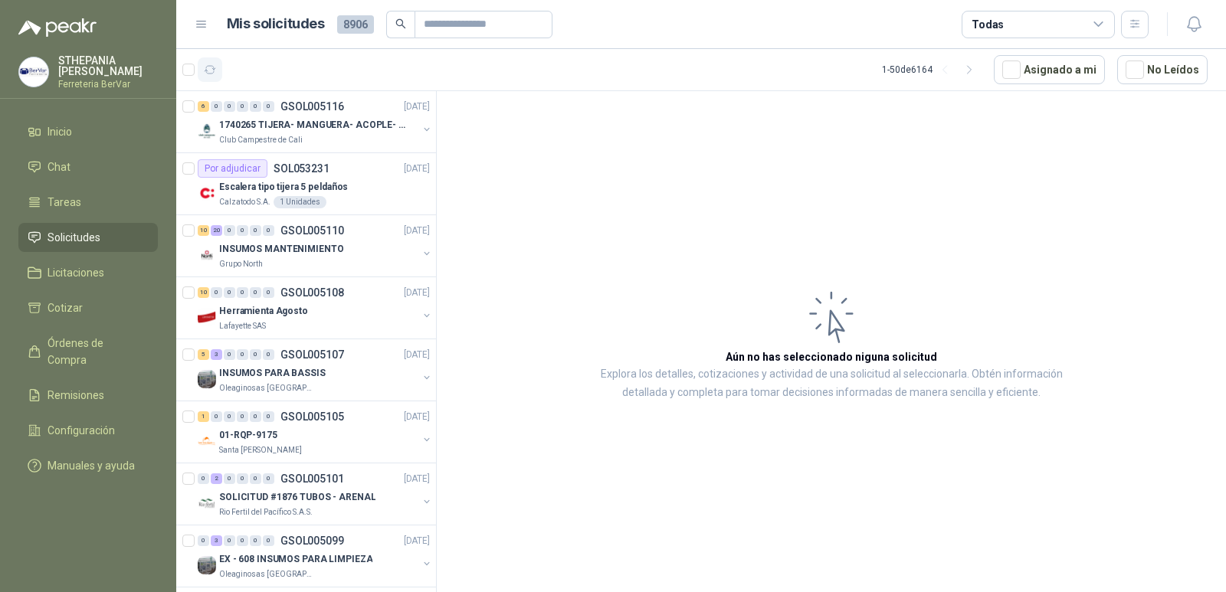
click at [210, 64] on icon "button" at bounding box center [210, 70] width 13 height 13
